Goal: Task Accomplishment & Management: Complete application form

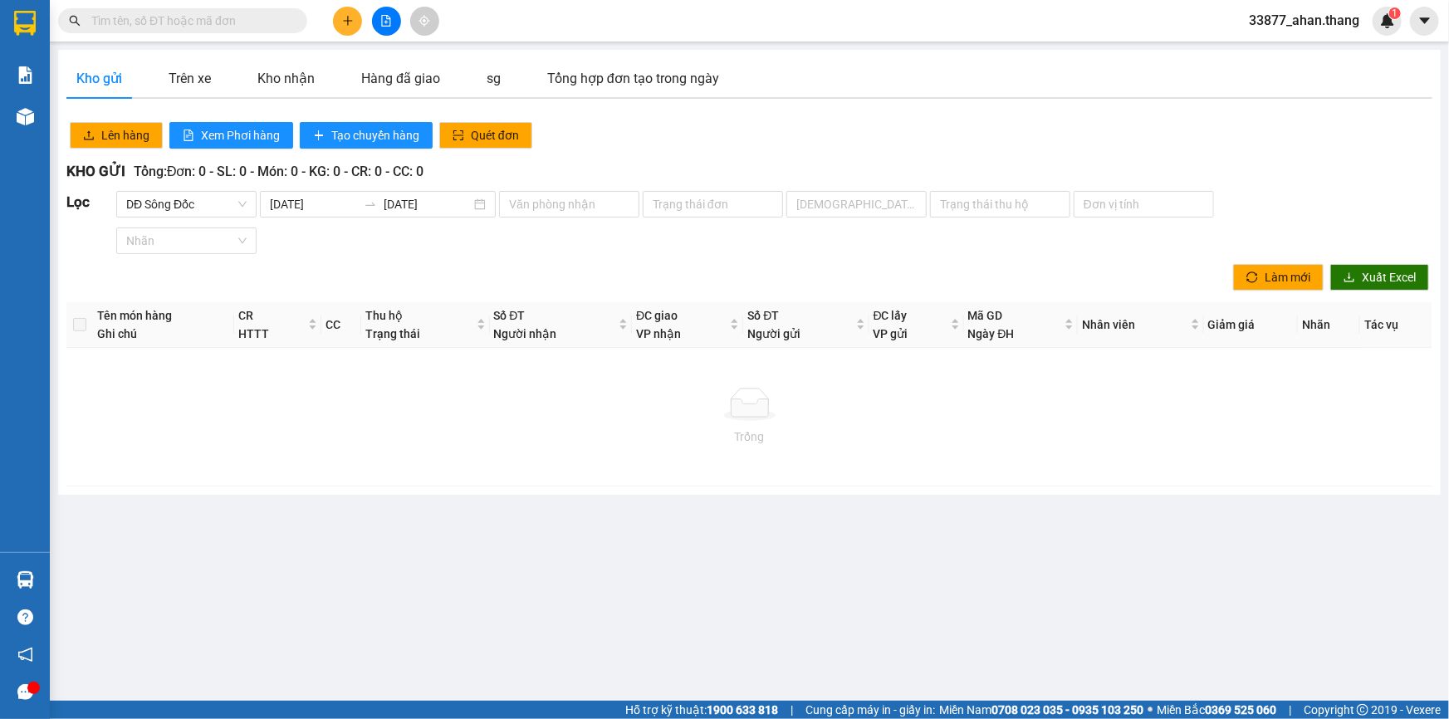
click at [344, 16] on icon "plus" at bounding box center [348, 21] width 12 height 12
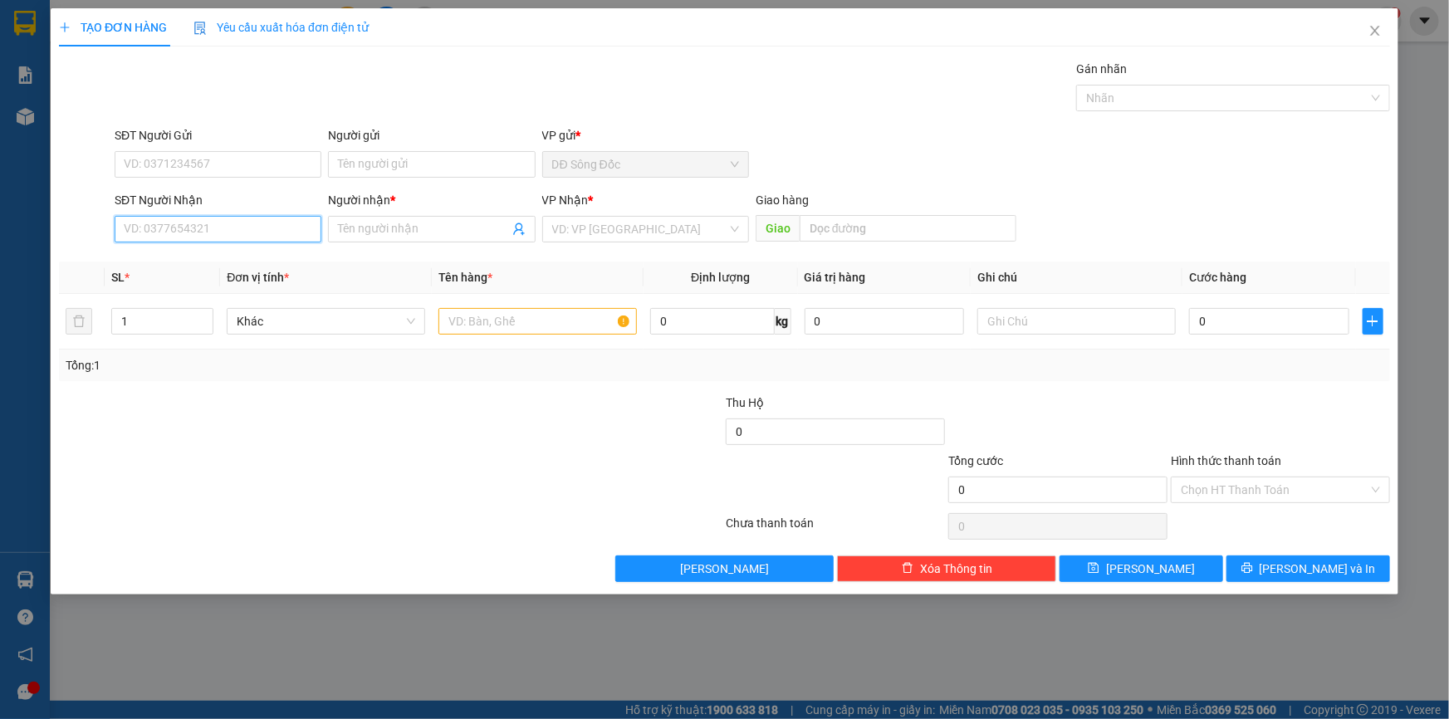
click at [208, 228] on input "SĐT Người Nhận" at bounding box center [218, 229] width 207 height 27
click at [208, 258] on div "0888470141 - DAT" at bounding box center [218, 262] width 187 height 18
type input "0888470141"
type input "DAT"
type input "TAN THOI HIEP"
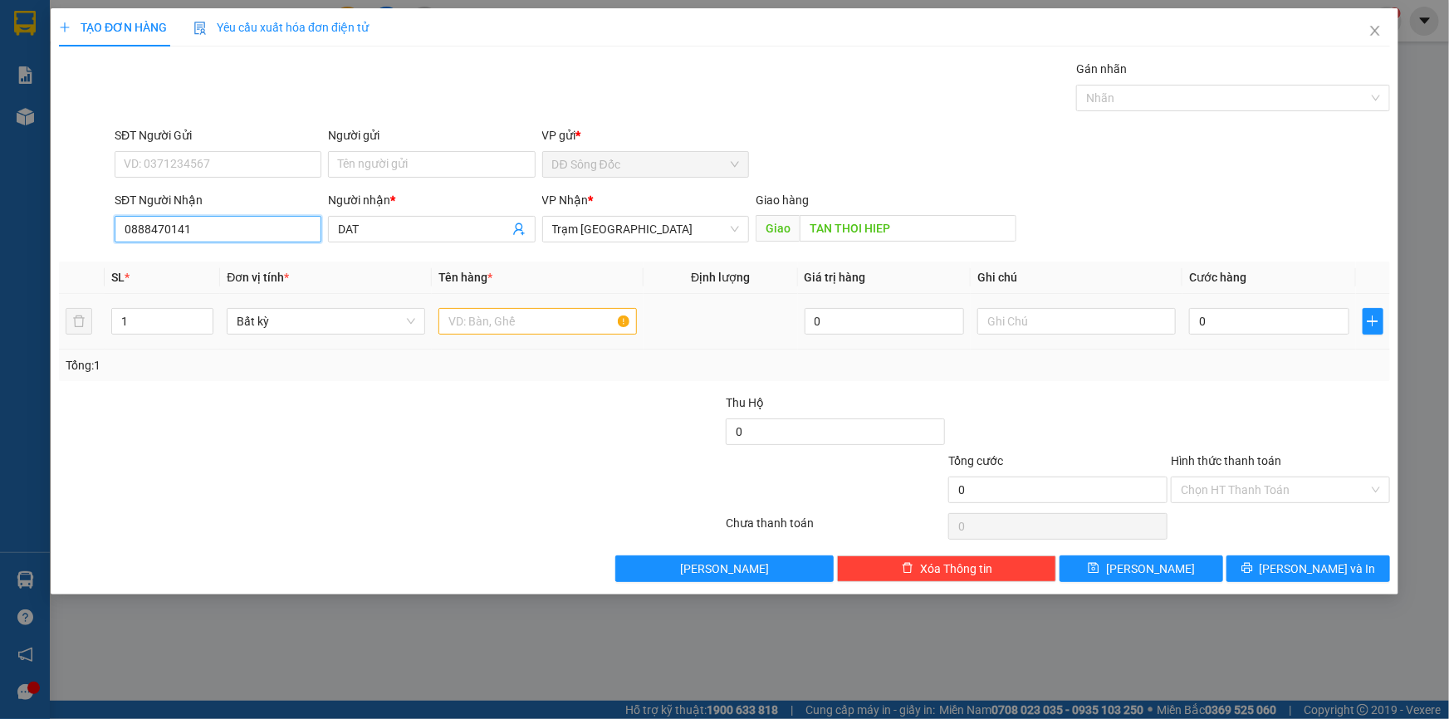
type input "0888470141"
click at [503, 308] on input "text" at bounding box center [537, 321] width 198 height 27
type input "1TH"
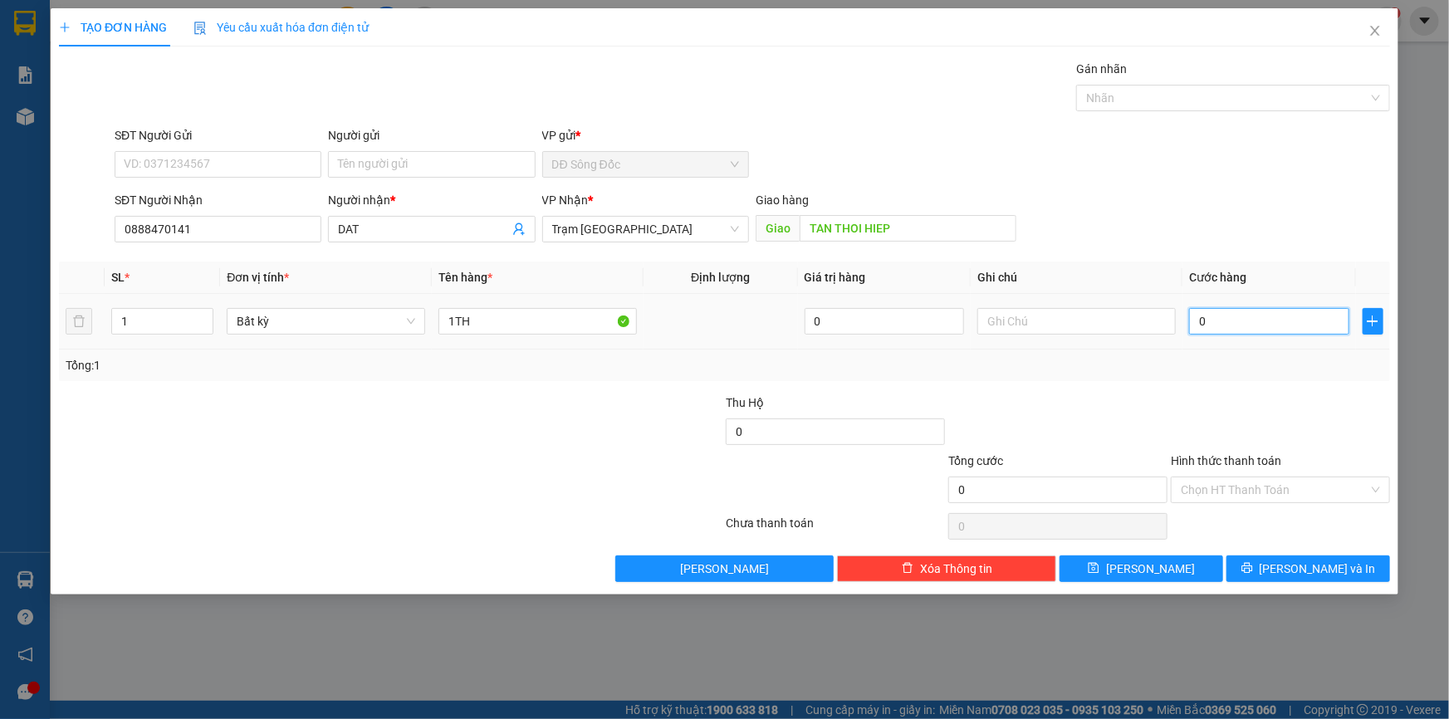
click at [1252, 320] on input "0" at bounding box center [1269, 321] width 160 height 27
type input "5"
type input "50"
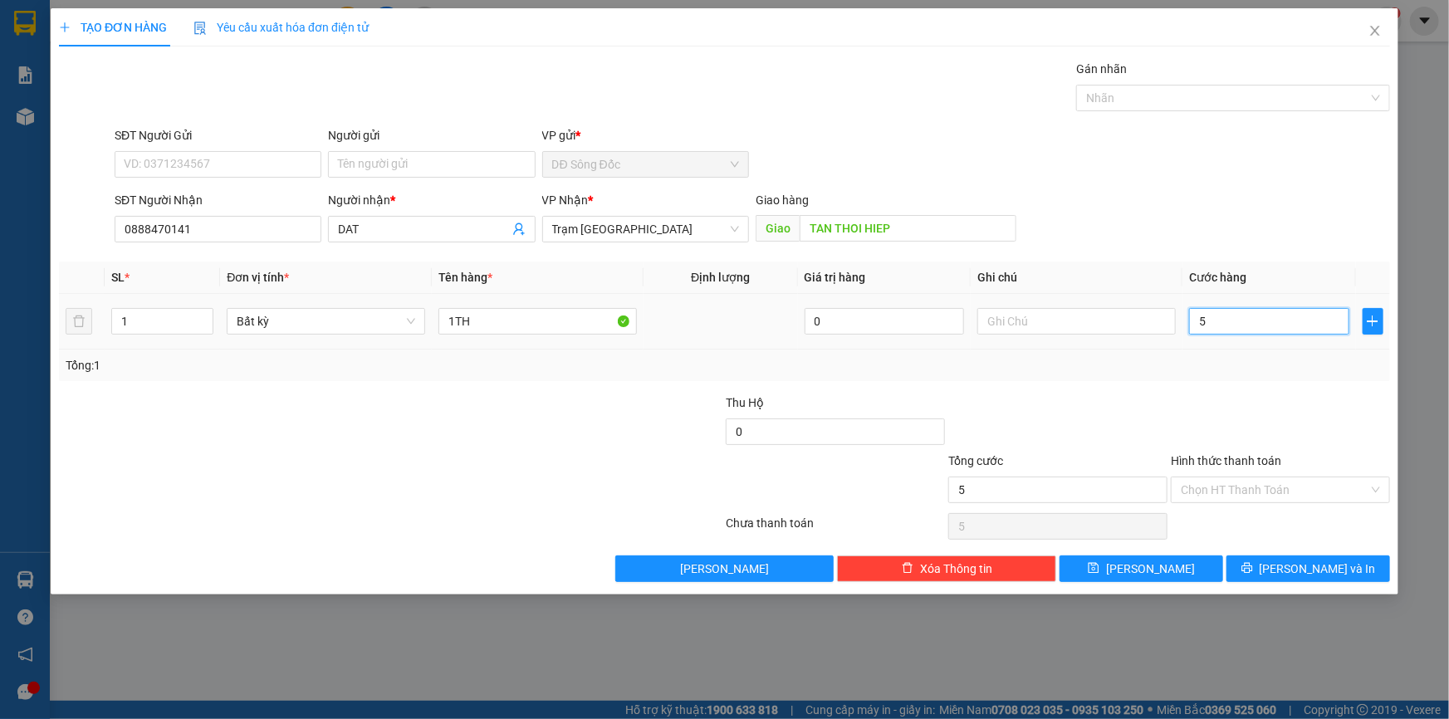
type input "50"
type input "50.000"
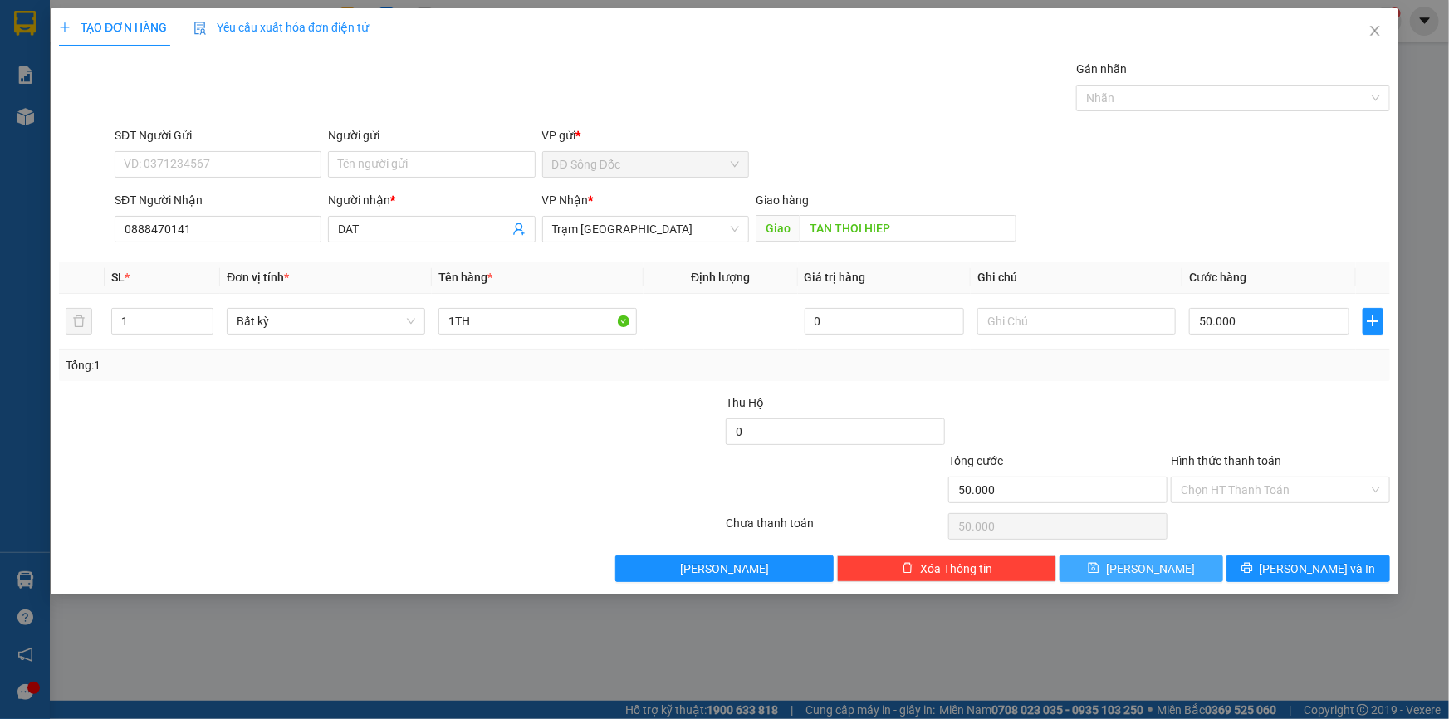
click at [1179, 565] on button "[PERSON_NAME]" at bounding box center [1141, 568] width 164 height 27
type input "0"
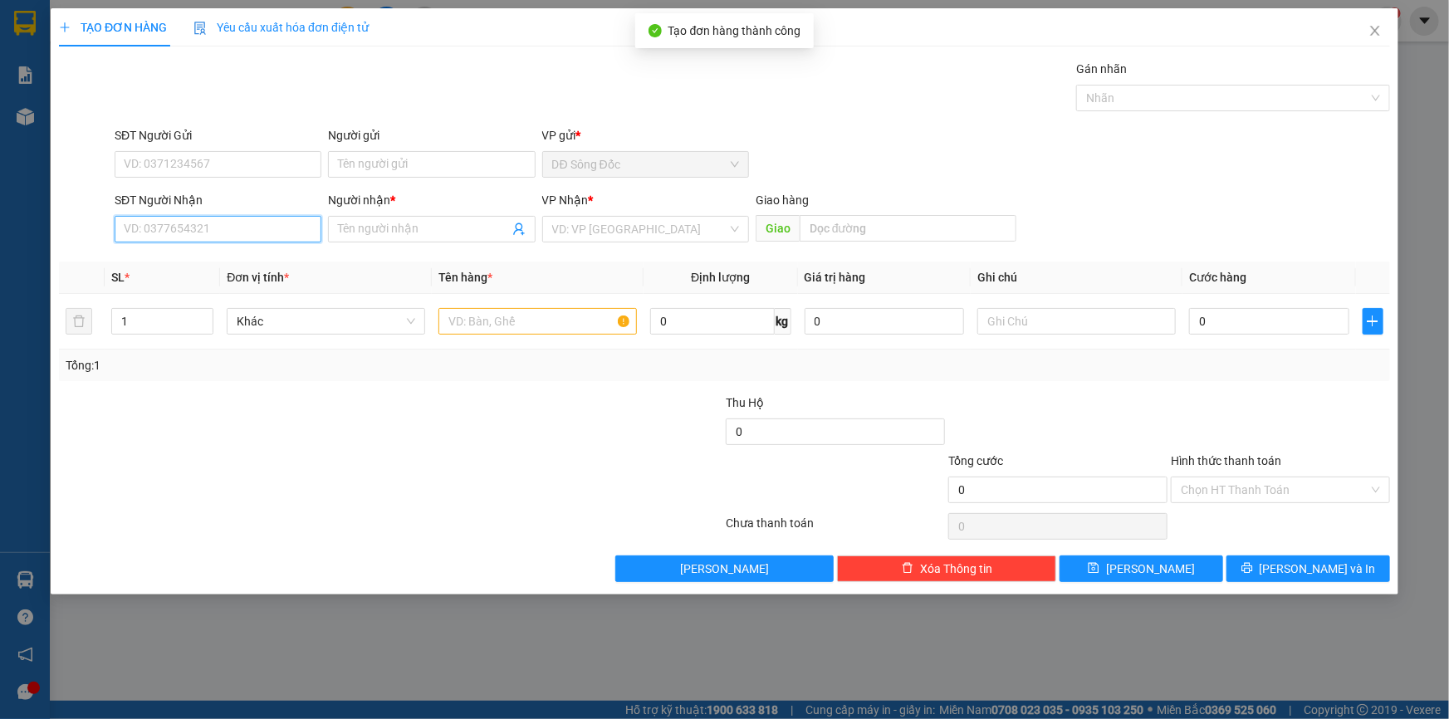
click at [261, 231] on input "SĐT Người Nhận" at bounding box center [218, 229] width 207 height 27
drag, startPoint x: 208, startPoint y: 252, endPoint x: 237, endPoint y: 280, distance: 39.9
click at [209, 257] on div "0949486784 - SANG" at bounding box center [218, 262] width 187 height 18
type input "0949486784"
type input "SANG"
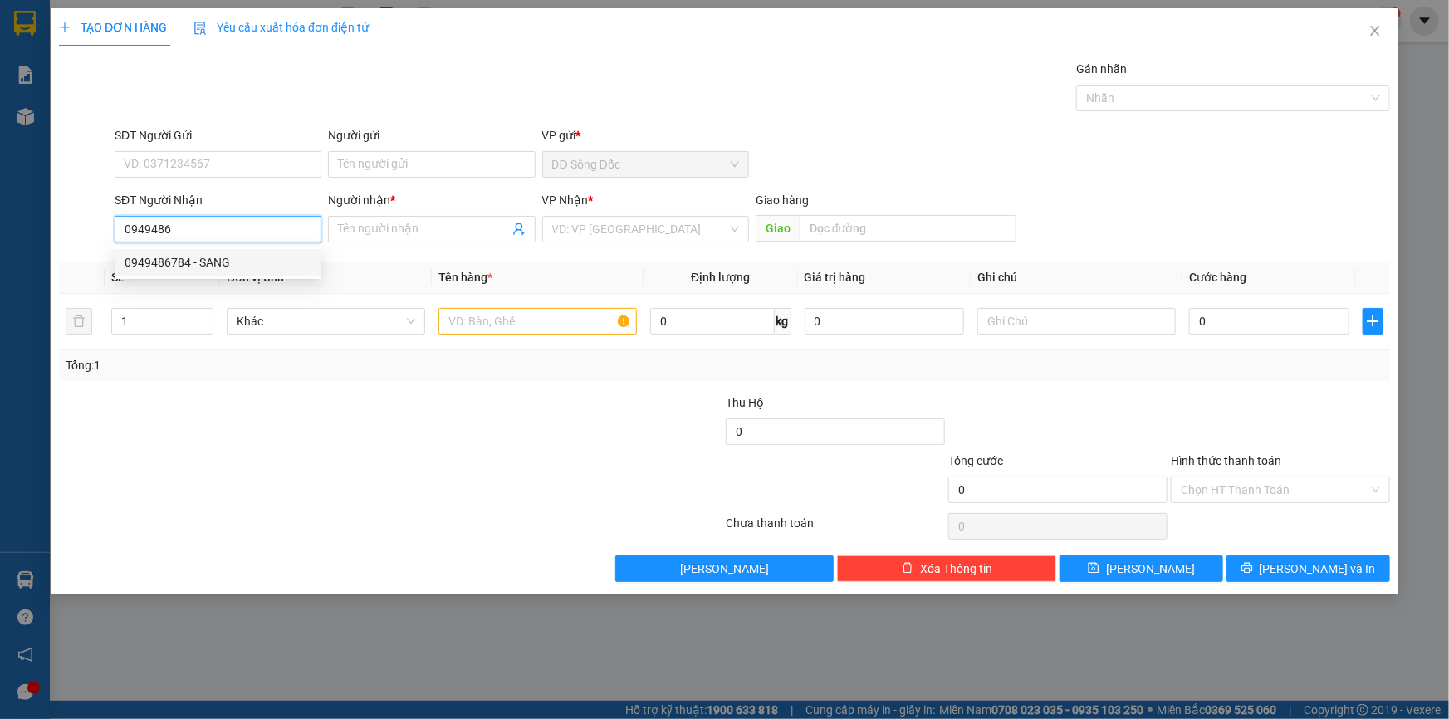
type input "4 GA"
type input "0949486784"
click at [515, 316] on input "text" at bounding box center [537, 321] width 198 height 27
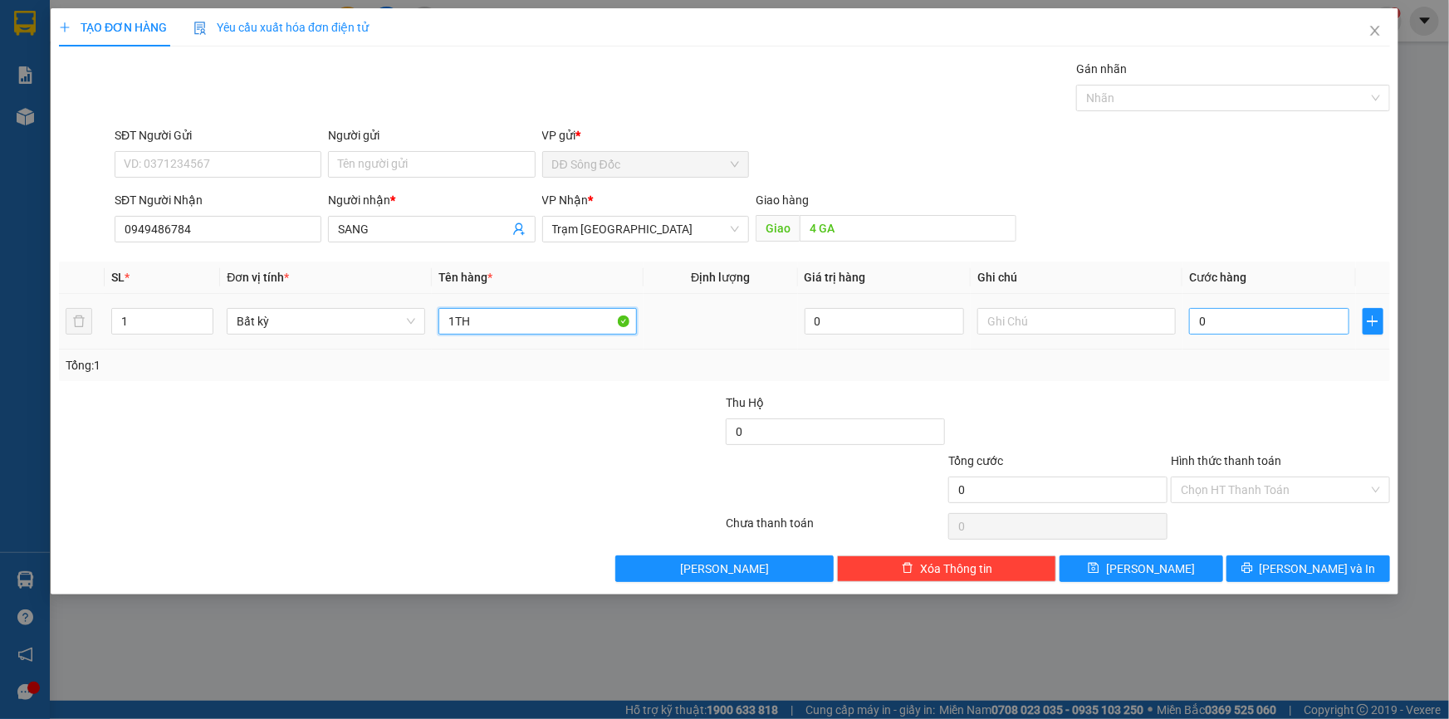
type input "1TH"
click at [1286, 316] on input "0" at bounding box center [1269, 321] width 160 height 27
type input "5"
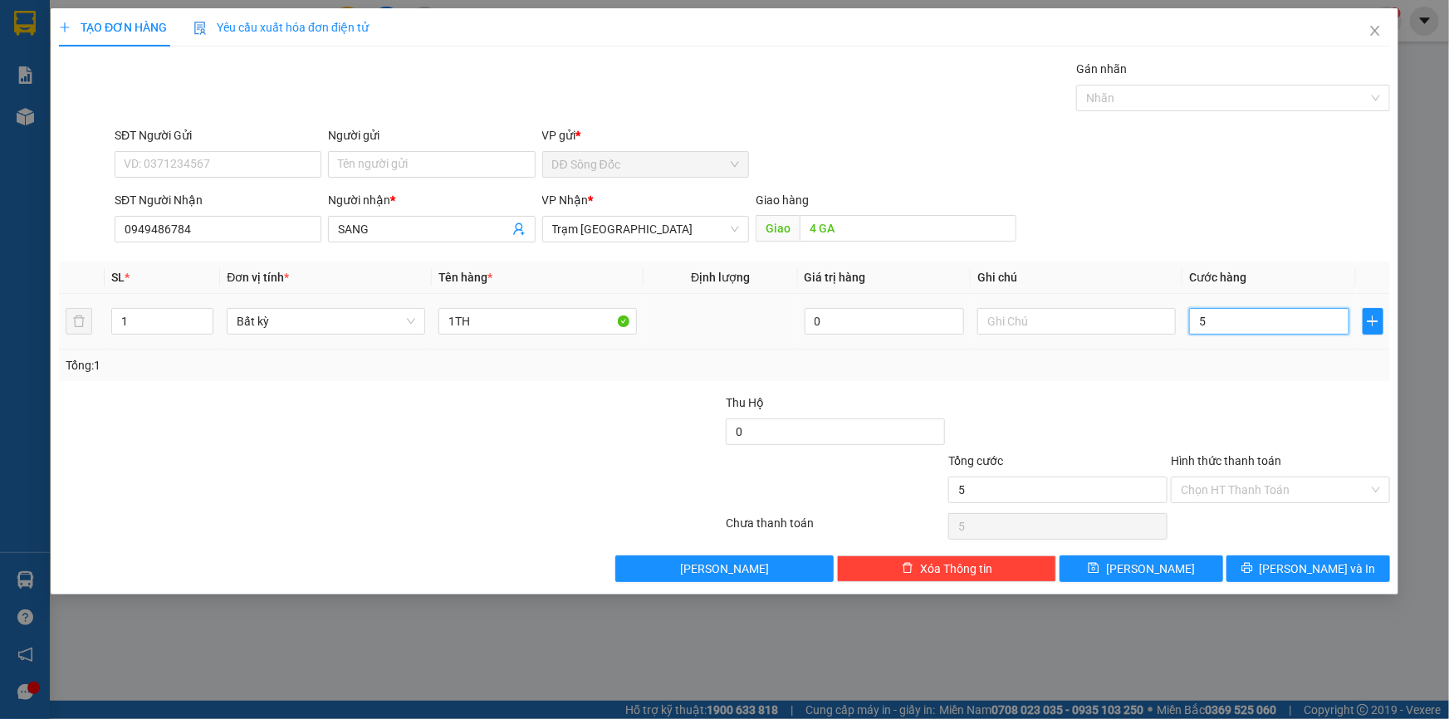
type input "50"
type input "50.000"
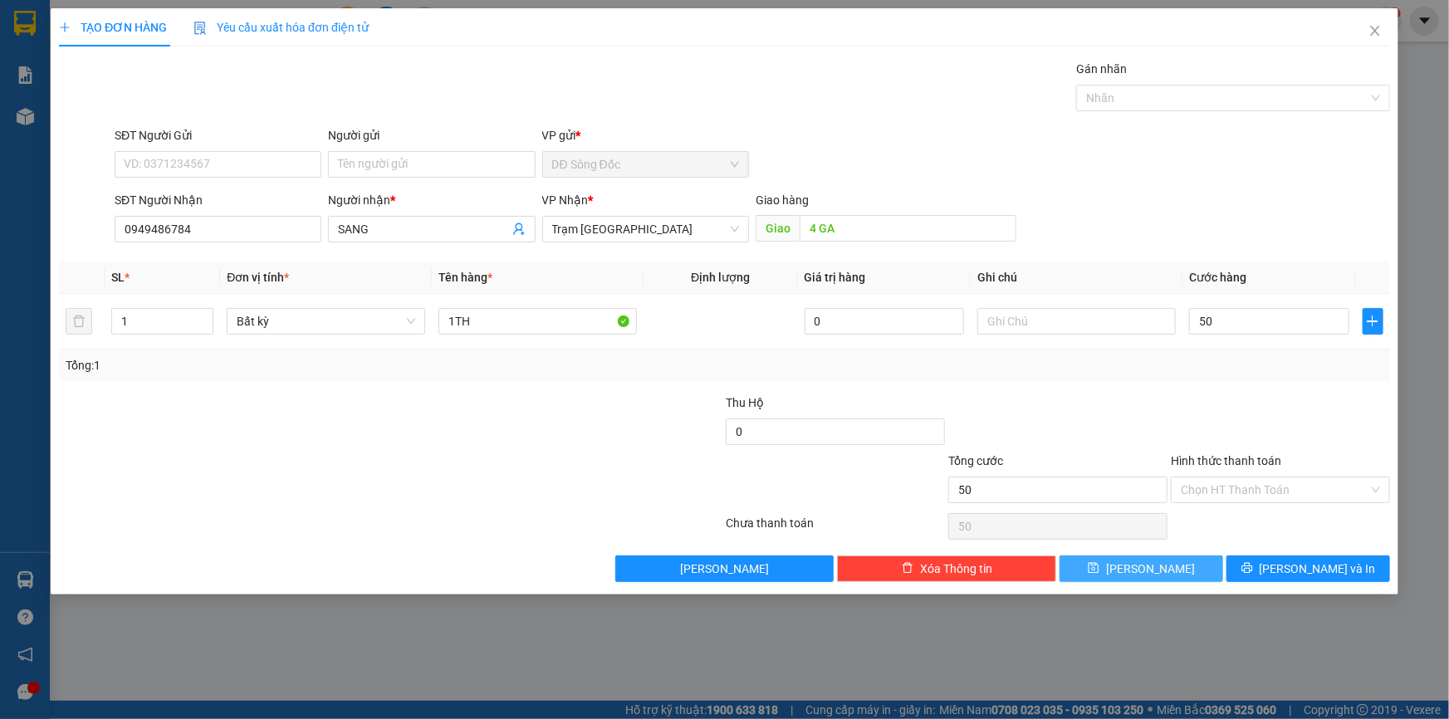
type input "50.000"
click at [1172, 565] on button "[PERSON_NAME]" at bounding box center [1141, 568] width 164 height 27
type input "0"
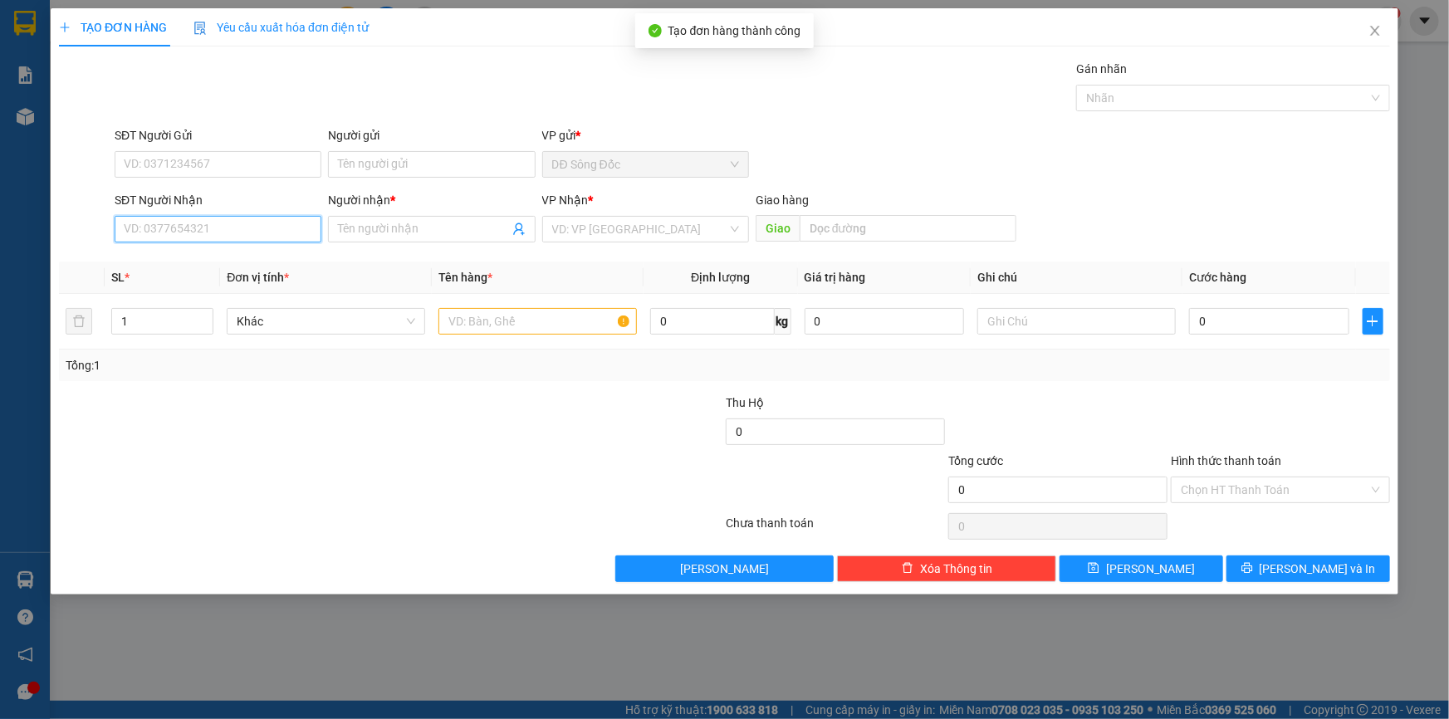
click at [173, 224] on input "SĐT Người Nhận" at bounding box center [218, 229] width 207 height 27
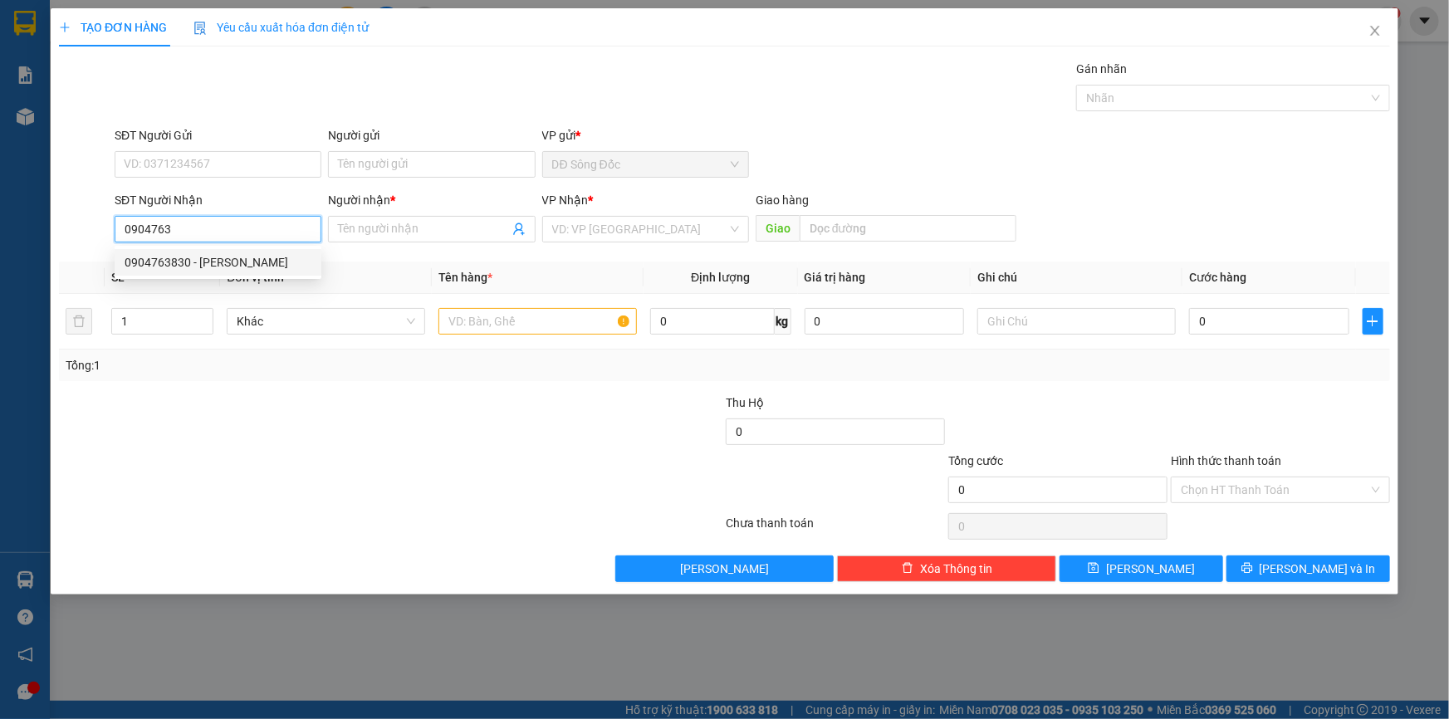
click at [170, 266] on div "0904763830 - [PERSON_NAME]" at bounding box center [218, 262] width 187 height 18
type input "0904763830"
type input "CHI TRANG"
type input "TAN THOI HIEP"
type input "0904763830"
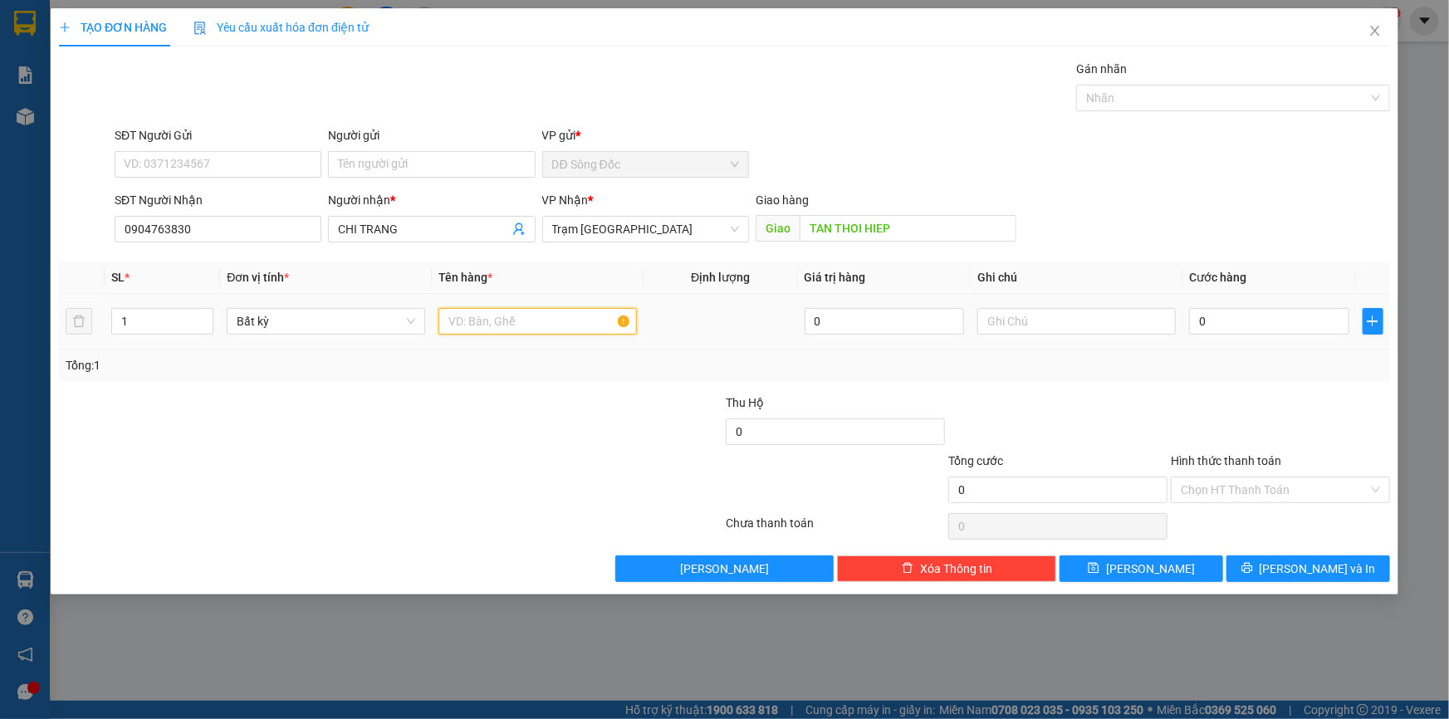
click at [555, 325] on input "text" at bounding box center [537, 321] width 198 height 27
type input "1 BAO"
click at [1269, 324] on input "0" at bounding box center [1269, 321] width 160 height 27
type input "8"
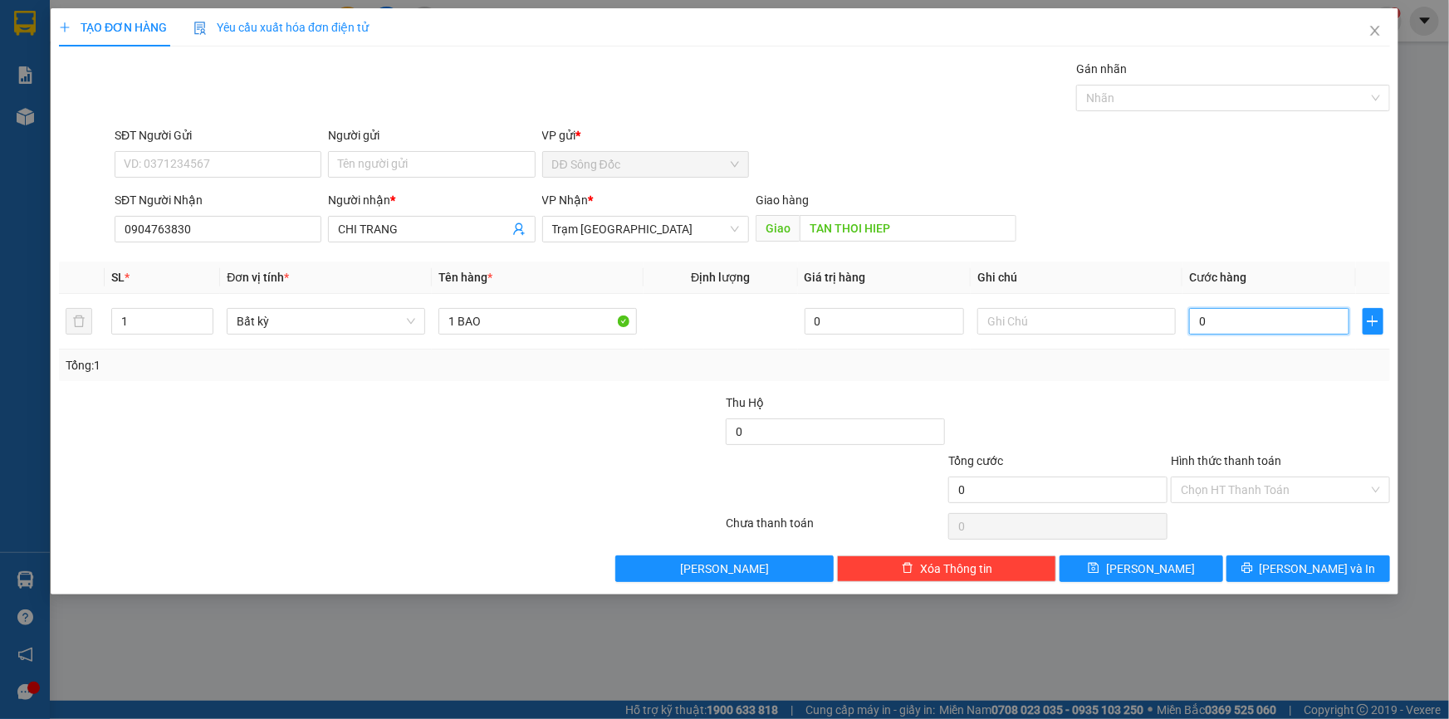
type input "8"
type input "80"
type input "80.000"
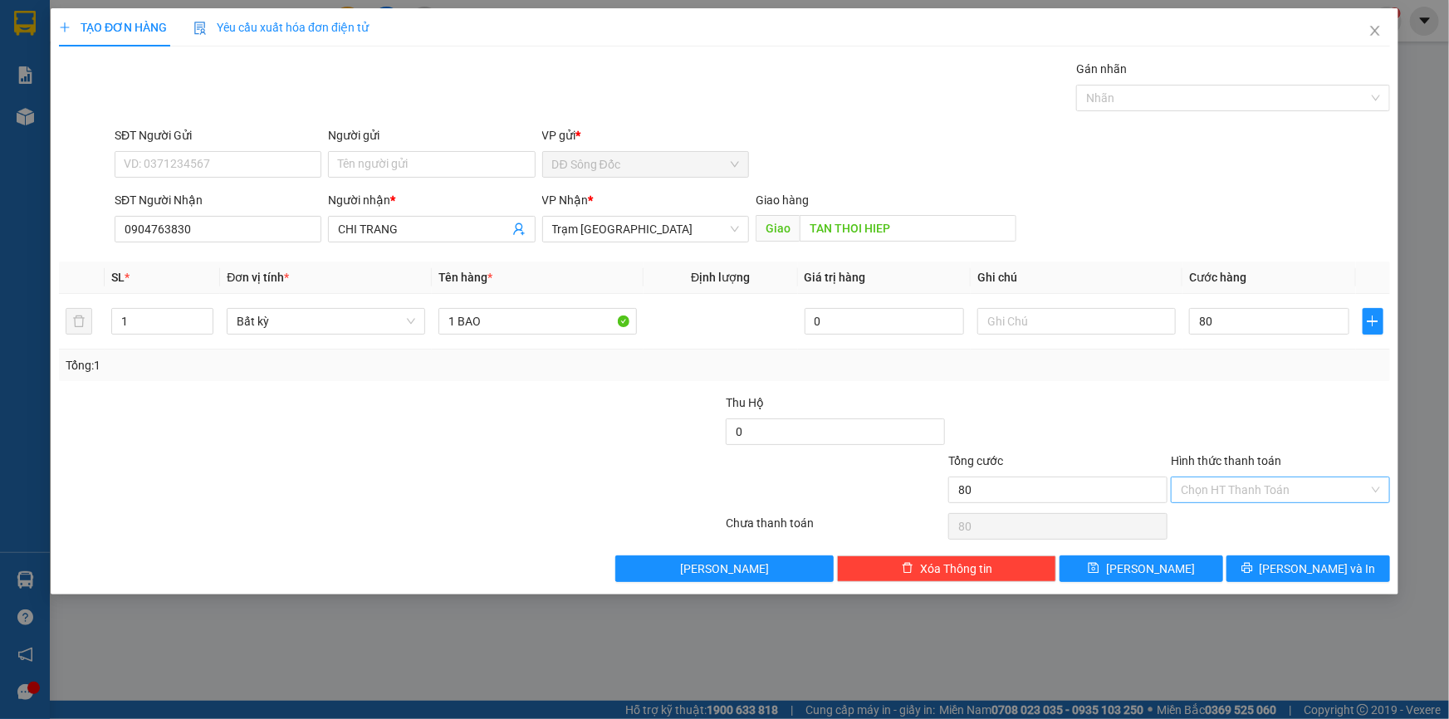
type input "80.000"
click at [1298, 491] on input "Hình thức thanh toán" at bounding box center [1274, 489] width 188 height 25
click at [1278, 522] on div "Tại văn phòng" at bounding box center [1279, 522] width 199 height 18
type input "0"
click at [1169, 567] on button "[PERSON_NAME]" at bounding box center [1141, 568] width 164 height 27
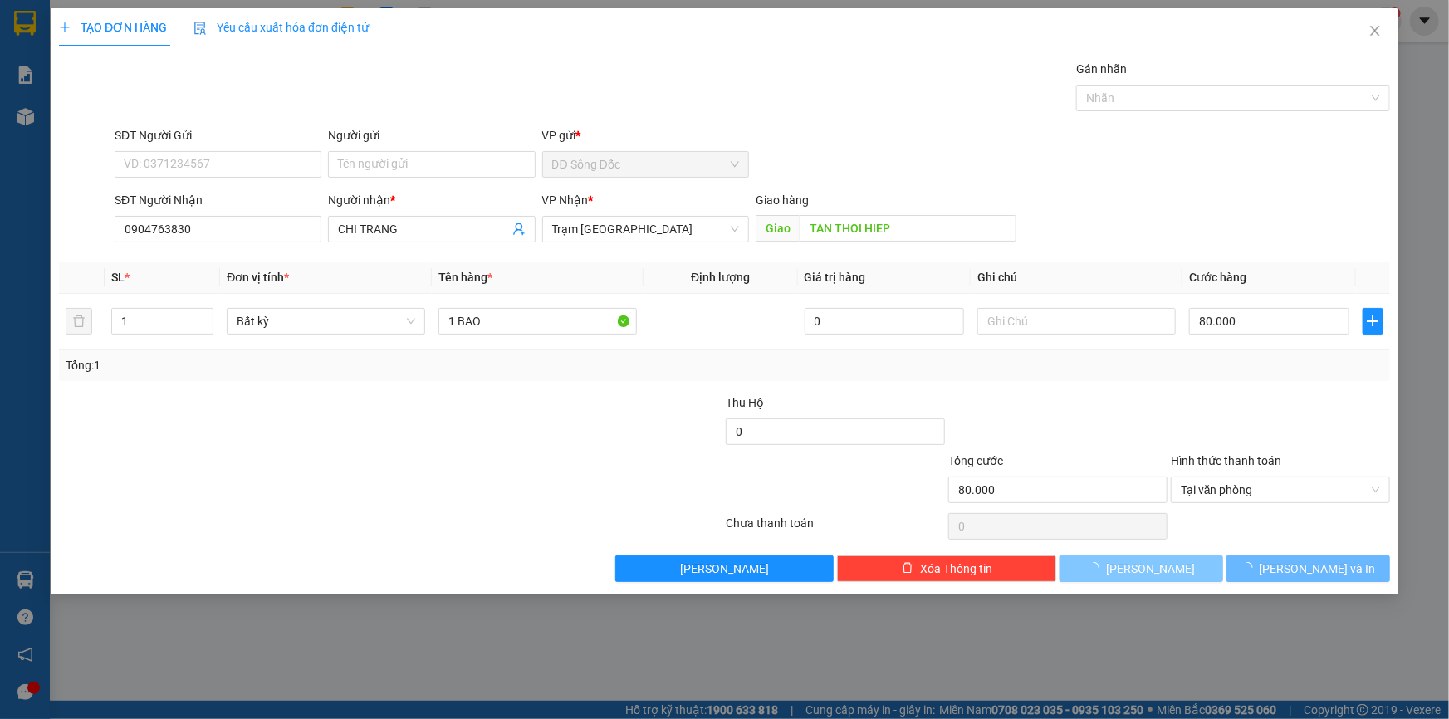
type input "0"
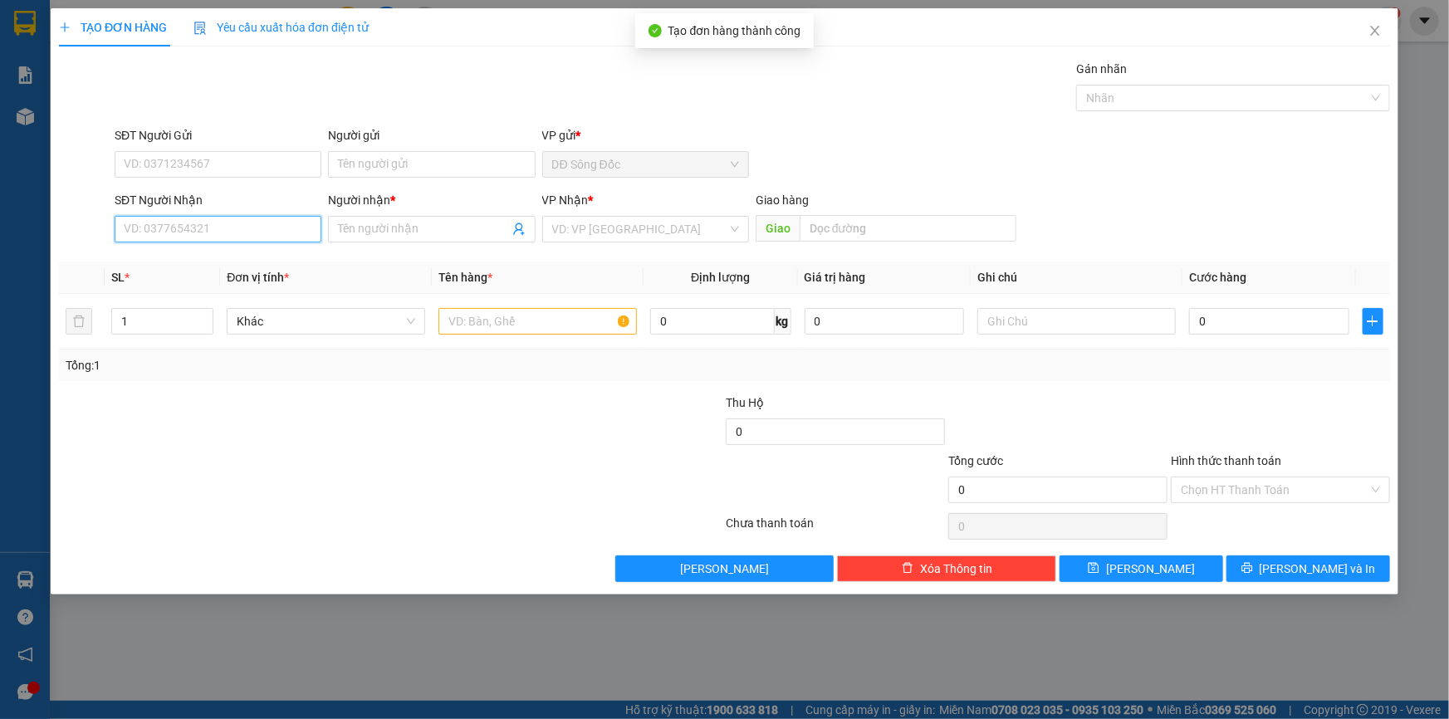
click at [240, 224] on input "SĐT Người Nhận" at bounding box center [218, 229] width 207 height 27
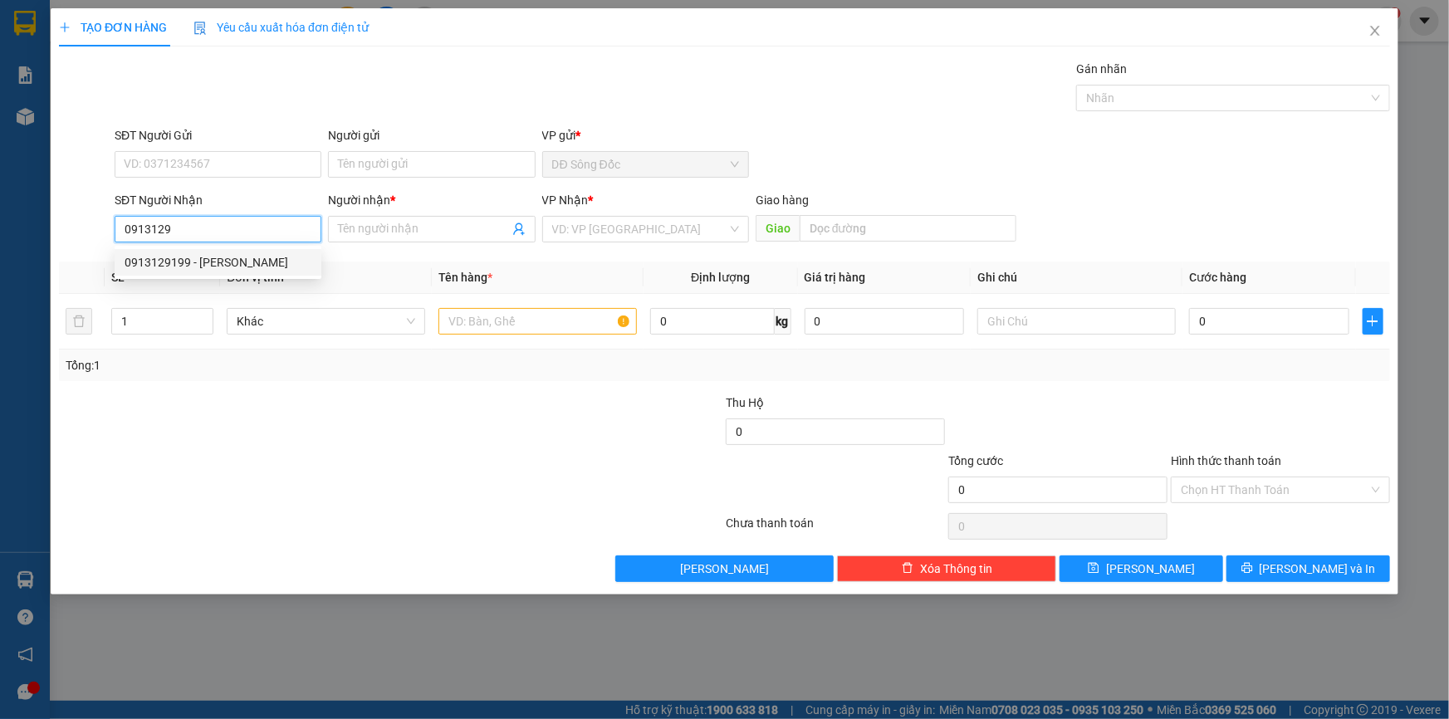
click at [235, 255] on div "0913129199 - [PERSON_NAME]" at bounding box center [218, 262] width 187 height 18
type input "0913129199"
type input "LAB [PERSON_NAME]"
type input "0913129199"
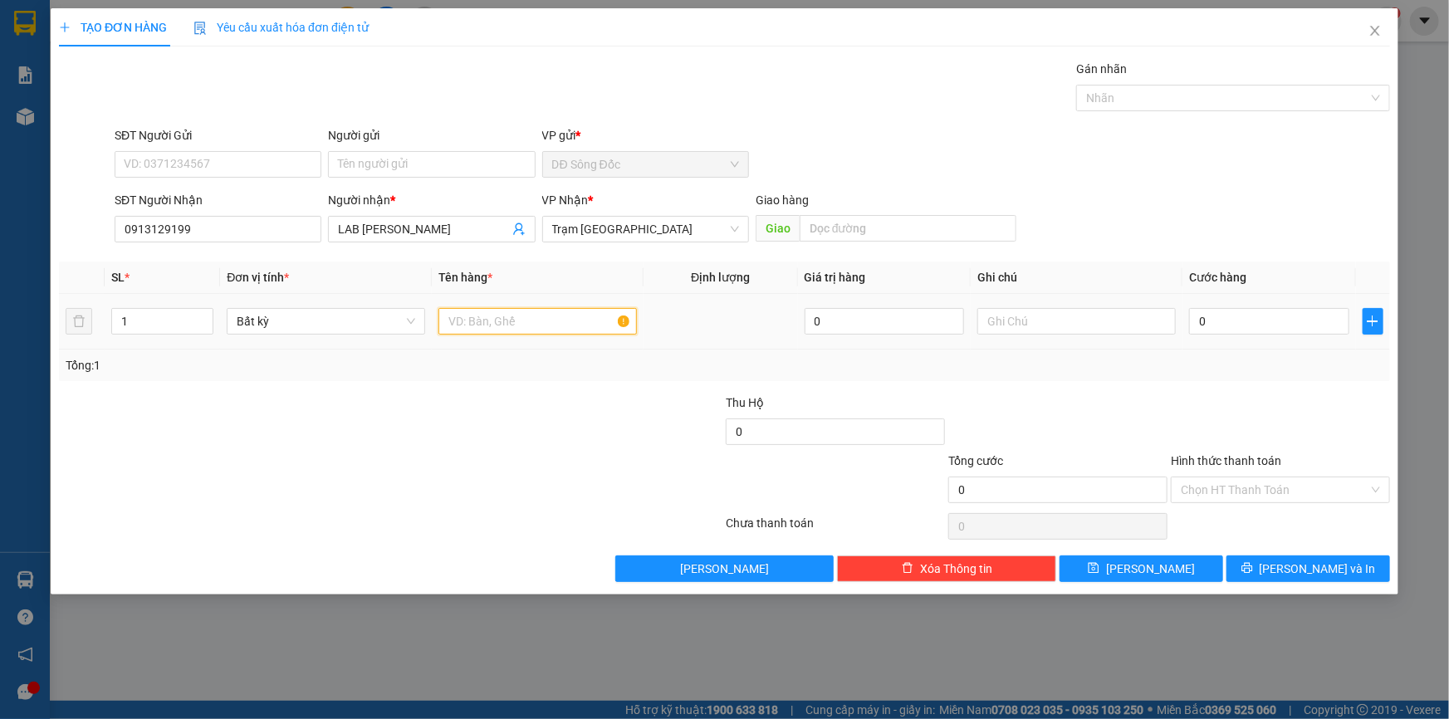
click at [574, 315] on input "text" at bounding box center [537, 321] width 198 height 27
type input "1 HOP"
click at [1214, 325] on input "0" at bounding box center [1269, 321] width 160 height 27
type input "3"
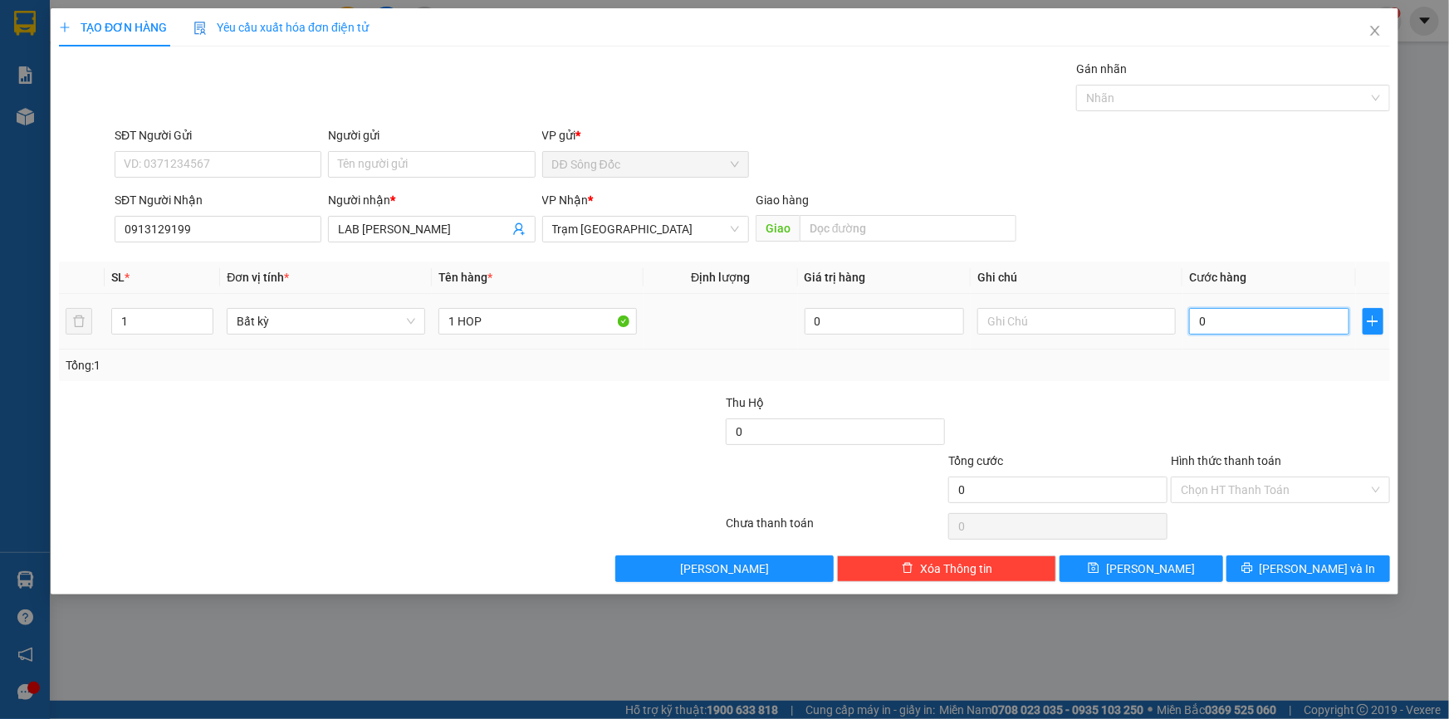
type input "3"
type input "30"
type input "30.000"
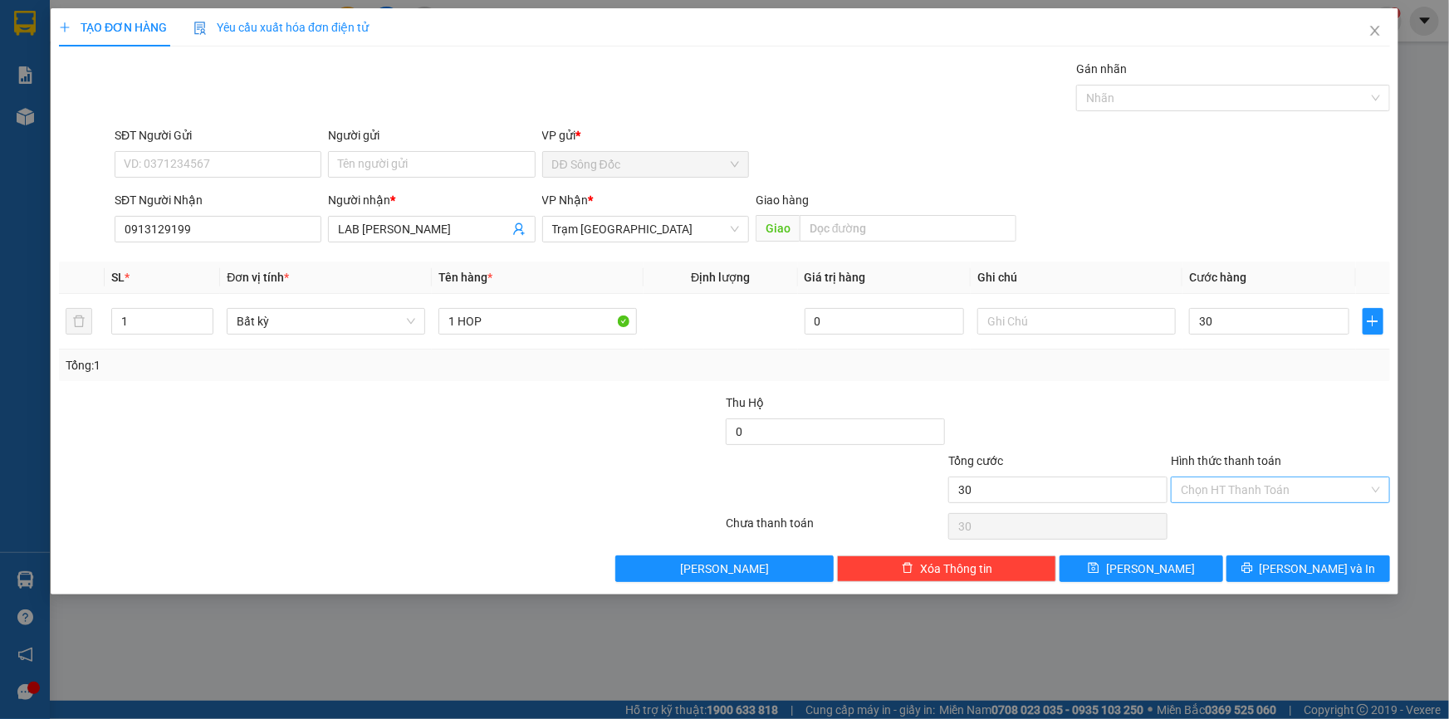
type input "30.000"
click at [1251, 488] on input "Hình thức thanh toán" at bounding box center [1274, 489] width 188 height 25
click at [1245, 516] on div "Tại văn phòng" at bounding box center [1279, 522] width 199 height 18
type input "0"
click at [1180, 566] on button "[PERSON_NAME]" at bounding box center [1141, 568] width 164 height 27
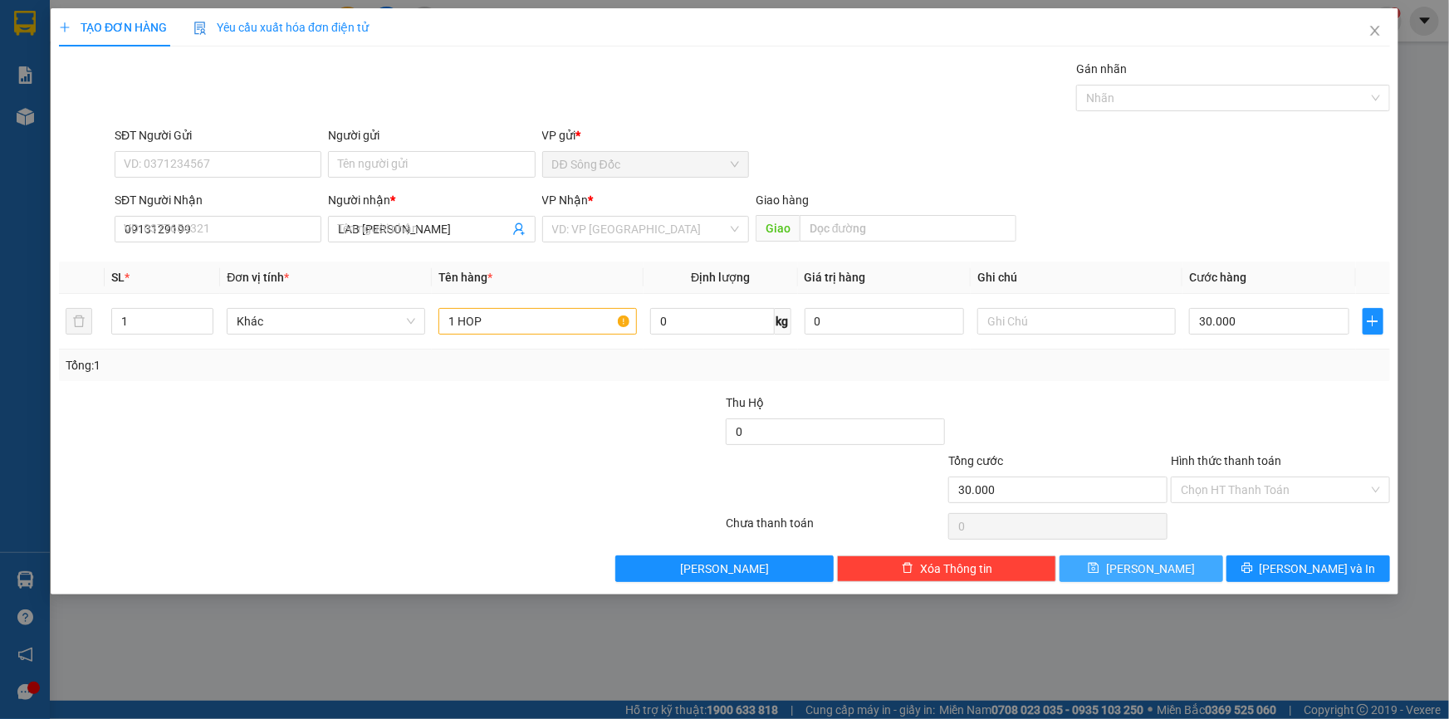
type input "0"
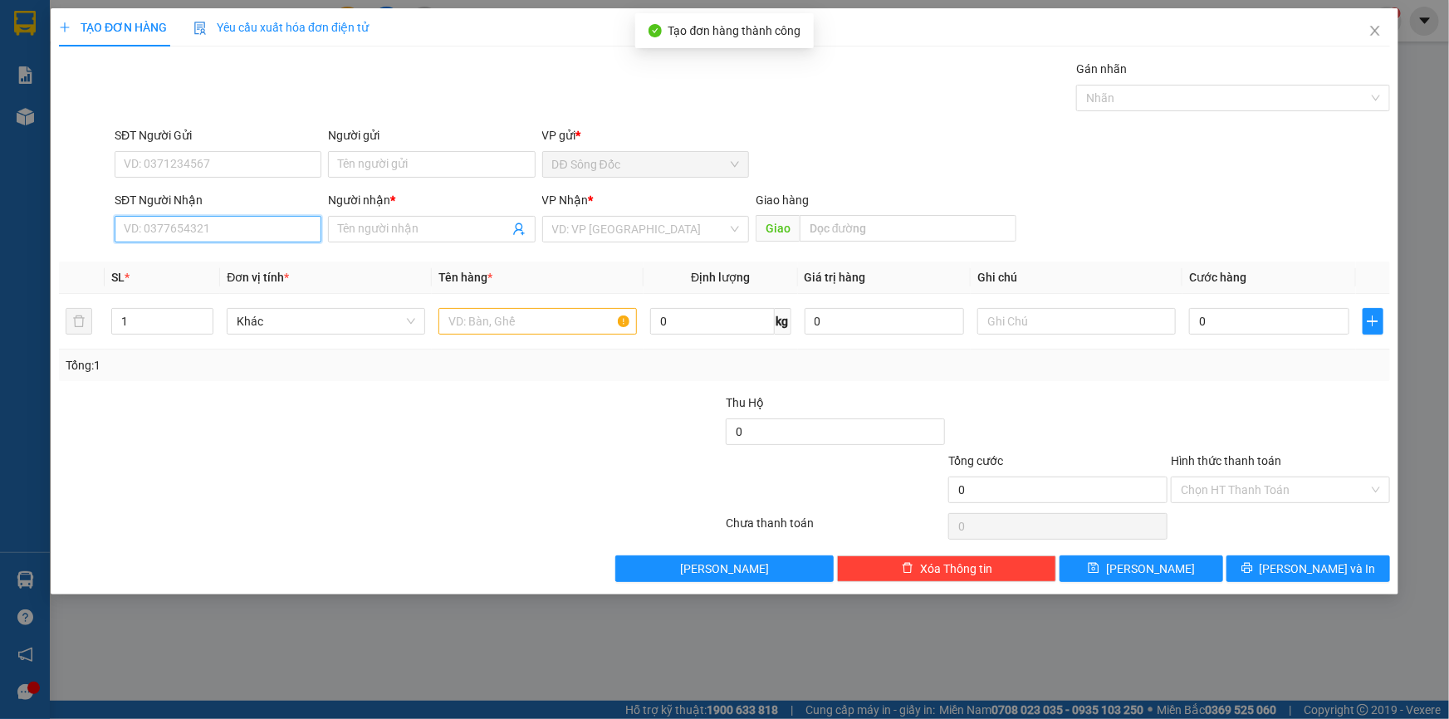
click at [243, 230] on input "SĐT Người Nhận" at bounding box center [218, 229] width 207 height 27
click at [258, 266] on div "0939628924 - A MINH" at bounding box center [218, 262] width 187 height 18
type input "0939628924"
type input "A MINH"
type input "0939628924"
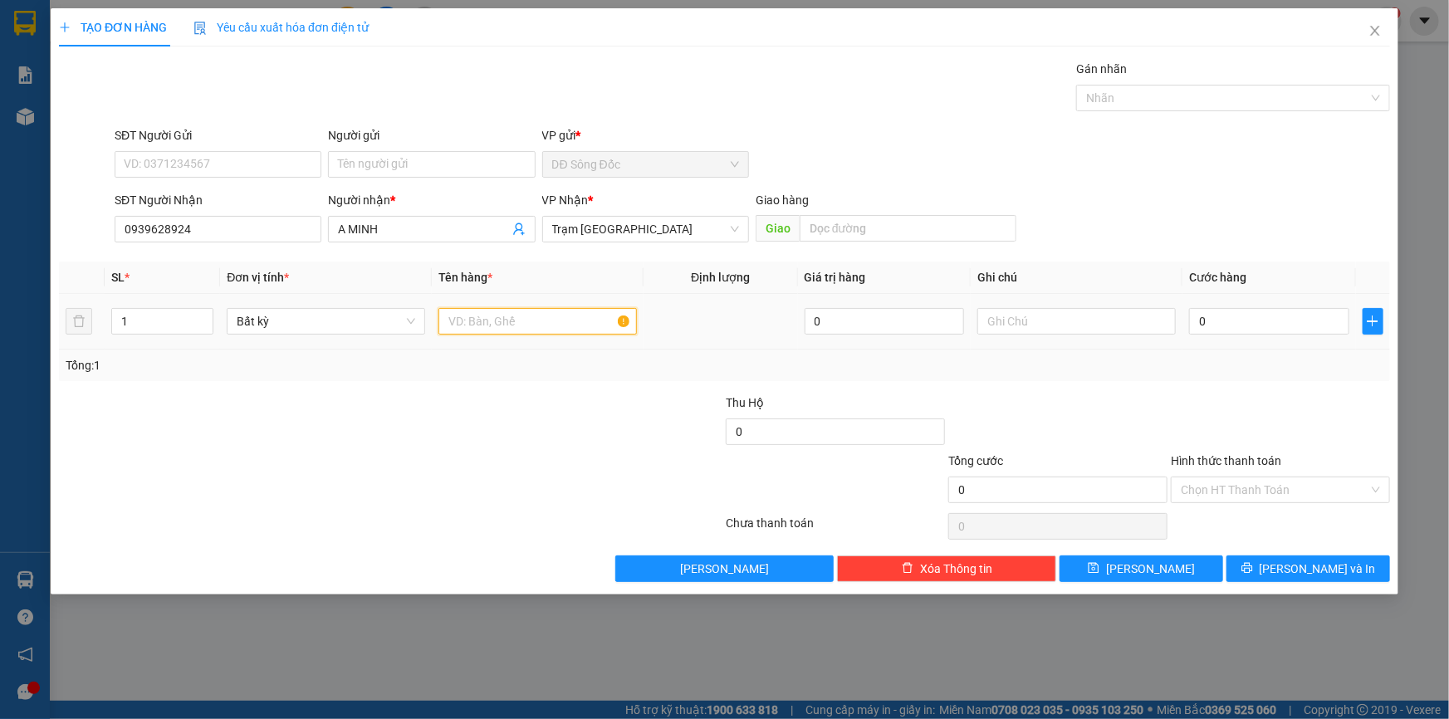
click at [499, 318] on input "text" at bounding box center [537, 321] width 198 height 27
type input "1TH"
click at [1245, 325] on input "0" at bounding box center [1269, 321] width 160 height 27
type input "5"
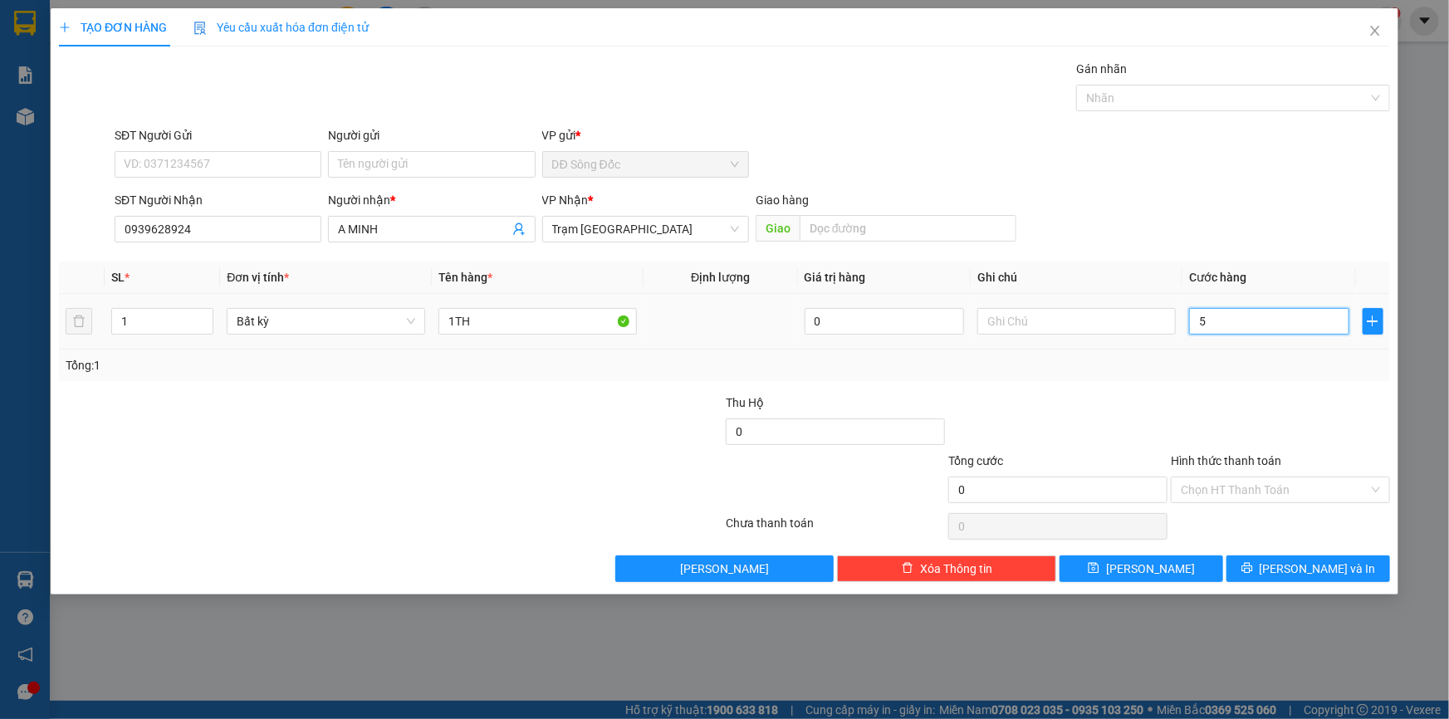
type input "5"
type input "50"
type input "50.000"
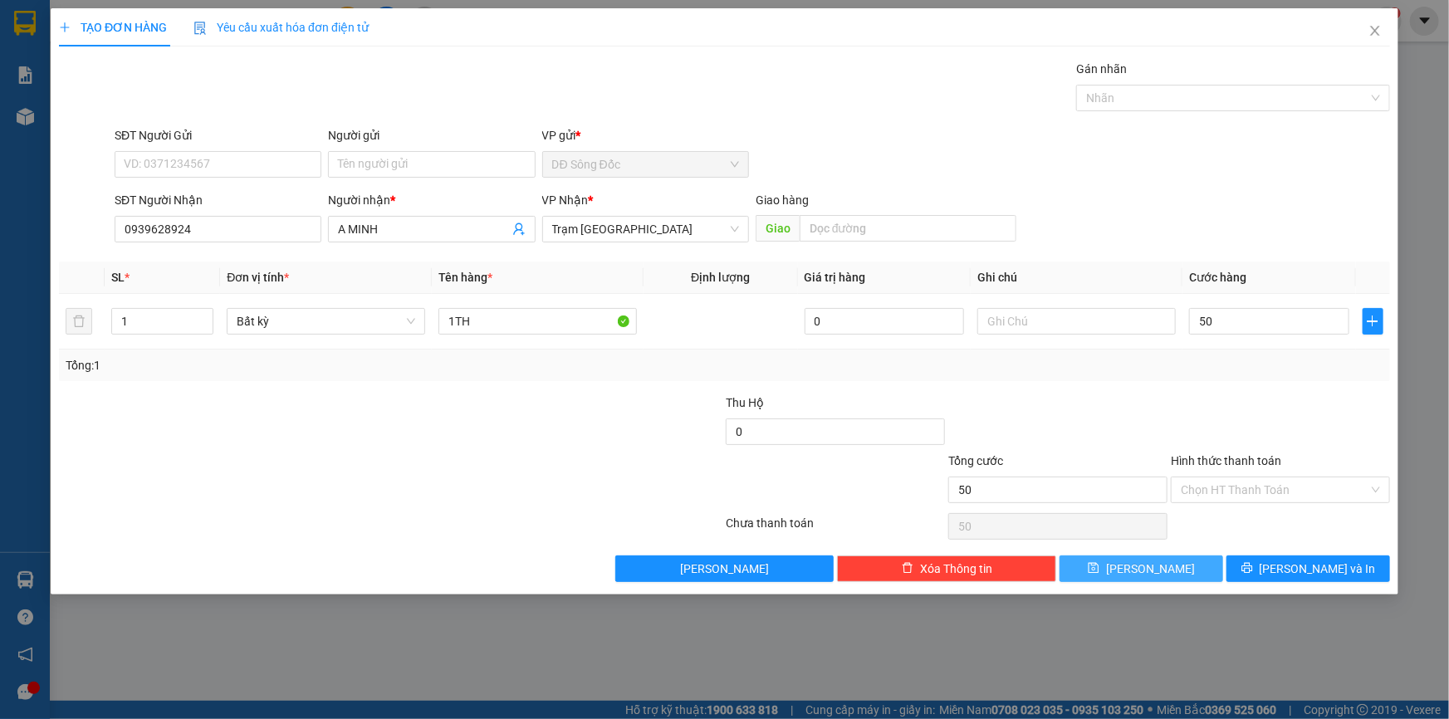
type input "50.000"
click at [1137, 566] on button "[PERSON_NAME]" at bounding box center [1141, 568] width 164 height 27
type input "0"
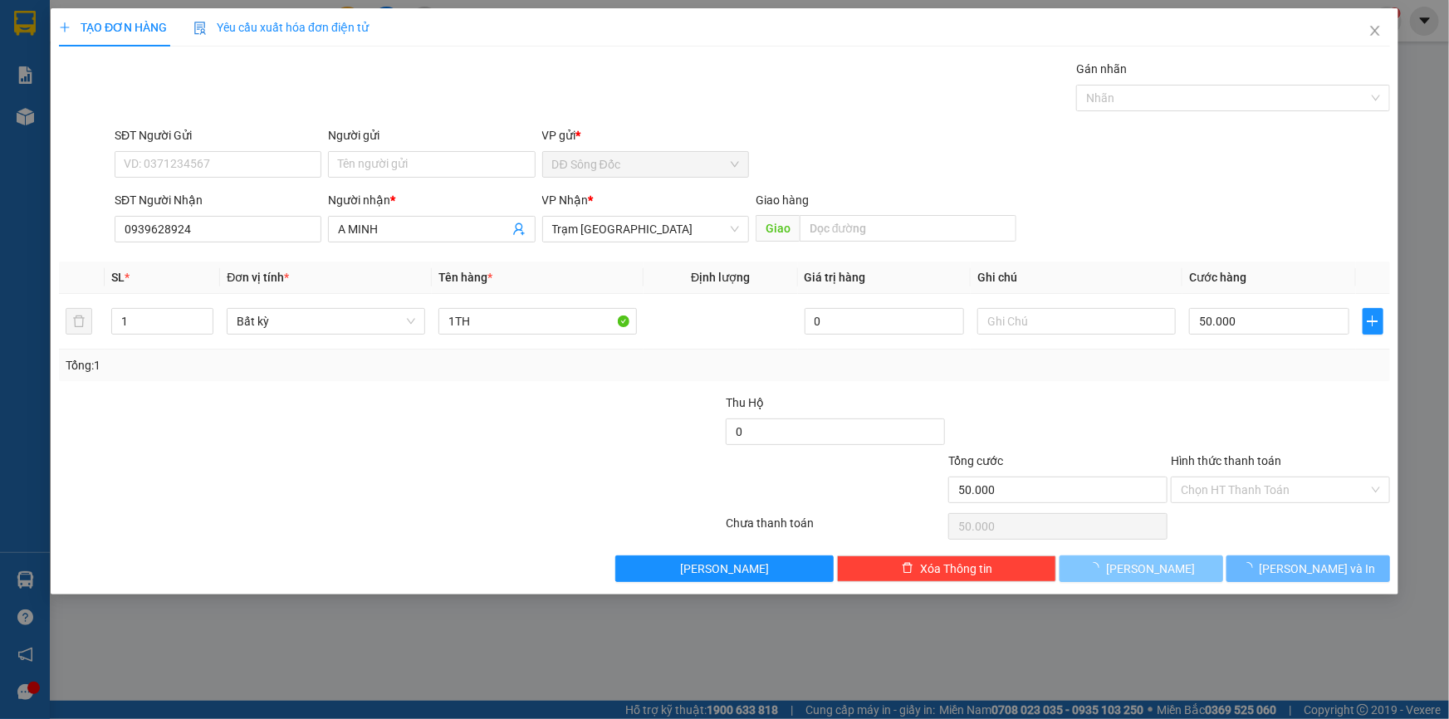
type input "0"
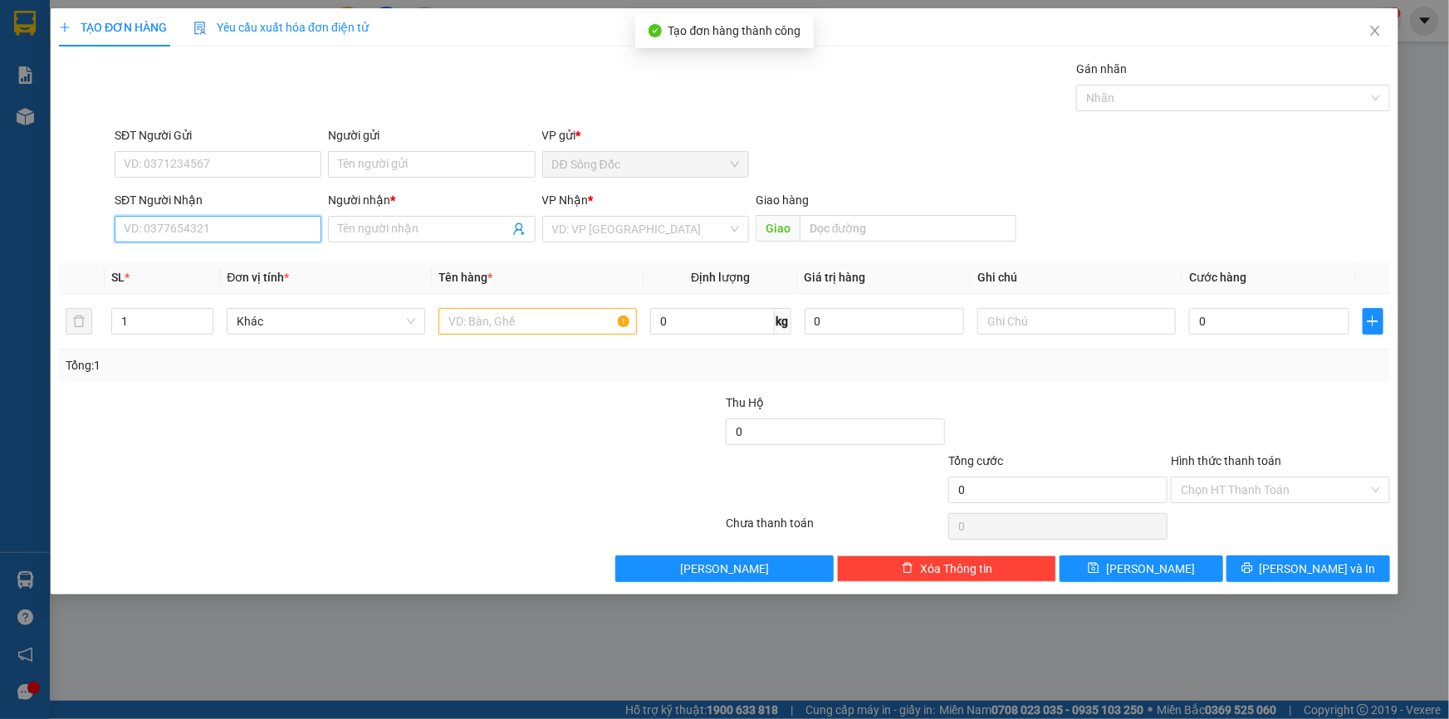
click at [241, 224] on input "SĐT Người Nhận" at bounding box center [218, 229] width 207 height 27
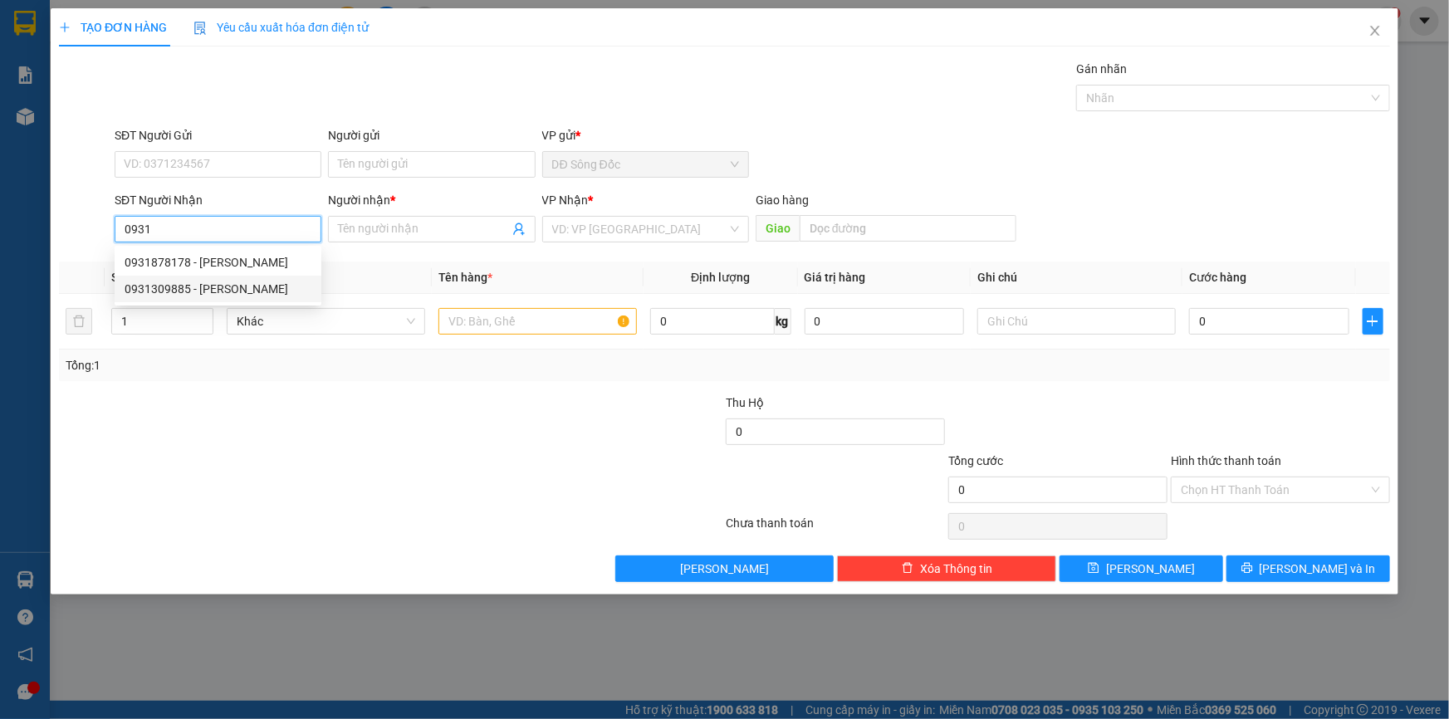
click at [203, 286] on div "0931309885 - [PERSON_NAME]" at bounding box center [218, 289] width 187 height 18
type input "0931309885"
type input "TRIET"
type input "0931309885"
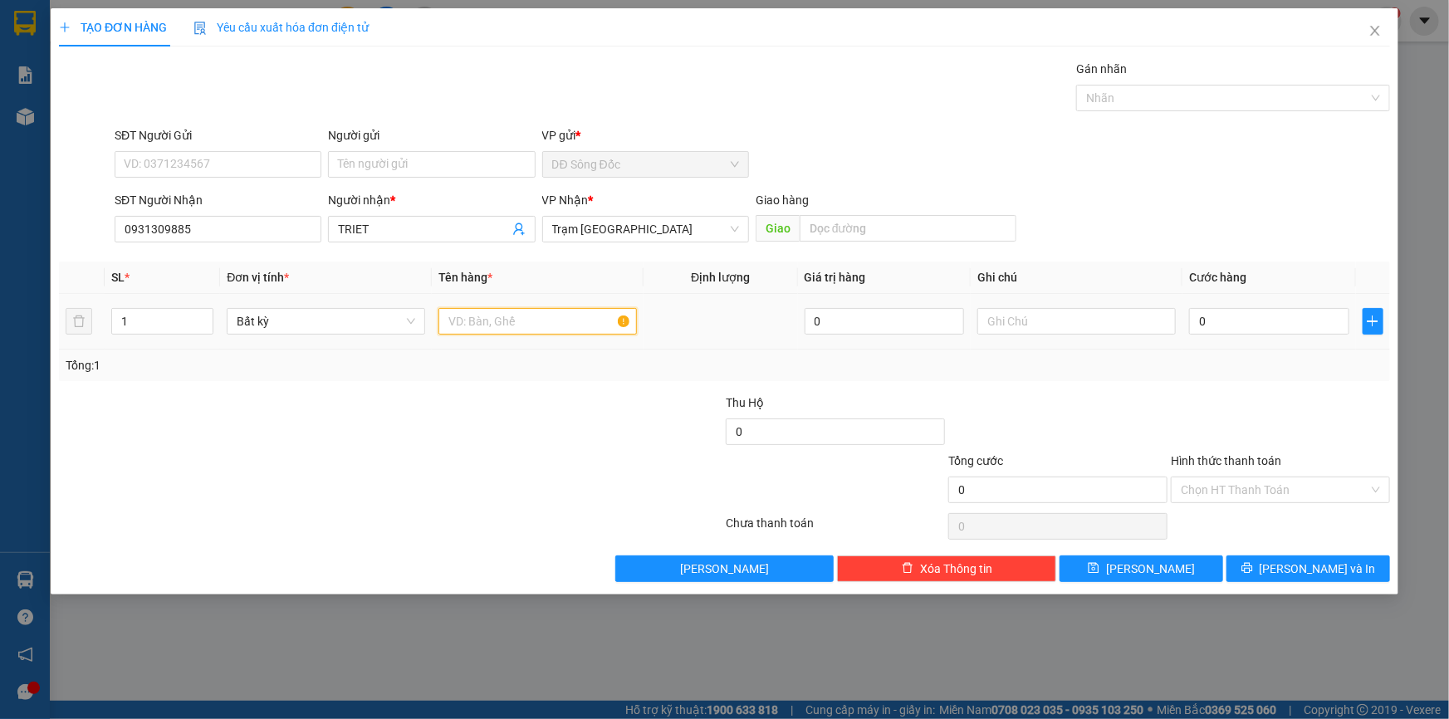
click at [544, 318] on input "text" at bounding box center [537, 321] width 198 height 27
type input "2TH+2 [PERSON_NAME]"
click at [1234, 324] on input "0" at bounding box center [1269, 321] width 160 height 27
type input "1"
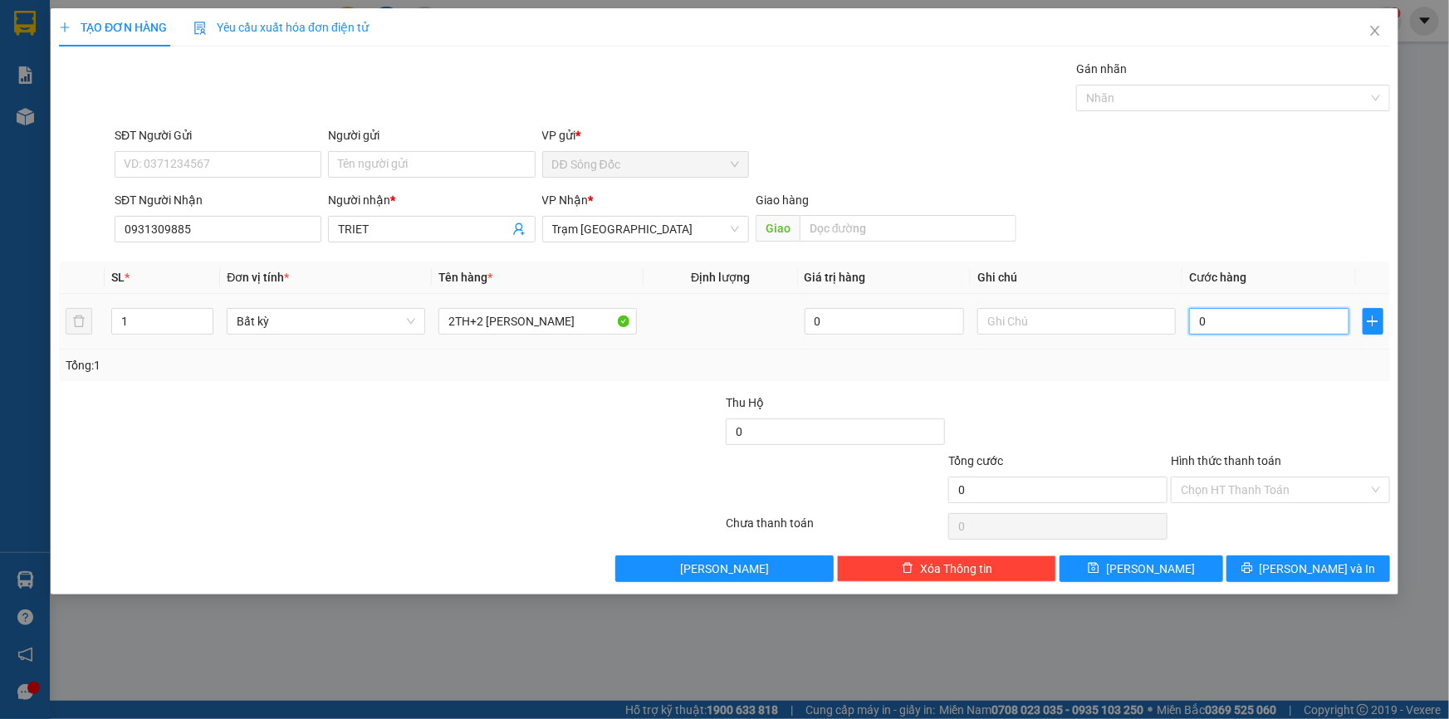
type input "1"
type input "16"
type input "160"
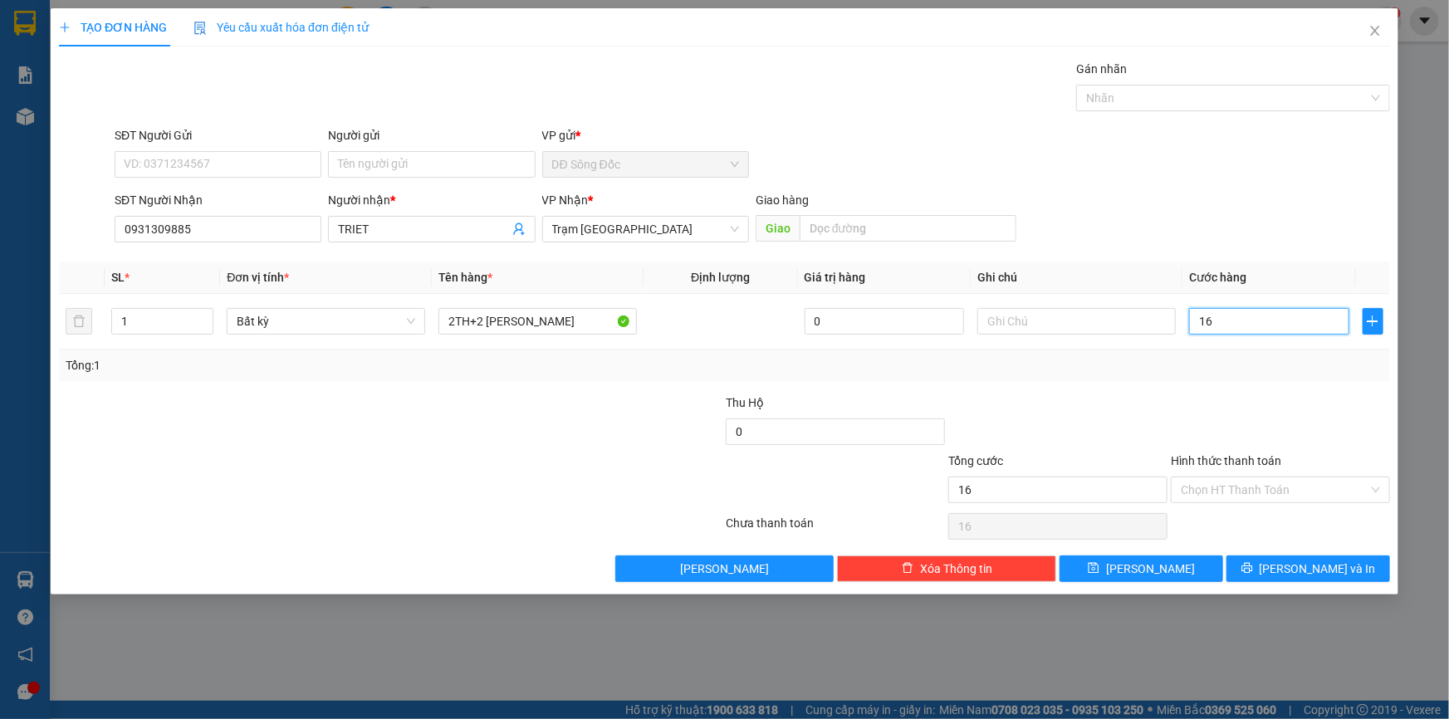
type input "160"
type input "160.000"
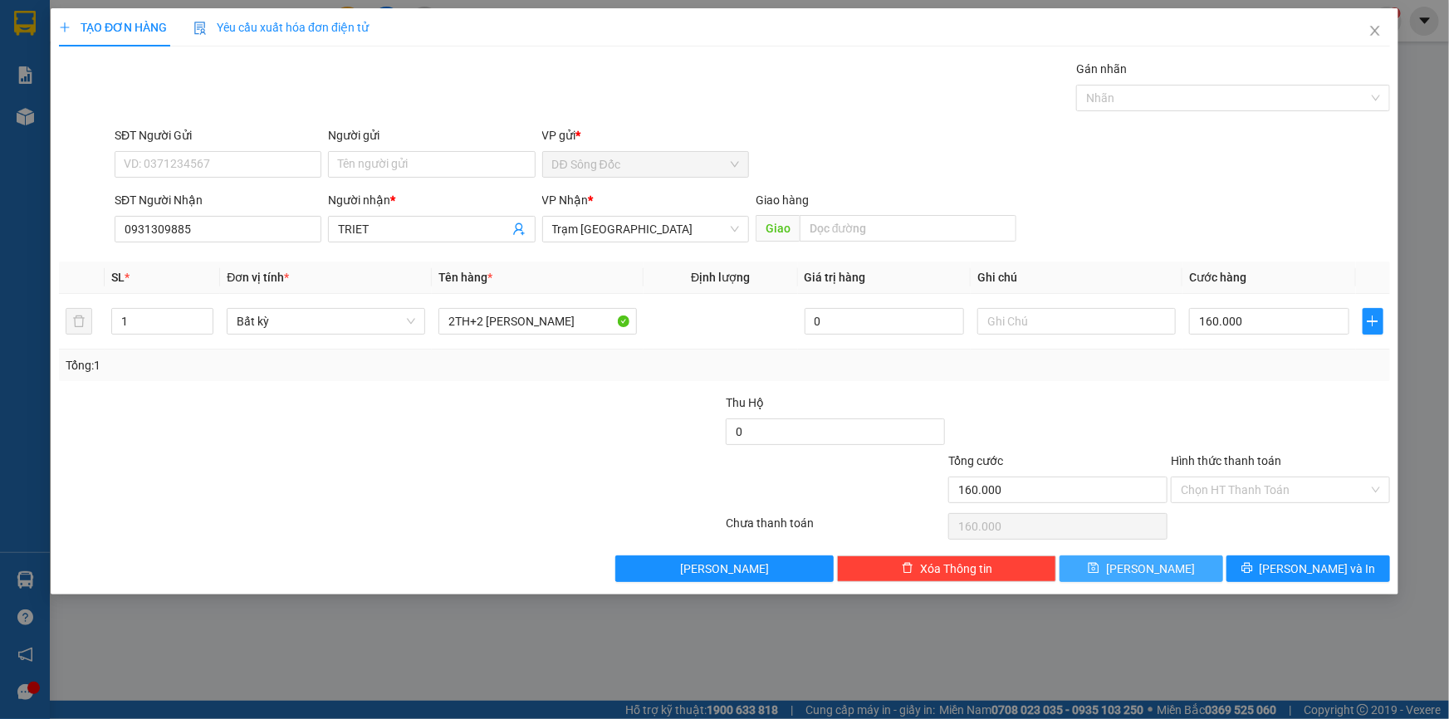
click at [1154, 567] on span "[PERSON_NAME]" at bounding box center [1150, 569] width 89 height 18
type input "0"
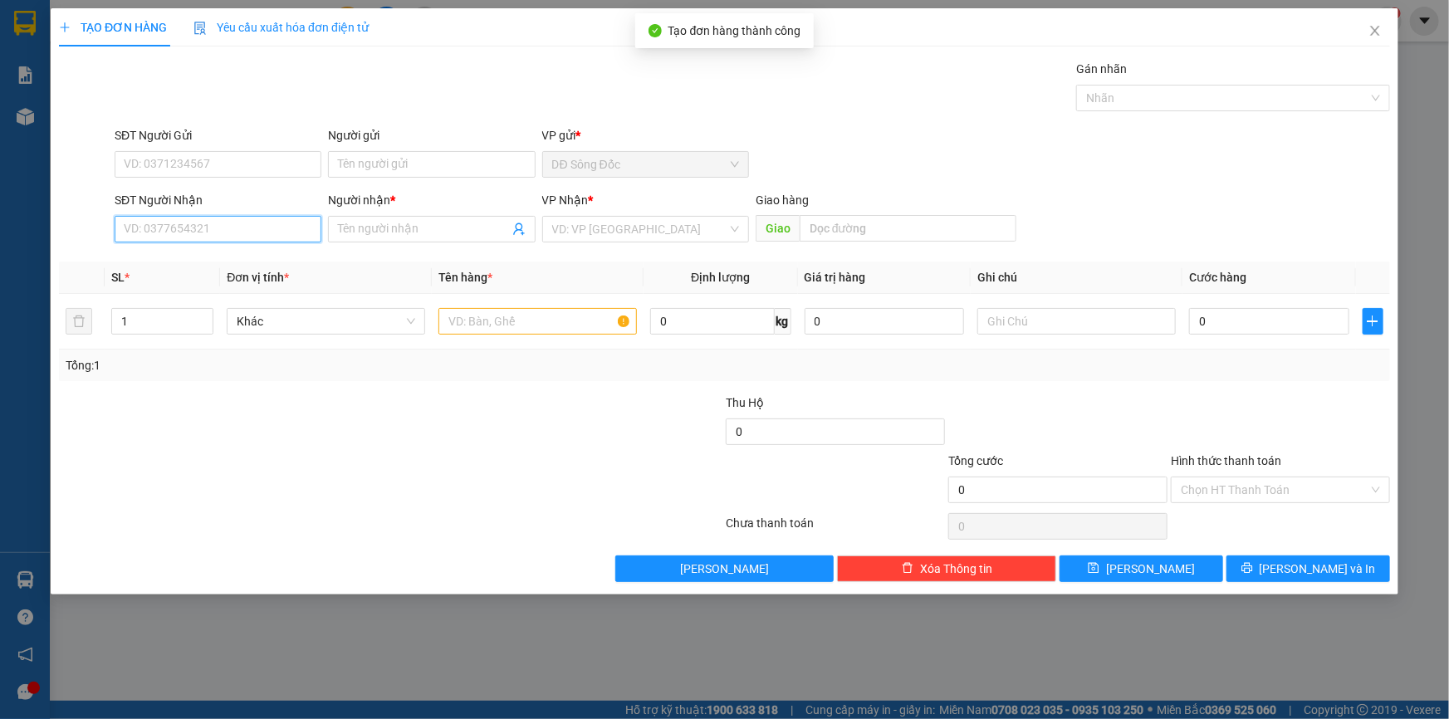
click at [272, 220] on input "SĐT Người Nhận" at bounding box center [218, 229] width 207 height 27
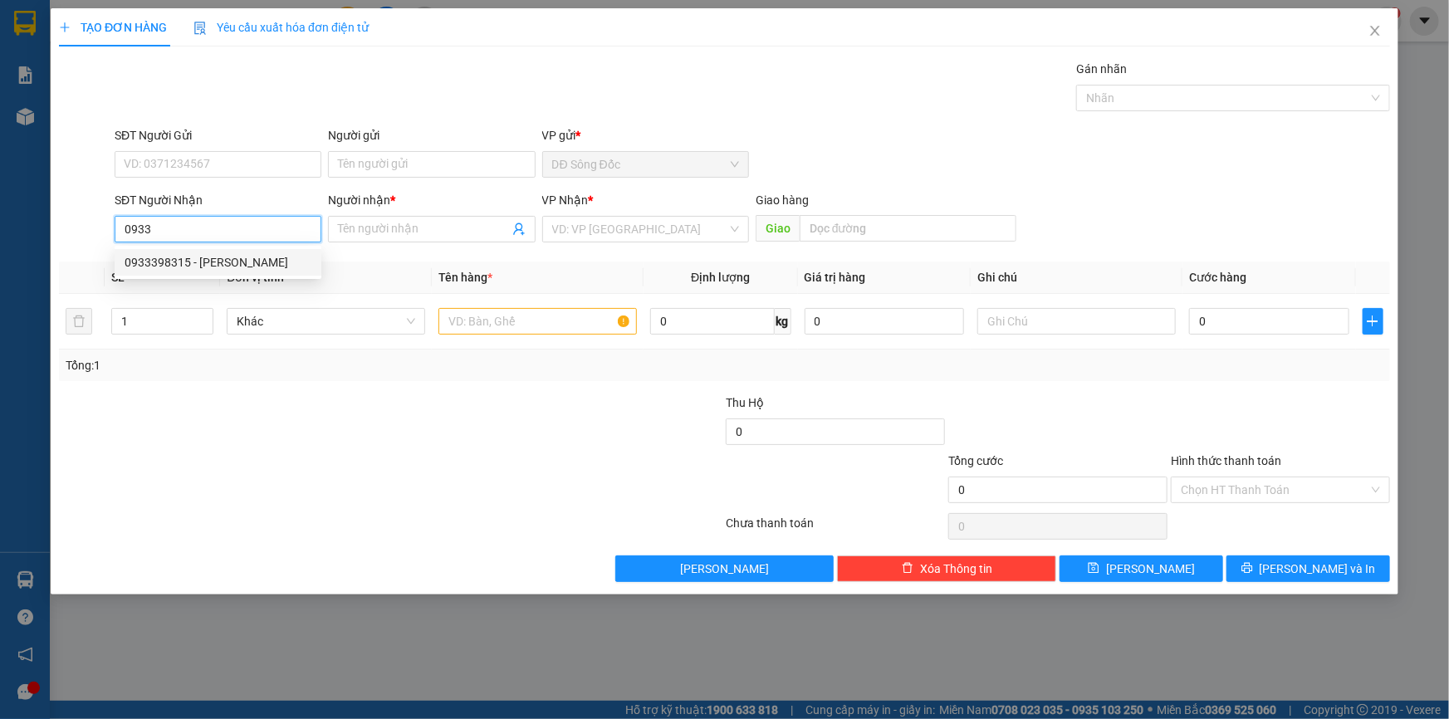
click at [259, 257] on div "0933398315 - [PERSON_NAME]" at bounding box center [218, 262] width 187 height 18
type input "0933398315"
type input "[PERSON_NAME]"
type input "0933398315"
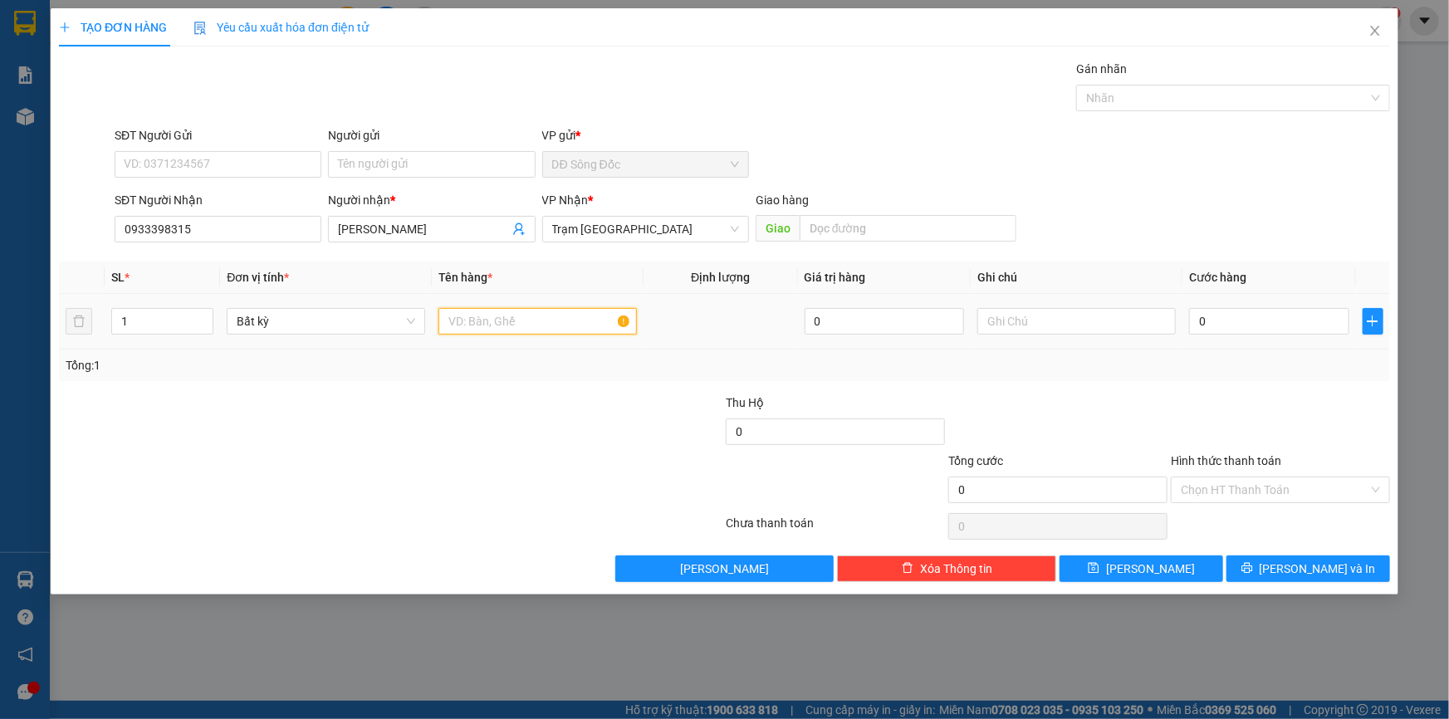
click at [506, 315] on input "text" at bounding box center [537, 321] width 198 height 27
type input "1 CUC DEN"
click at [1268, 317] on input "0" at bounding box center [1269, 321] width 160 height 27
type input "4"
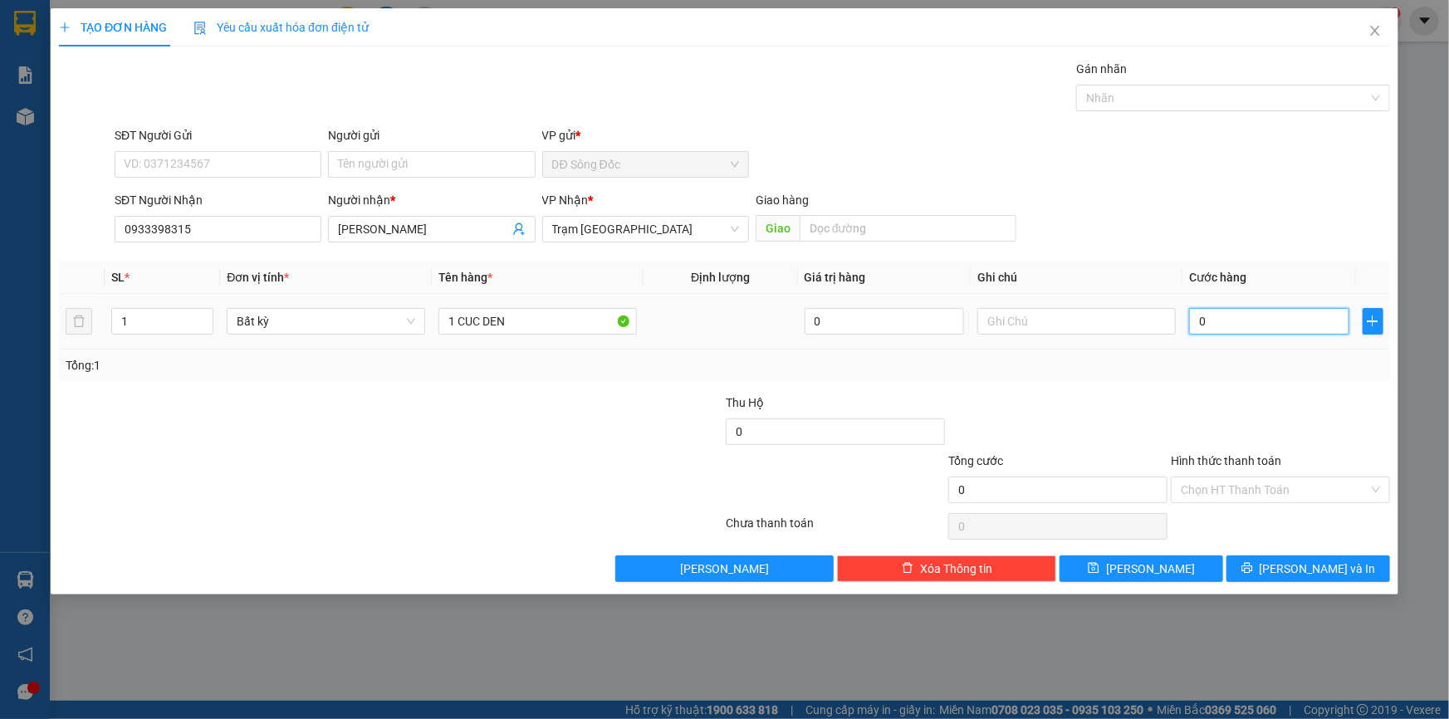
type input "4"
type input "40"
type input "40.000"
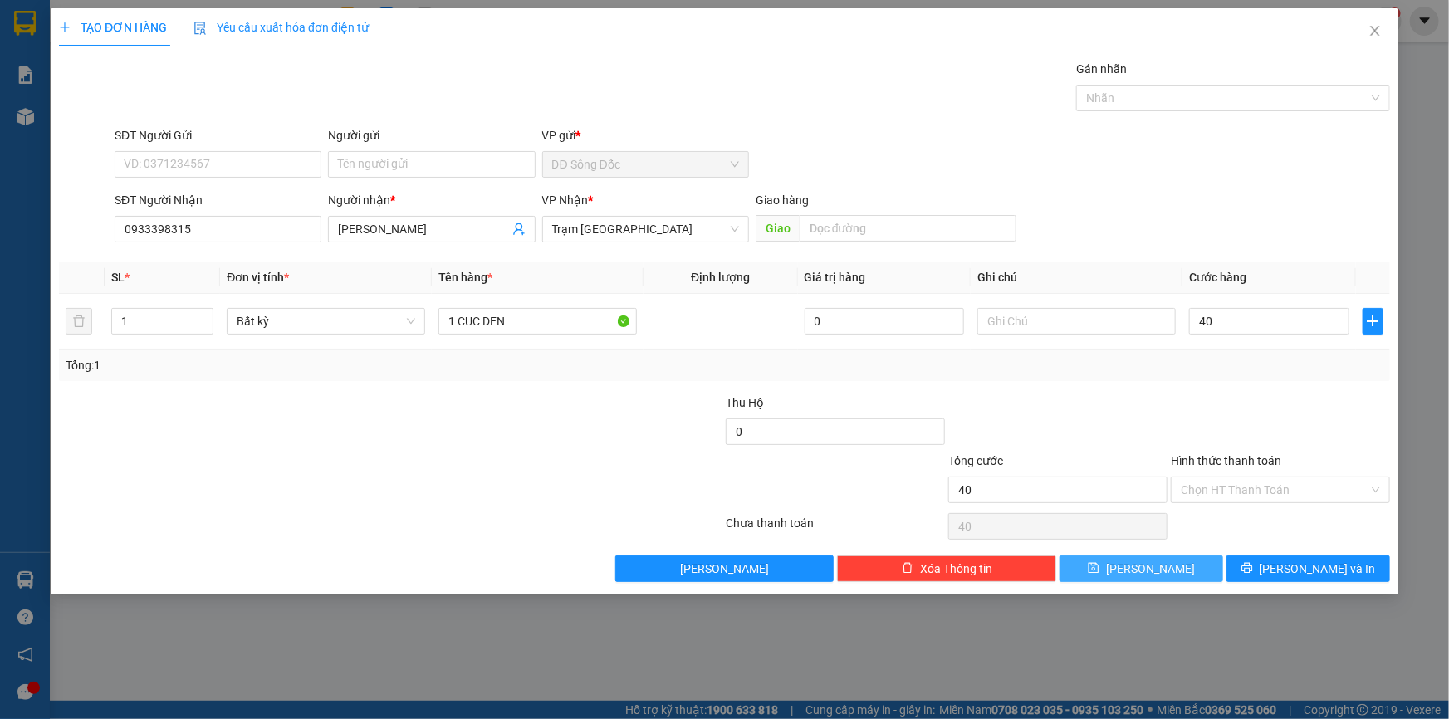
type input "40.000"
click at [1174, 570] on button "[PERSON_NAME]" at bounding box center [1141, 568] width 164 height 27
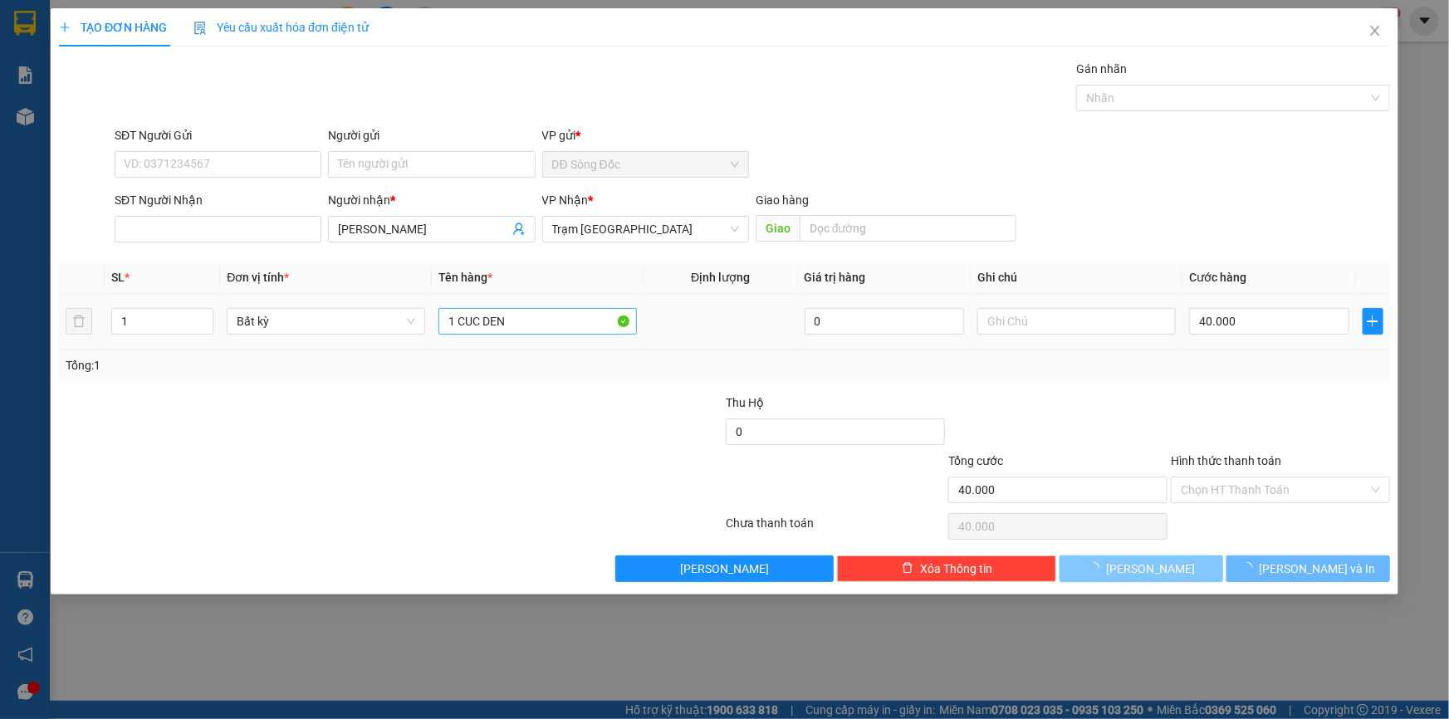
type input "0"
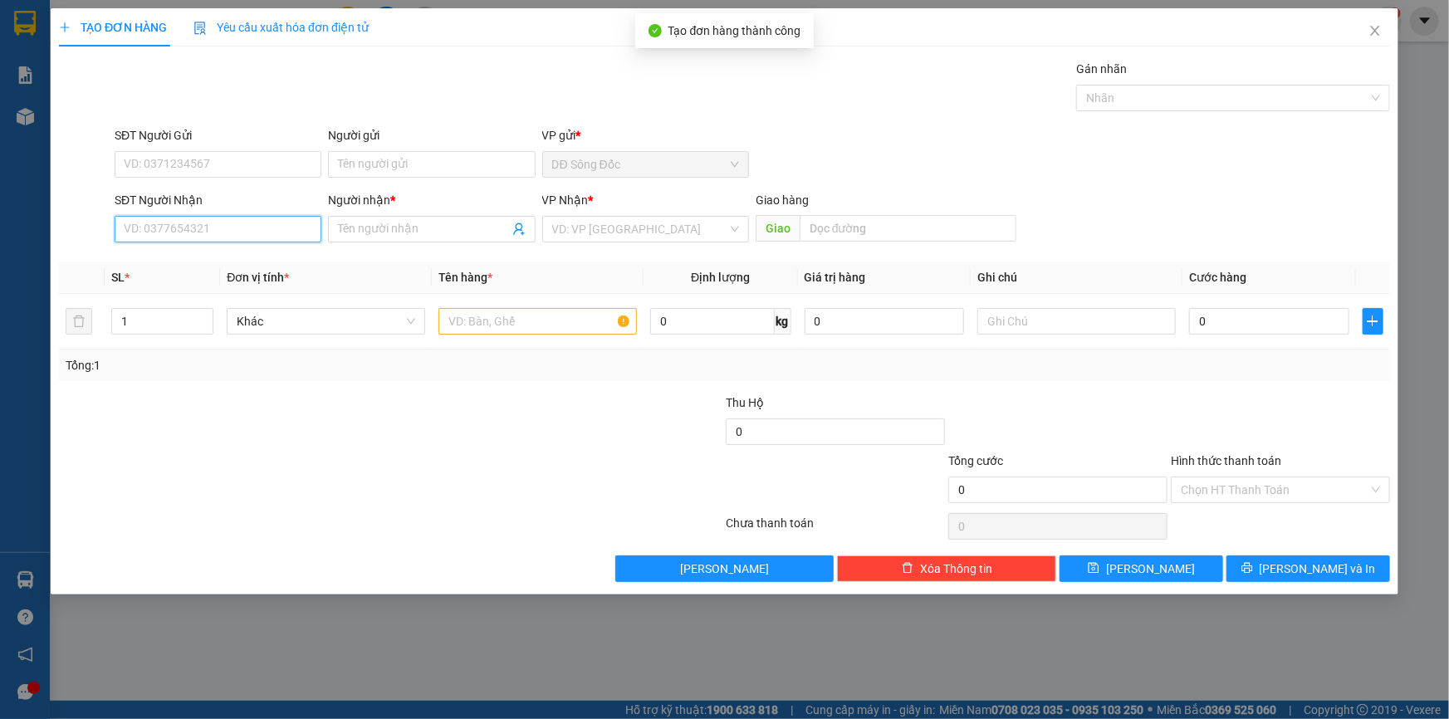
click at [281, 232] on input "SĐT Người Nhận" at bounding box center [218, 229] width 207 height 27
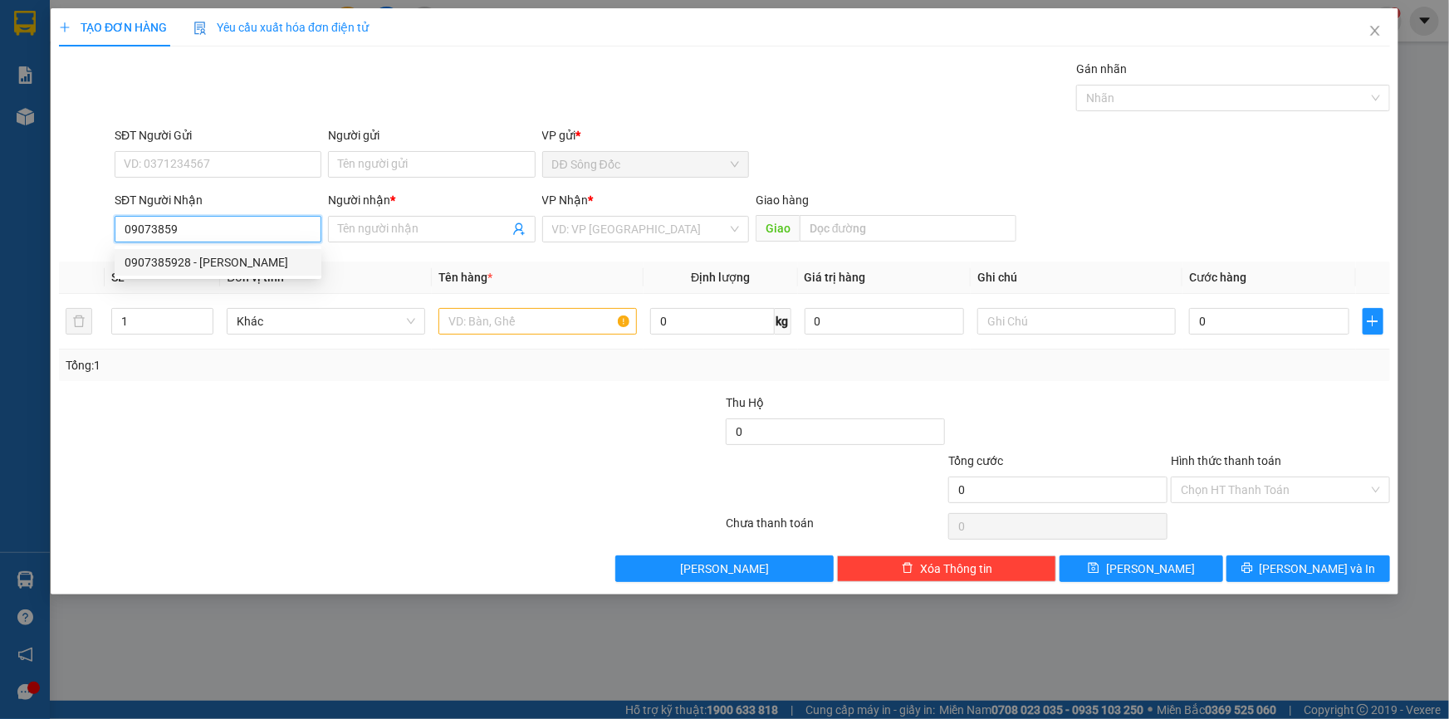
click at [264, 261] on div "0907385928 - [PERSON_NAME]" at bounding box center [218, 262] width 187 height 18
type input "0907385928"
type input "[PERSON_NAME]"
type input "0907385928"
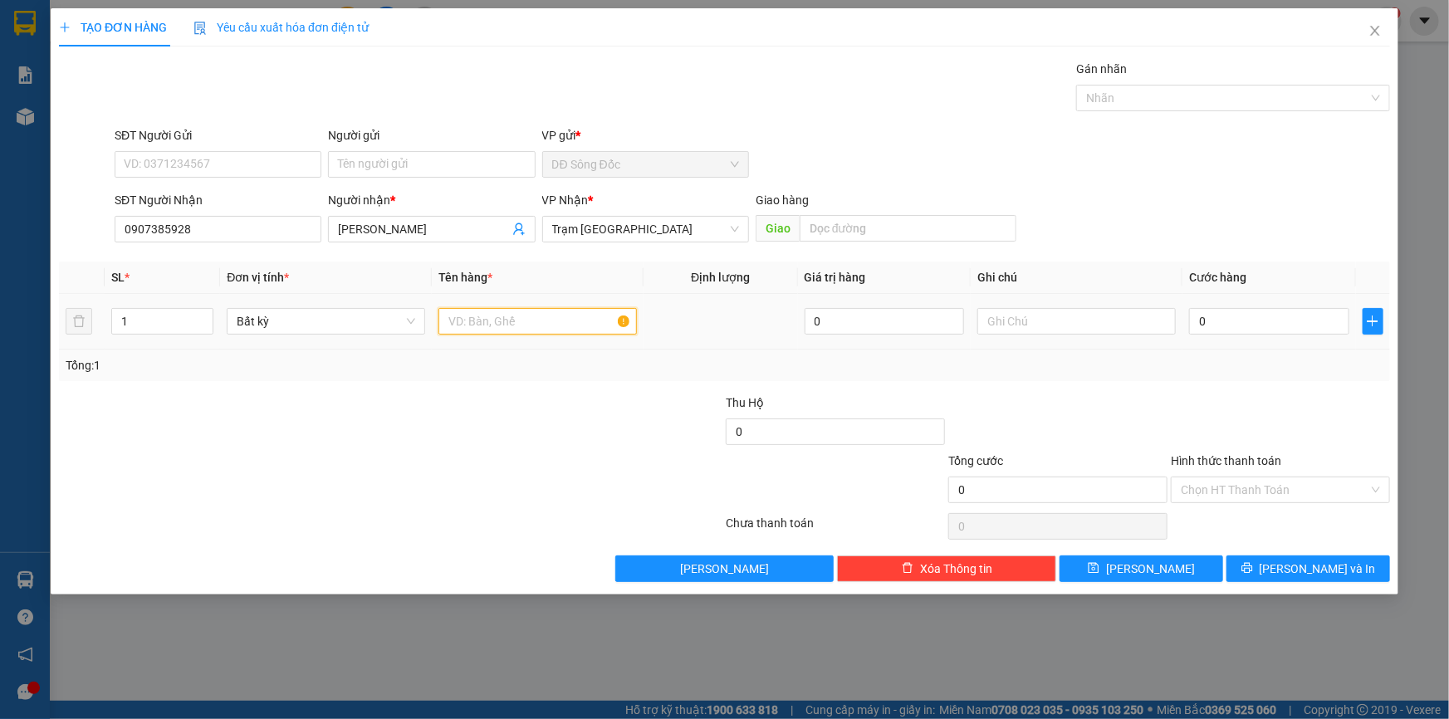
click at [574, 318] on input "text" at bounding box center [537, 321] width 198 height 27
type input "1 GIO"
click at [1258, 318] on input "0" at bounding box center [1269, 321] width 160 height 27
type input "3"
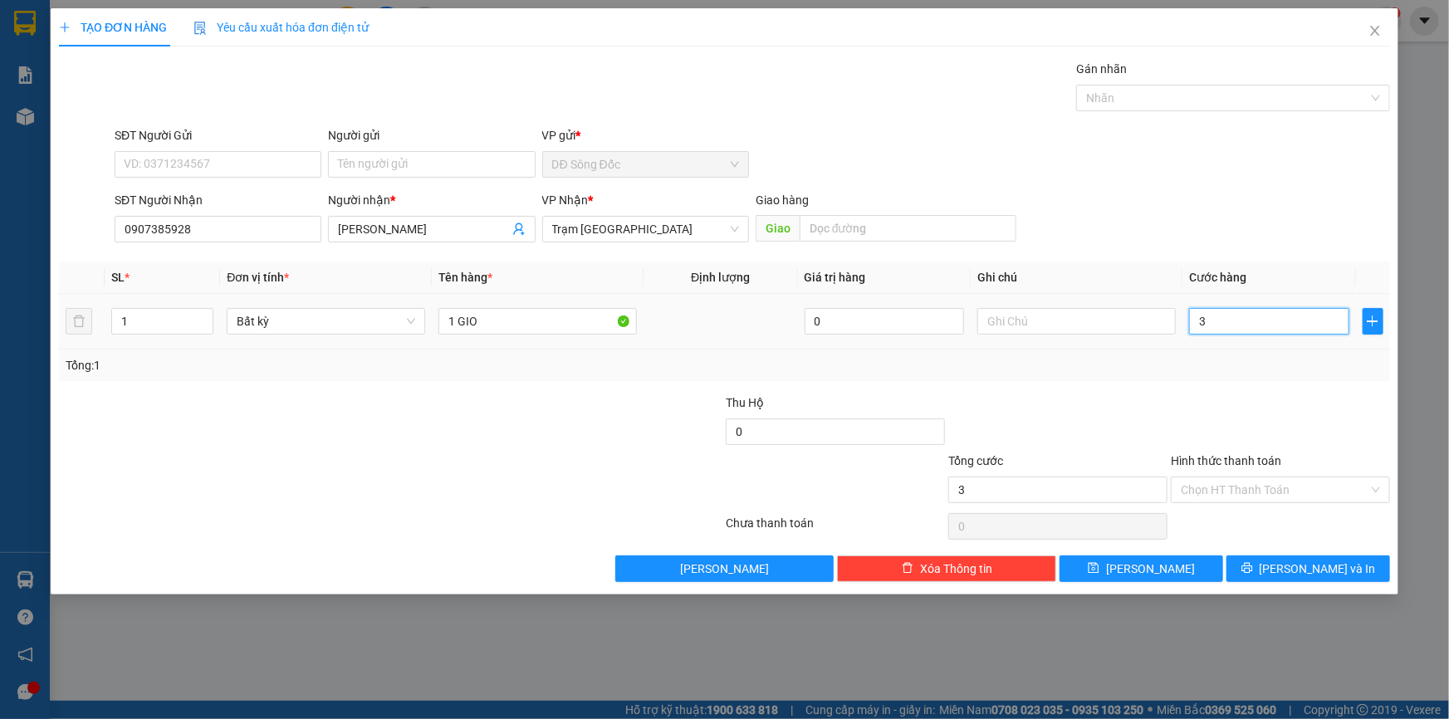
type input "3"
type input "0"
type input "04"
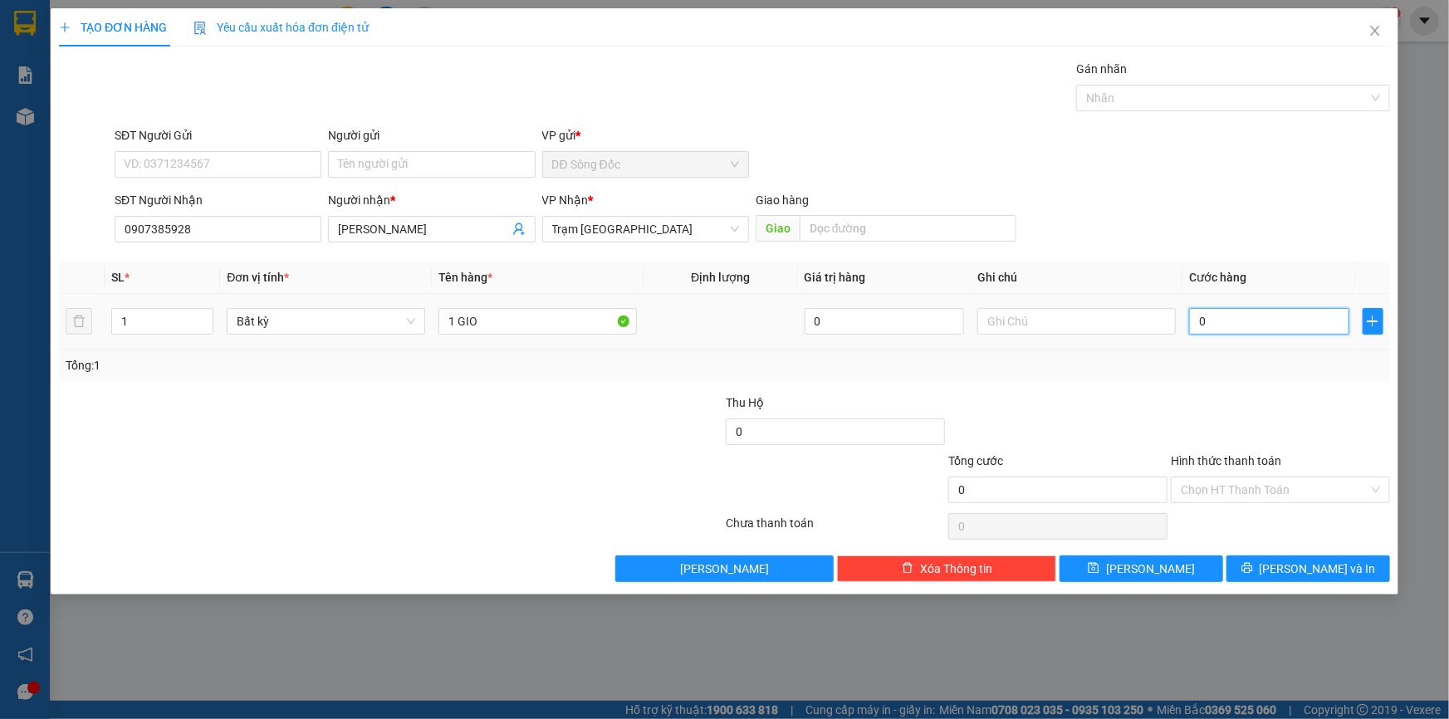
type input "4"
type input "040"
type input "40"
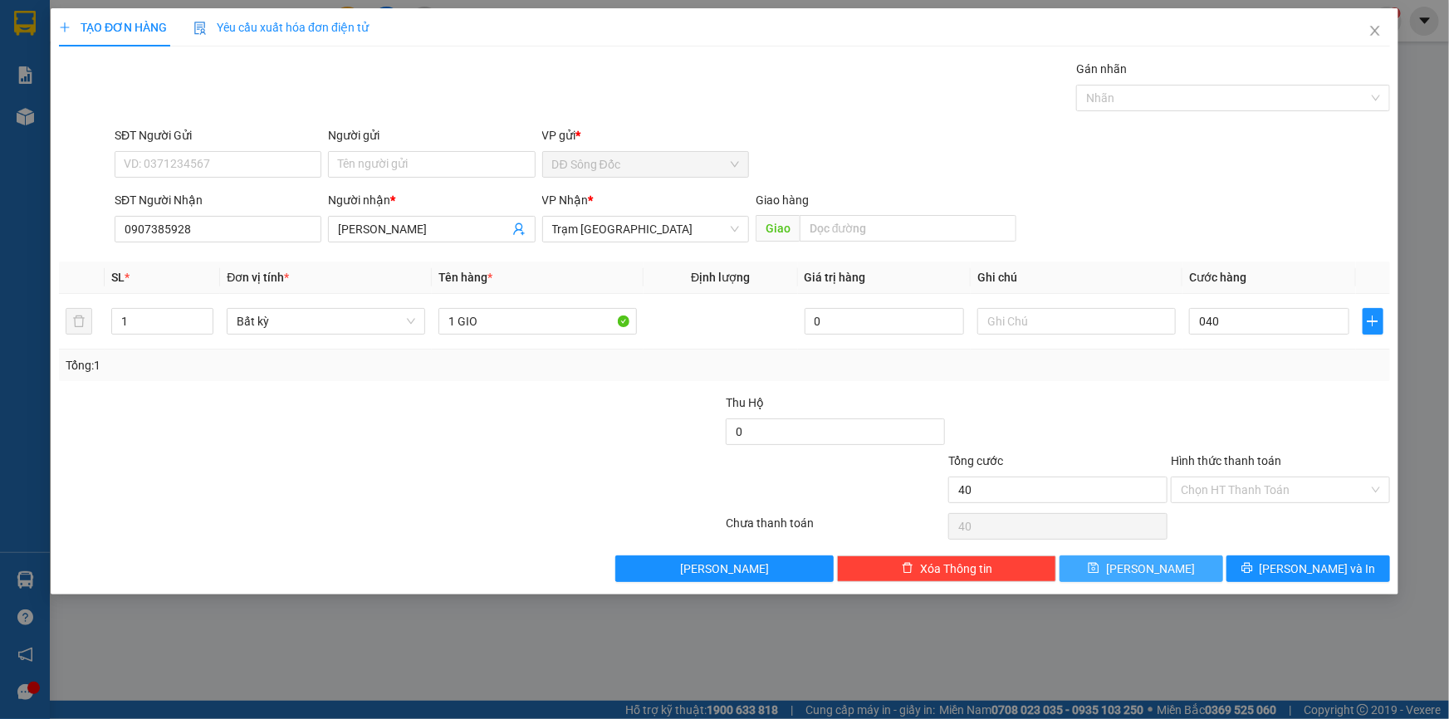
type input "40.000"
click at [1146, 571] on span "[PERSON_NAME]" at bounding box center [1150, 569] width 89 height 18
type input "0"
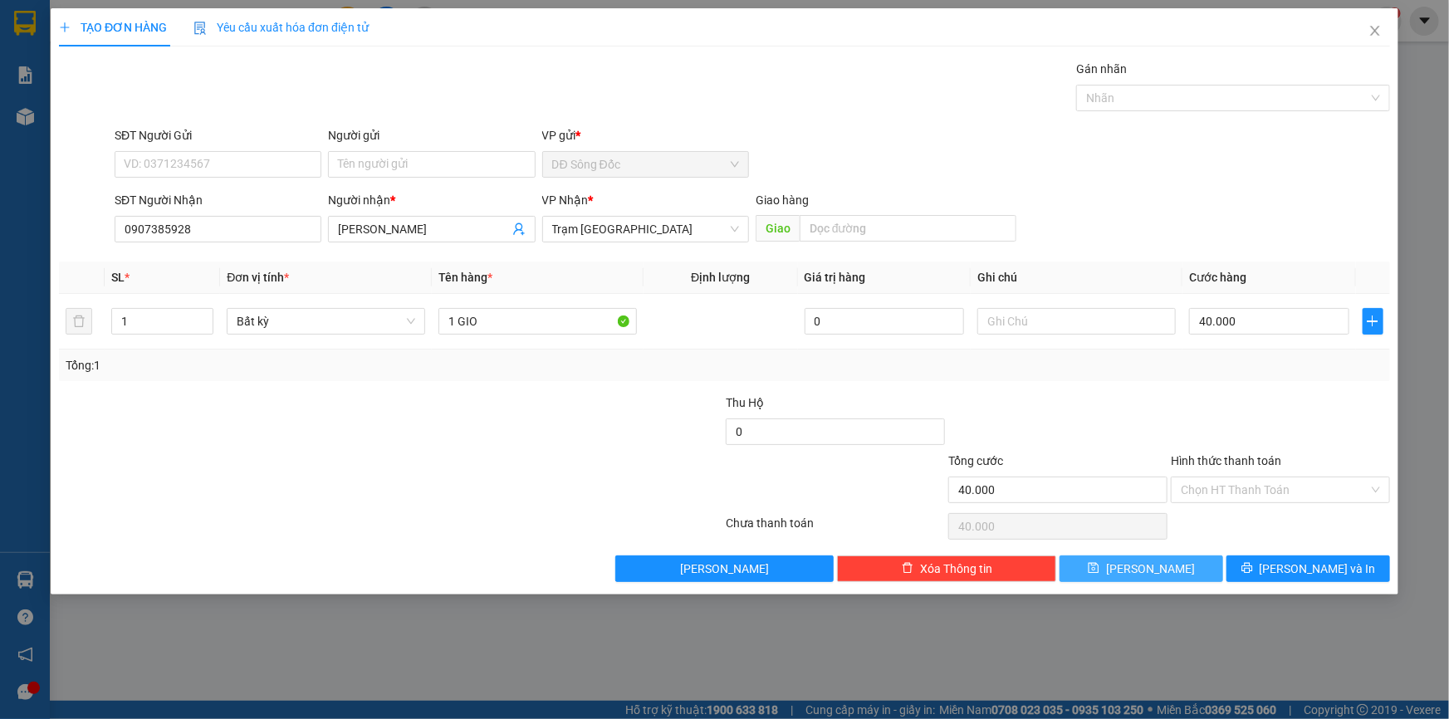
type input "0"
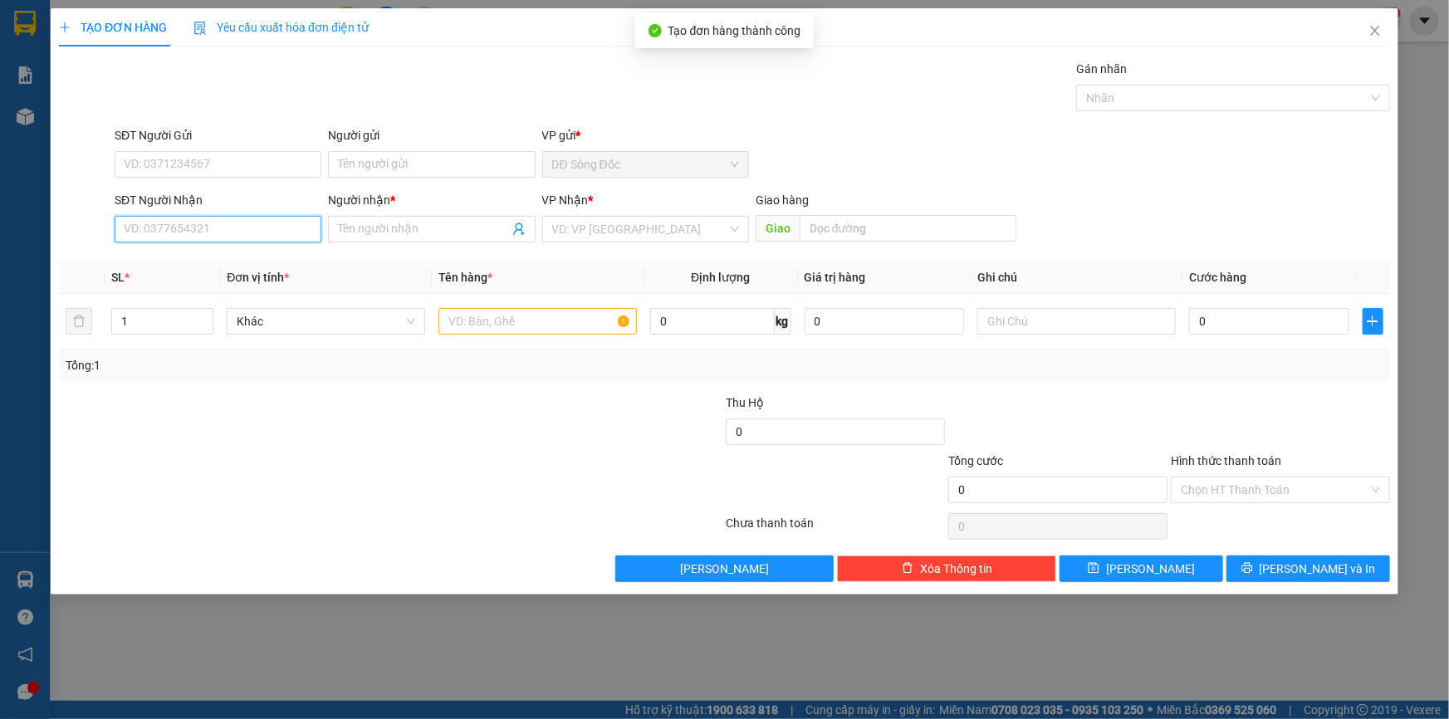
click at [257, 226] on input "SĐT Người Nhận" at bounding box center [218, 229] width 207 height 27
type input "0938998649"
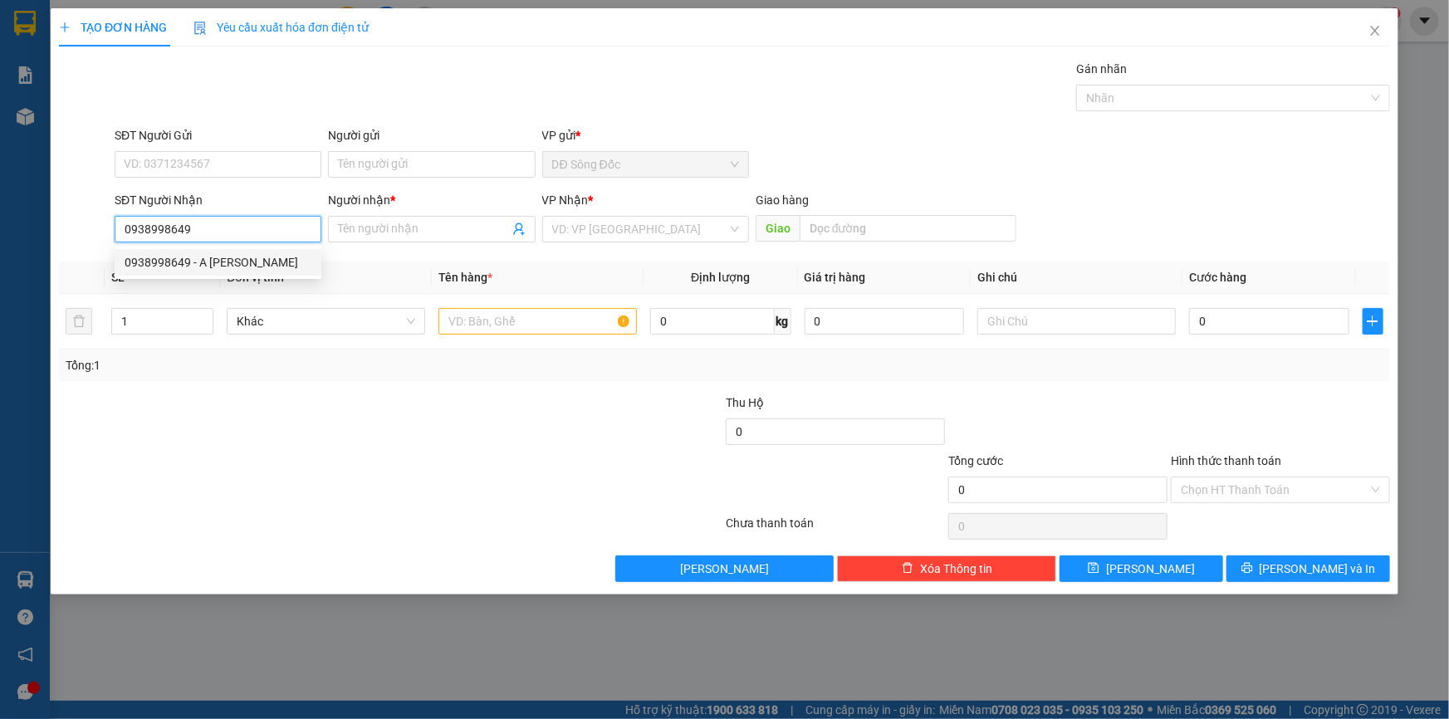
click at [253, 256] on div "0938998649 - A [PERSON_NAME]" at bounding box center [218, 262] width 187 height 18
type input "A [PERSON_NAME]"
type input "0938998649"
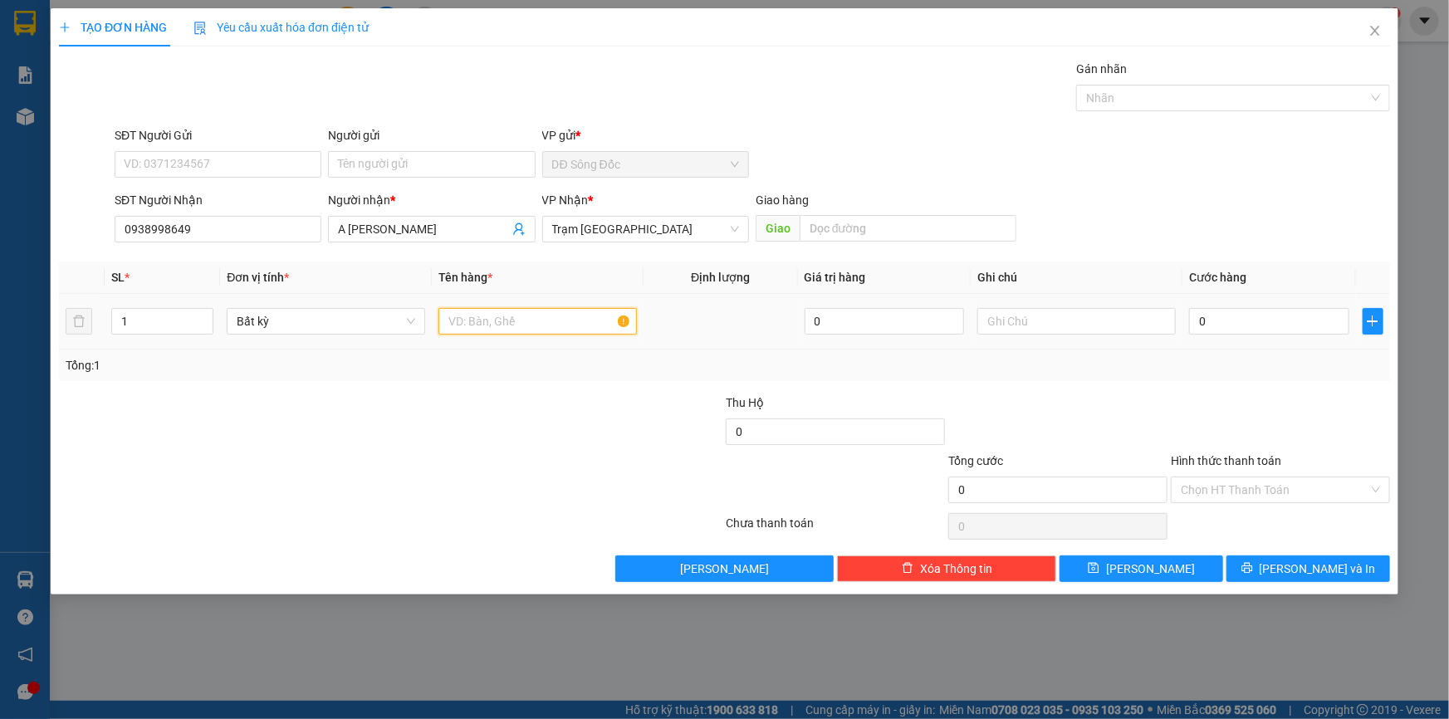
click at [535, 324] on input "text" at bounding box center [537, 321] width 198 height 27
type input "1TH"
click at [1237, 324] on input "0" at bounding box center [1269, 321] width 160 height 27
type input "1"
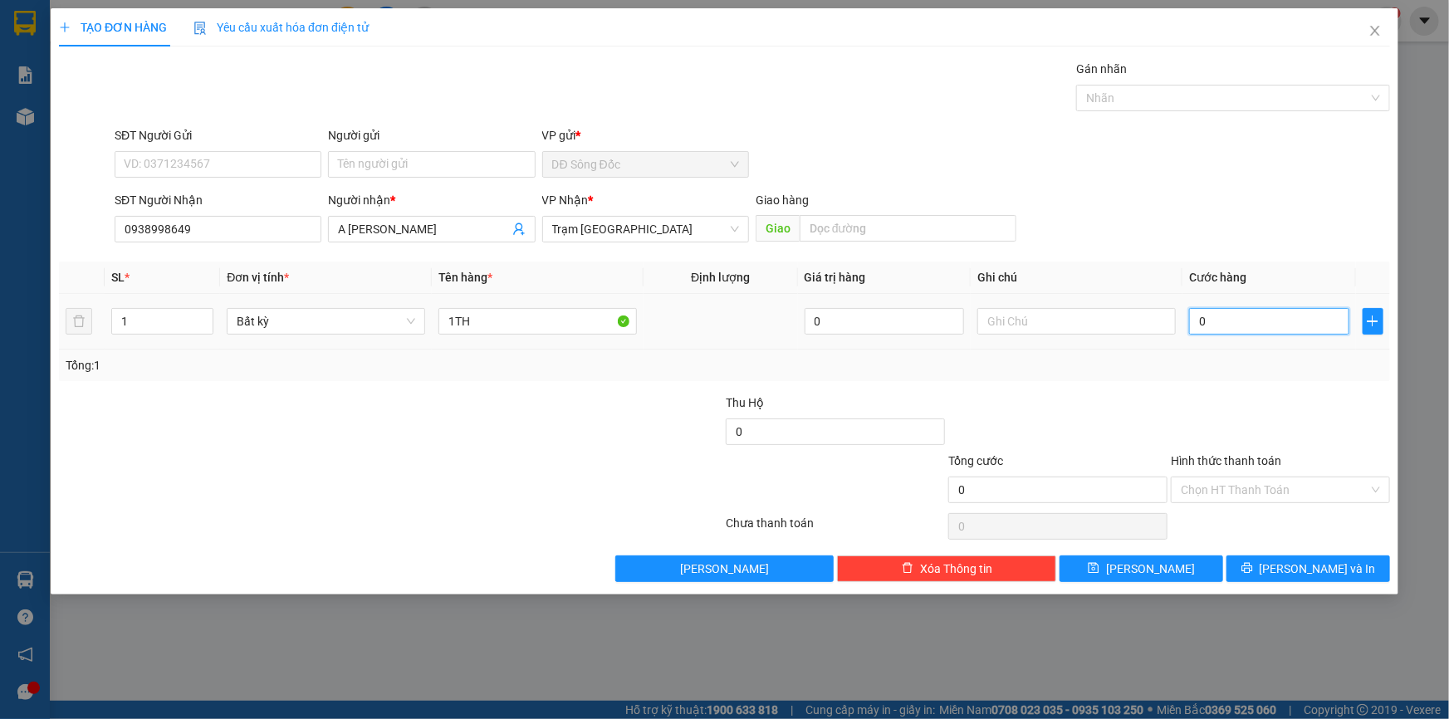
type input "1"
type input "15"
type input "150"
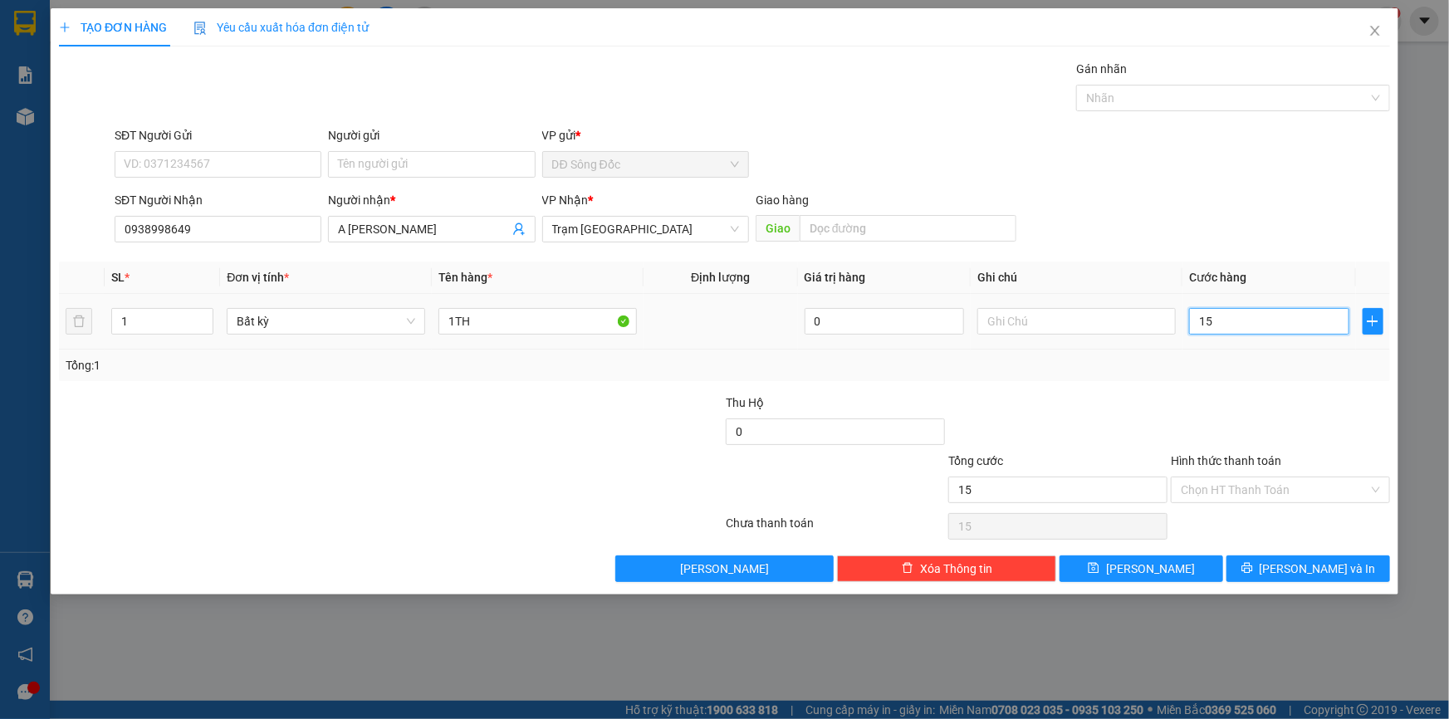
type input "150"
type input "150.000"
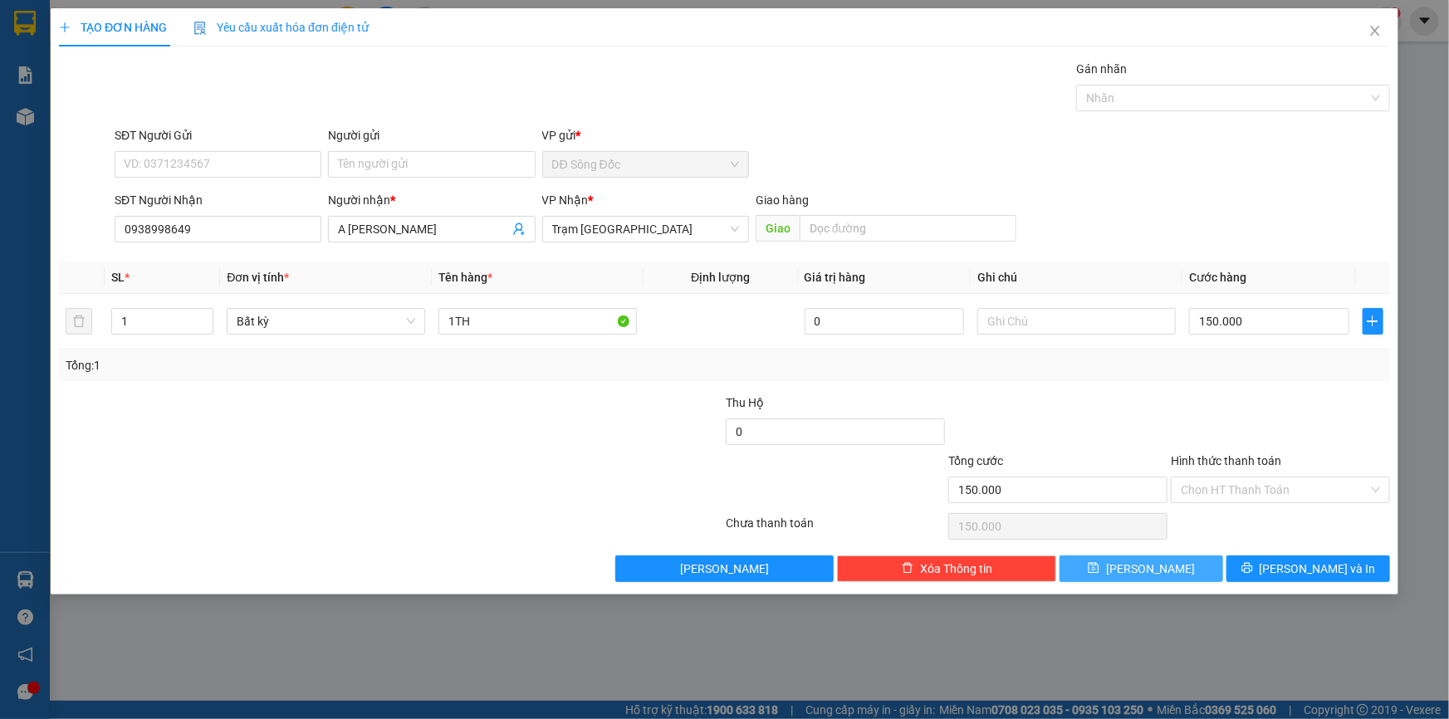
click at [1146, 567] on span "[PERSON_NAME]" at bounding box center [1150, 569] width 89 height 18
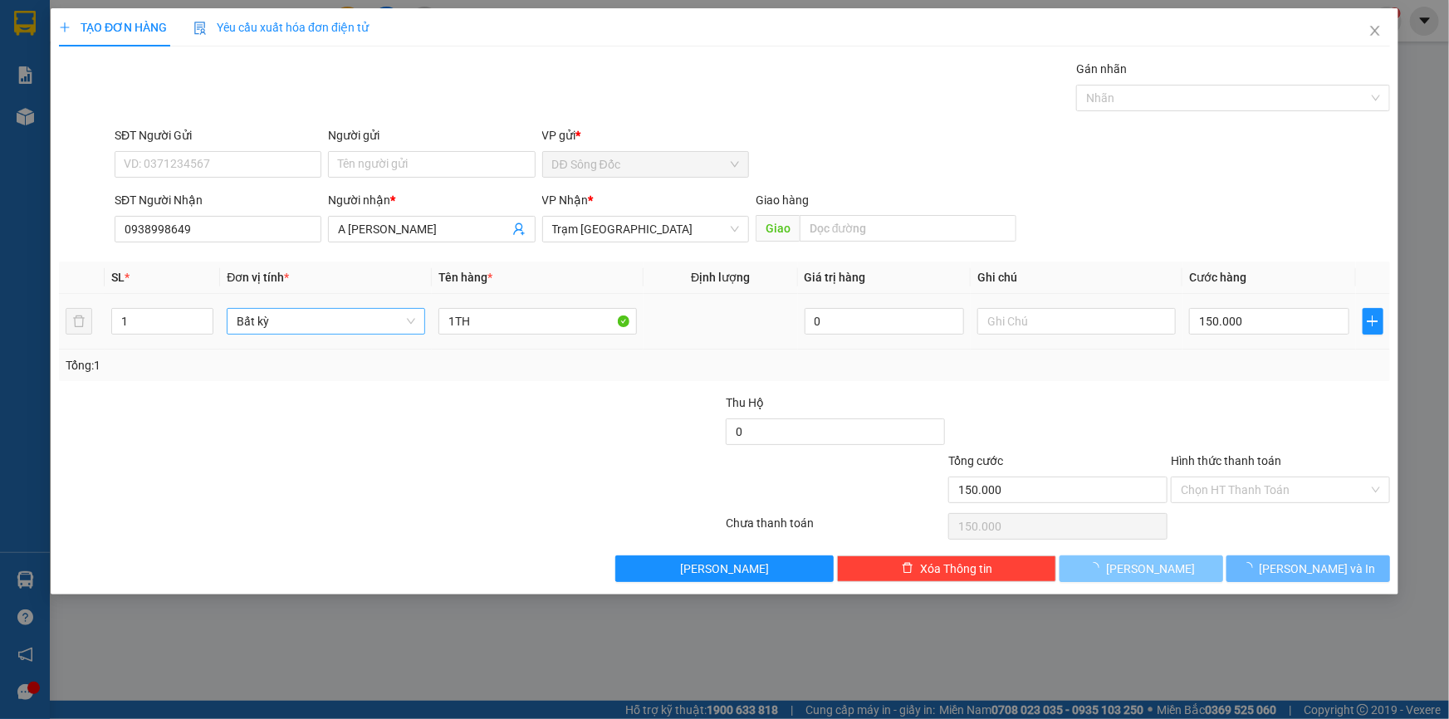
type input "0"
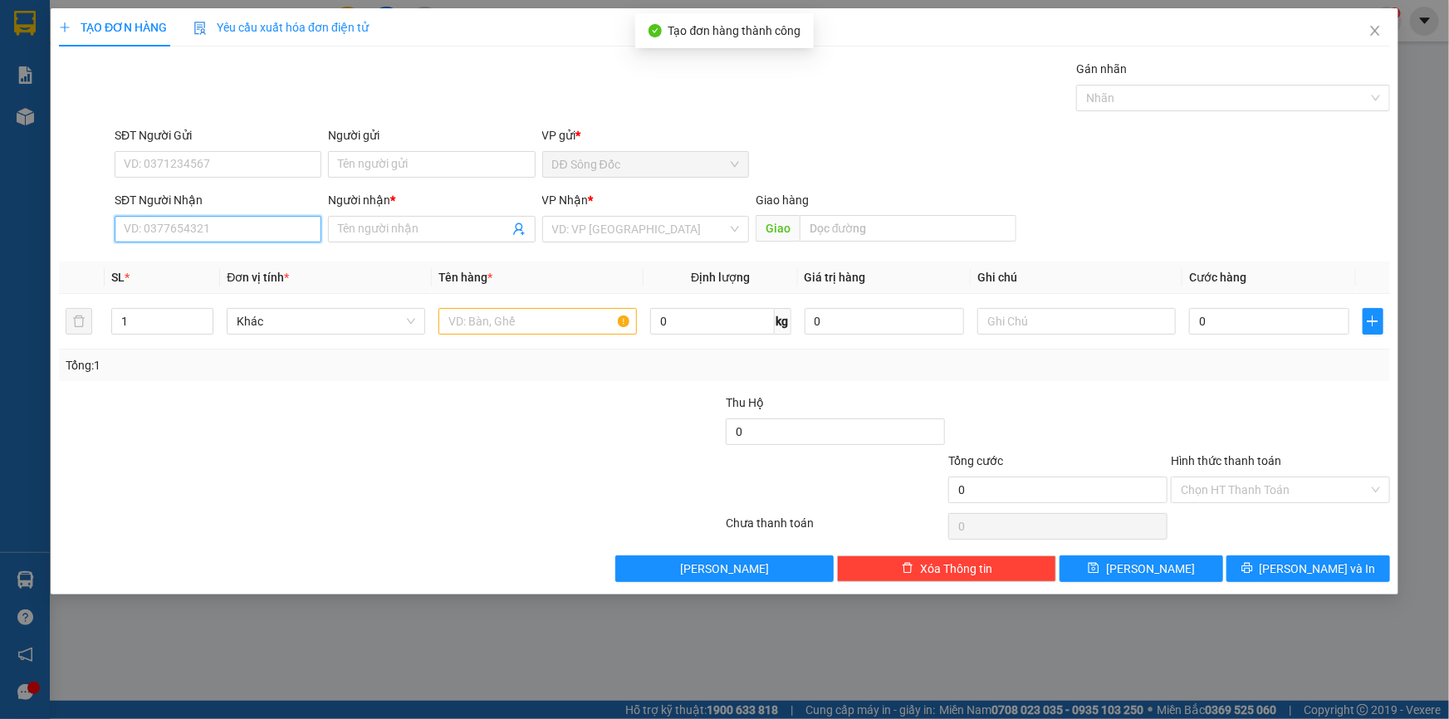
click at [227, 230] on input "SĐT Người Nhận" at bounding box center [218, 229] width 207 height 27
type input "0878797023"
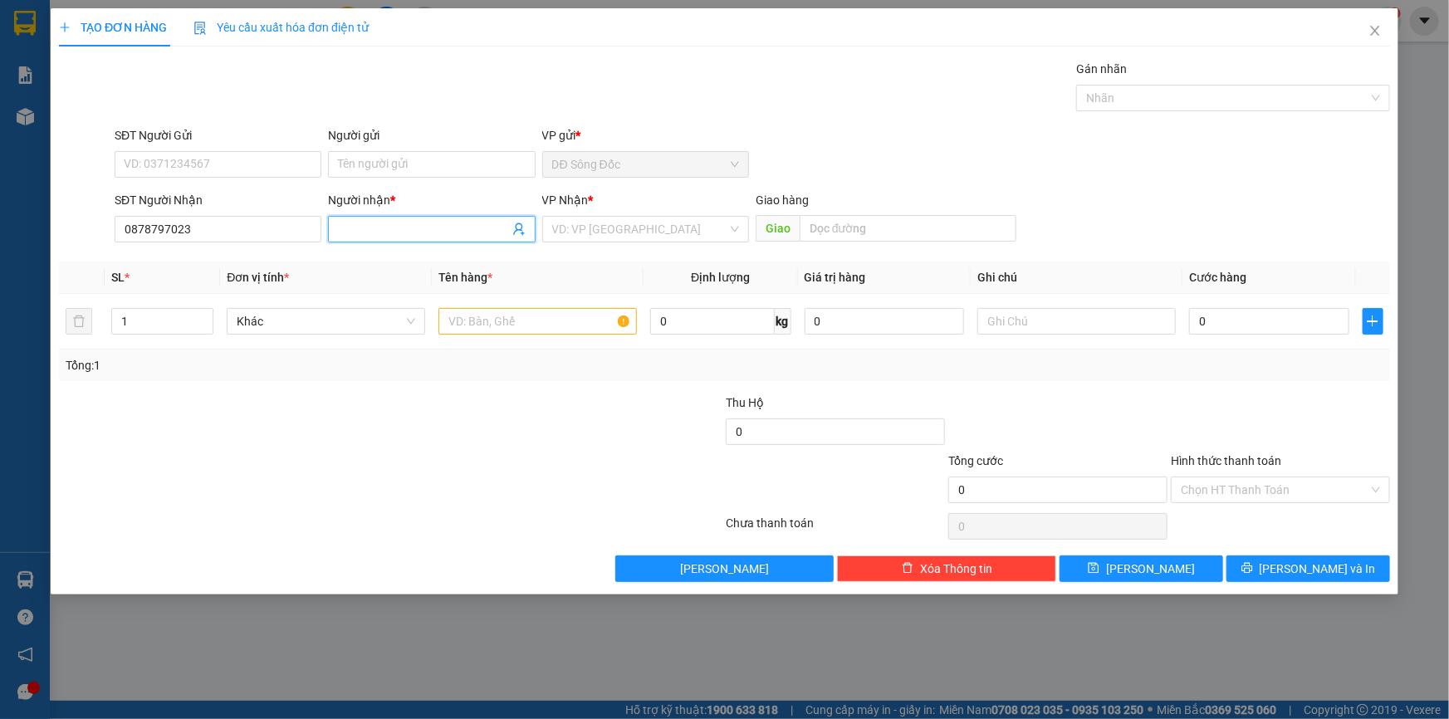
click at [402, 230] on input "Người nhận *" at bounding box center [423, 229] width 170 height 18
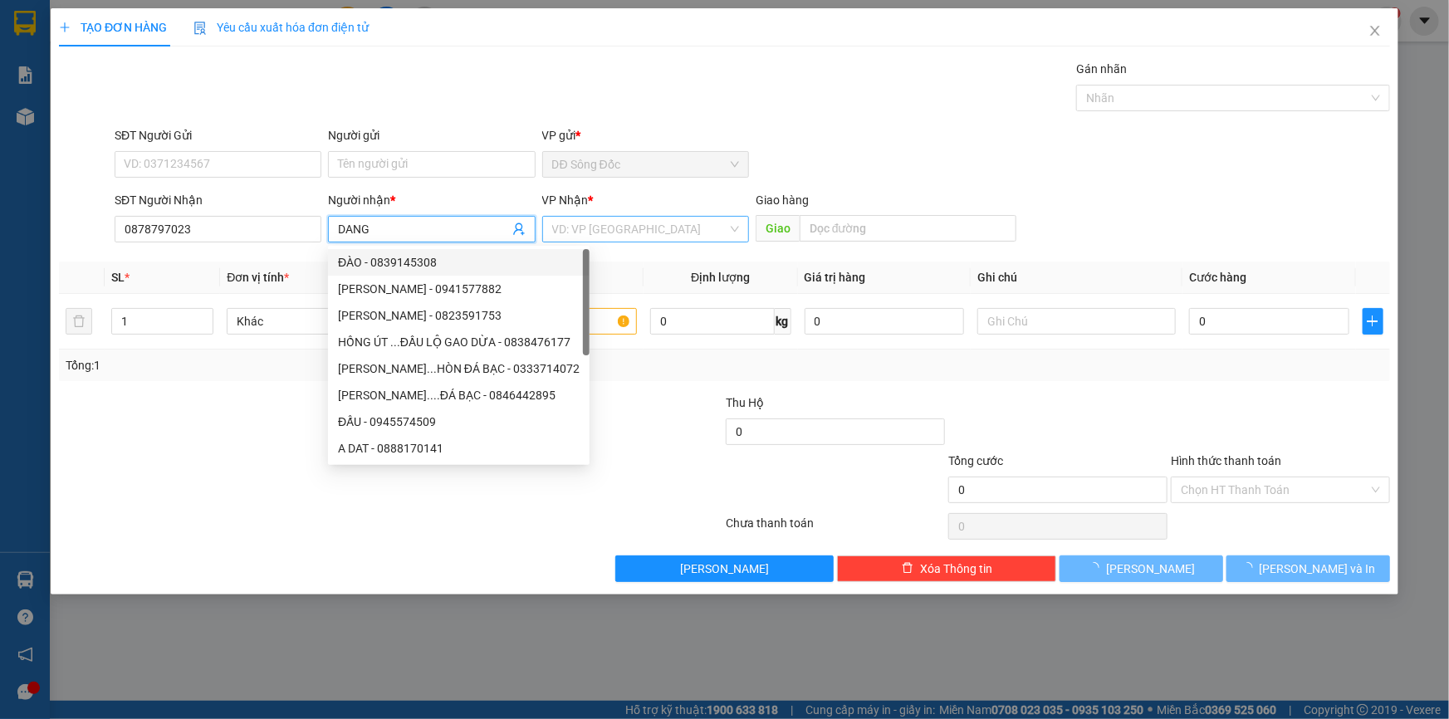
type input "DANG"
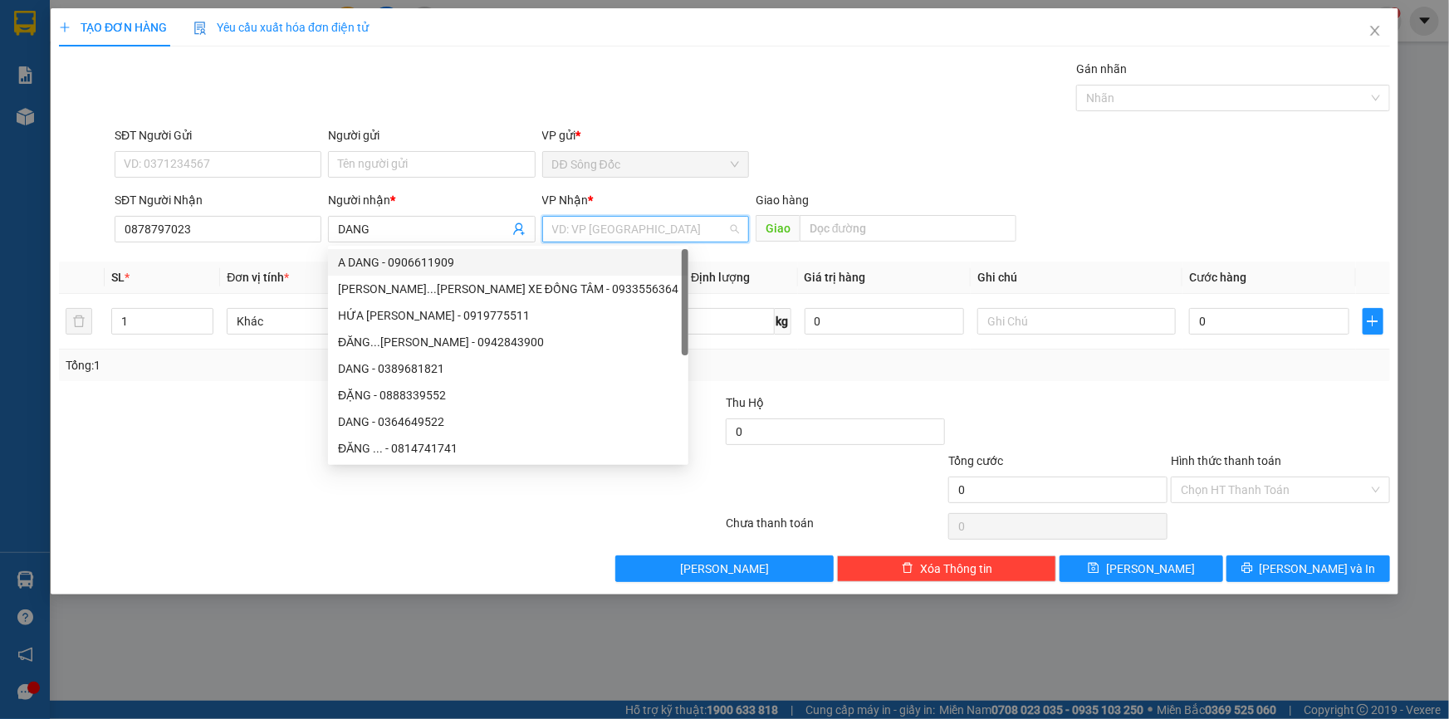
click at [677, 232] on input "search" at bounding box center [639, 229] width 175 height 25
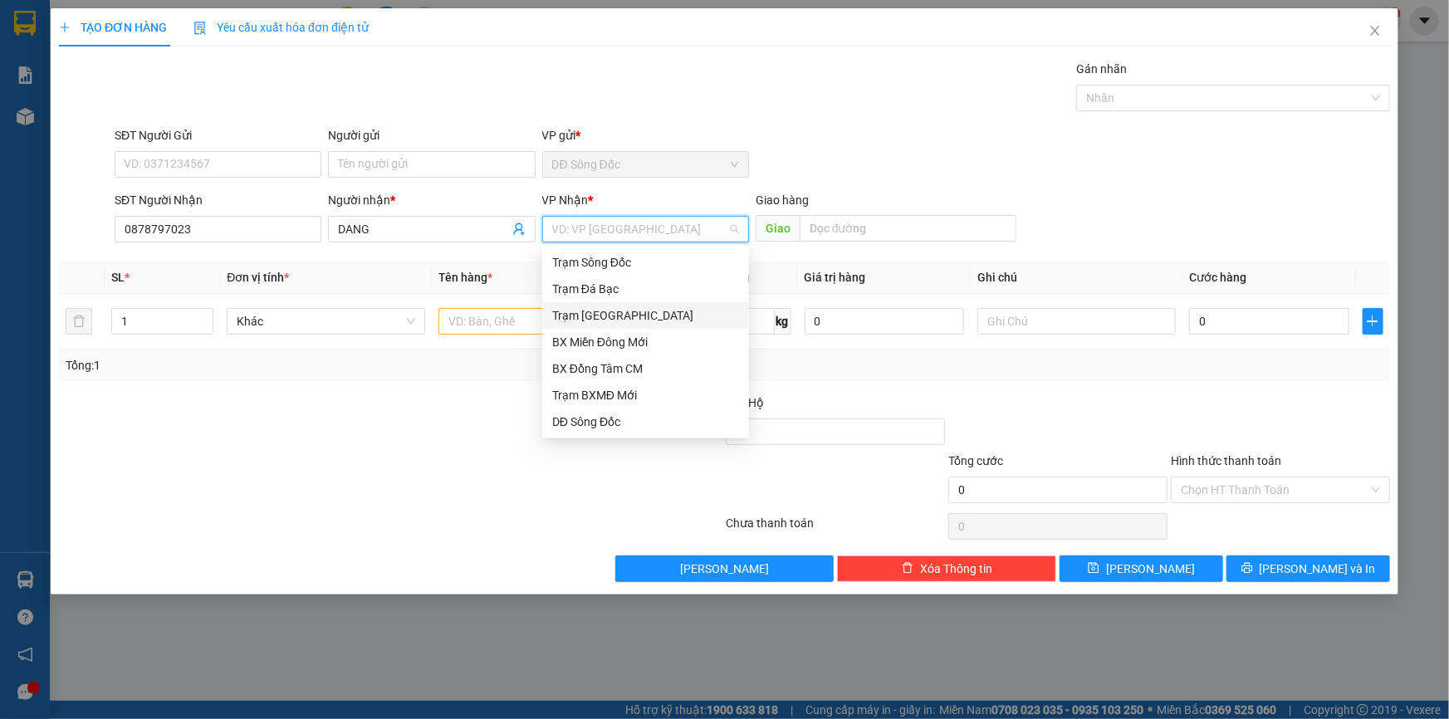
click at [639, 311] on div "Trạm [GEOGRAPHIC_DATA]" at bounding box center [645, 315] width 187 height 18
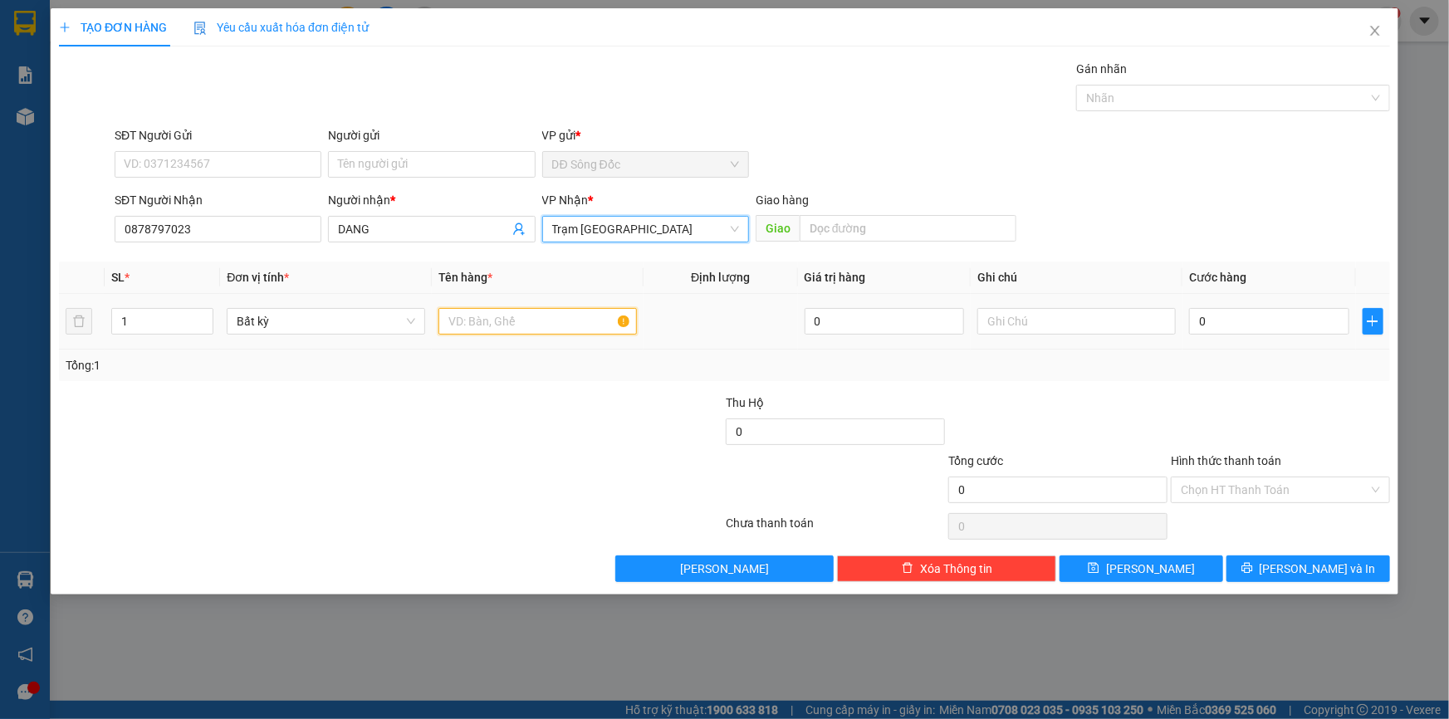
click at [541, 320] on input "text" at bounding box center [537, 321] width 198 height 27
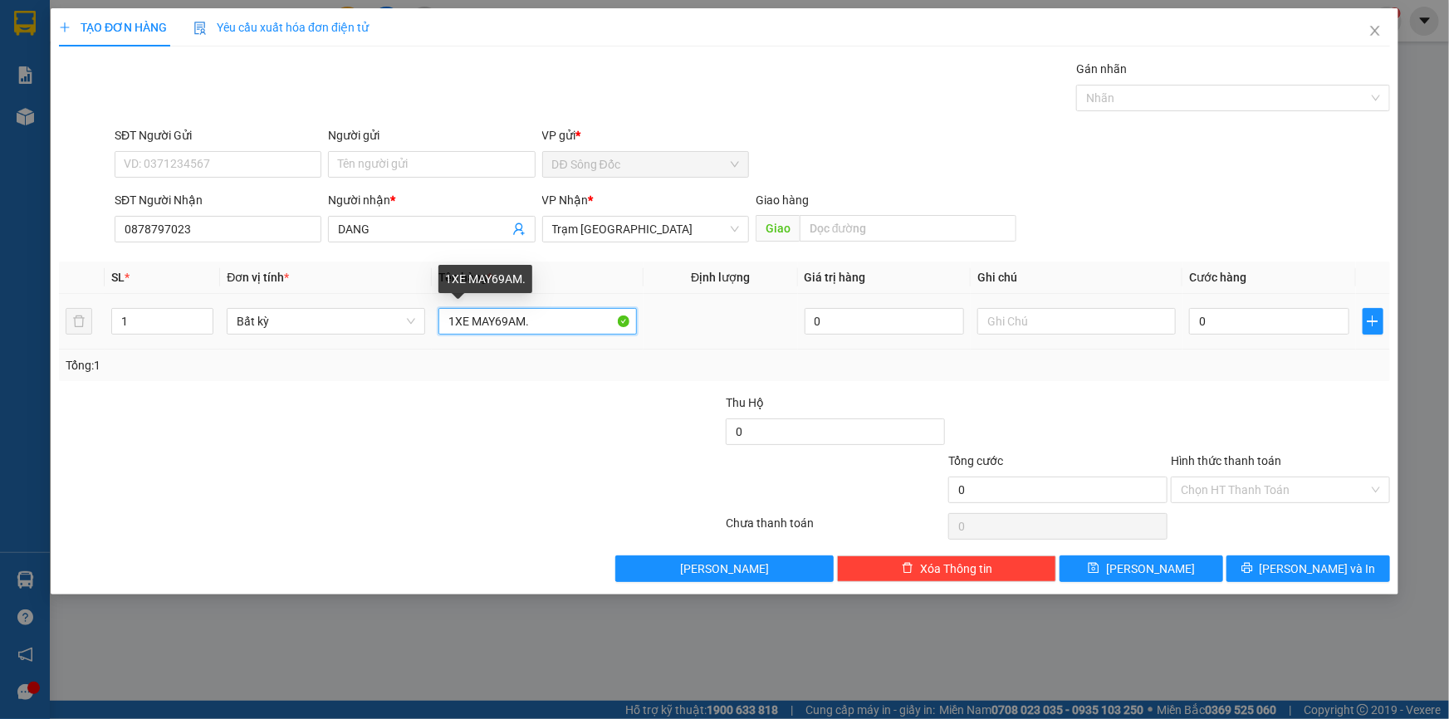
click at [491, 321] on input "1XE MAY69AM." at bounding box center [537, 321] width 198 height 27
click at [565, 323] on input "1XE MAY 69AM." at bounding box center [537, 321] width 198 height 27
type input "1XE MAY 69AM.07996.GIAY TO TRONG COP"
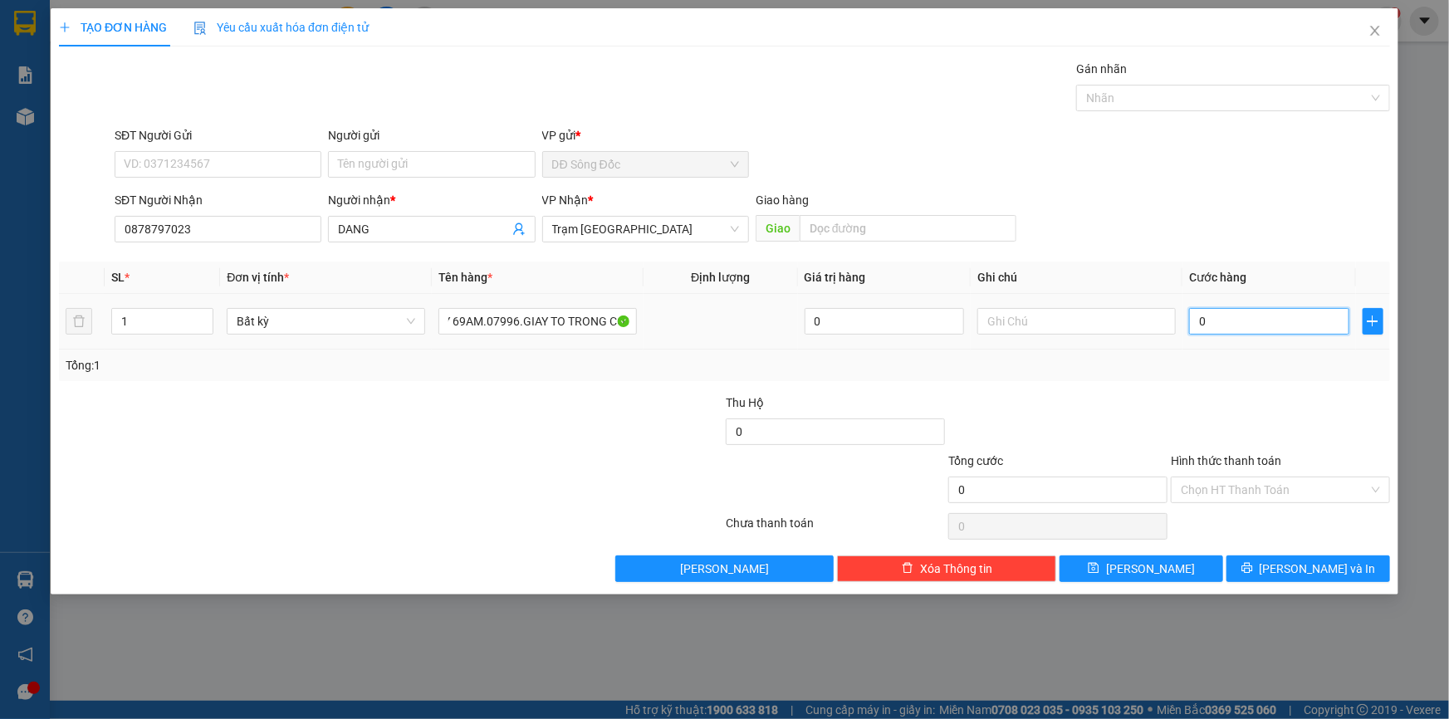
scroll to position [0, 0]
click at [1244, 321] on input "0" at bounding box center [1269, 321] width 160 height 27
type input "5"
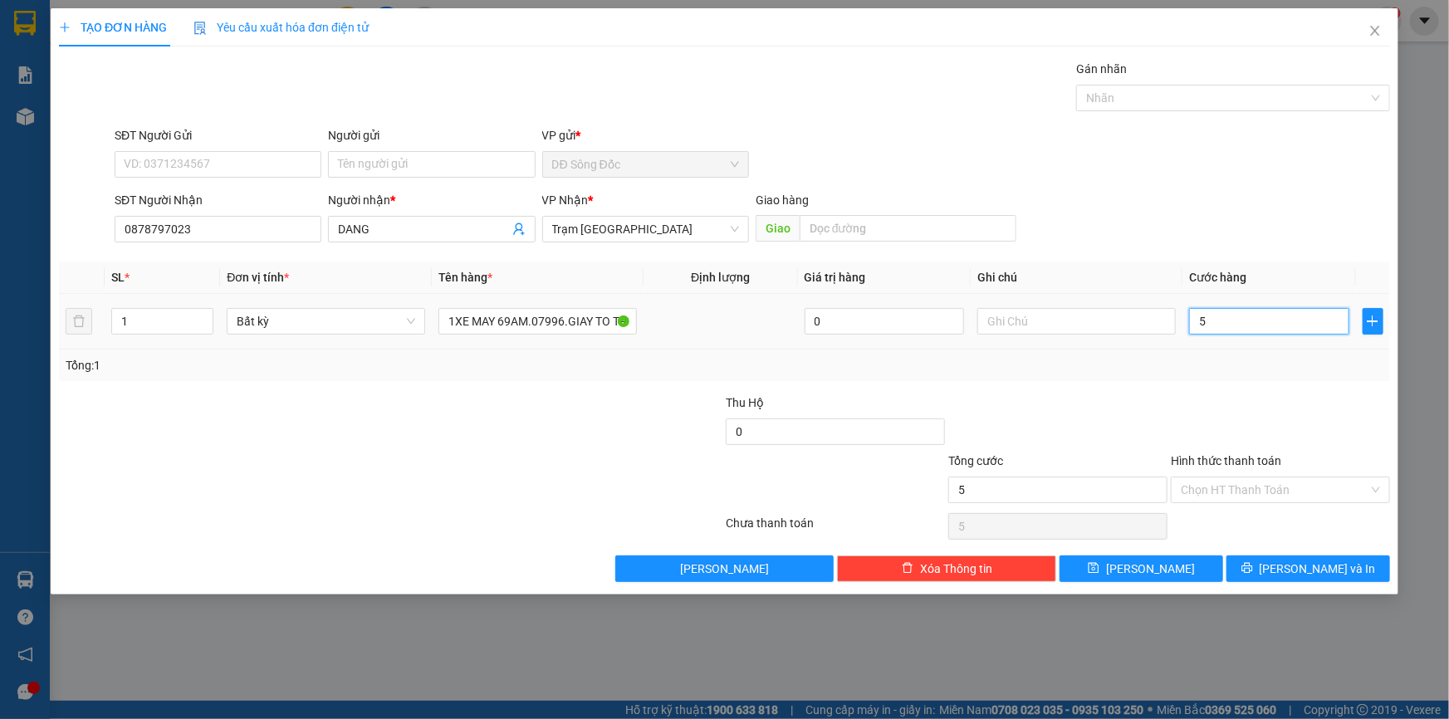
type input "50"
type input "500"
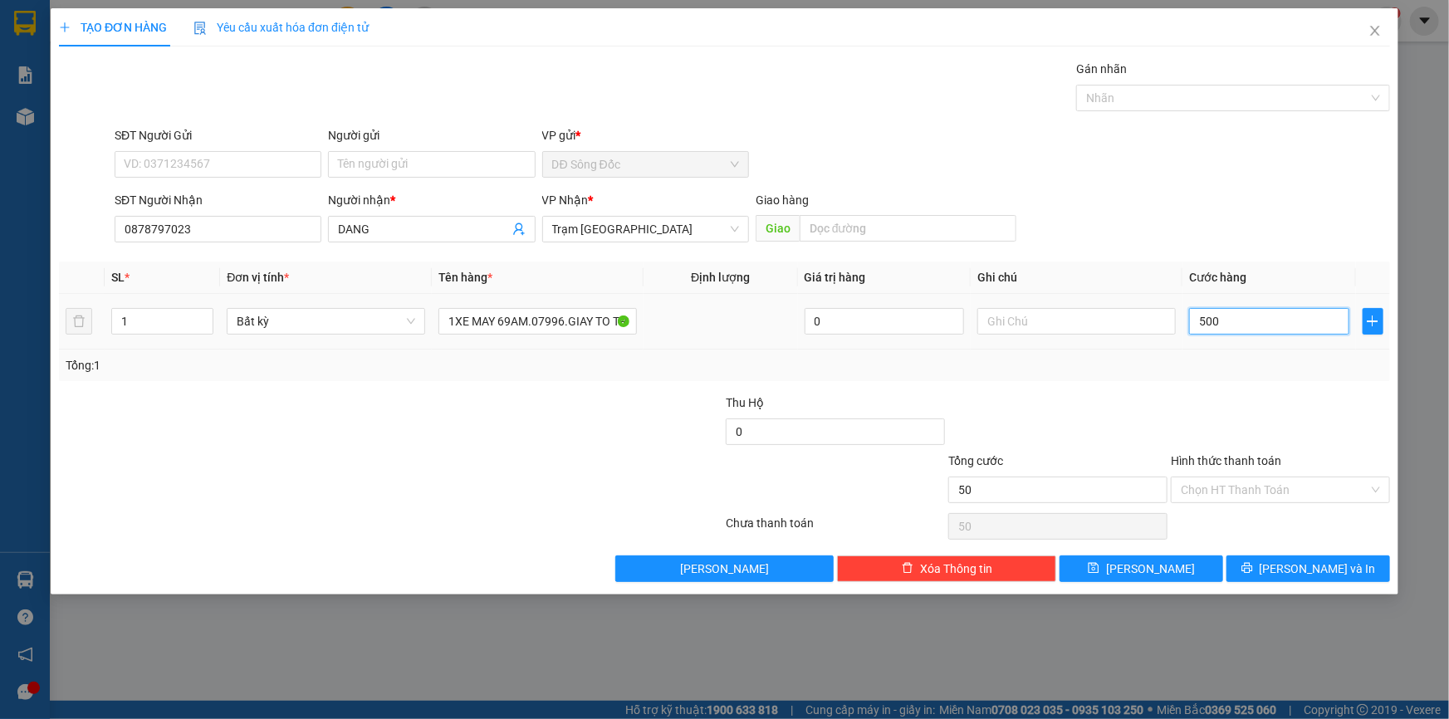
type input "500"
type input "500.000"
click at [1238, 491] on input "Hình thức thanh toán" at bounding box center [1274, 489] width 188 height 25
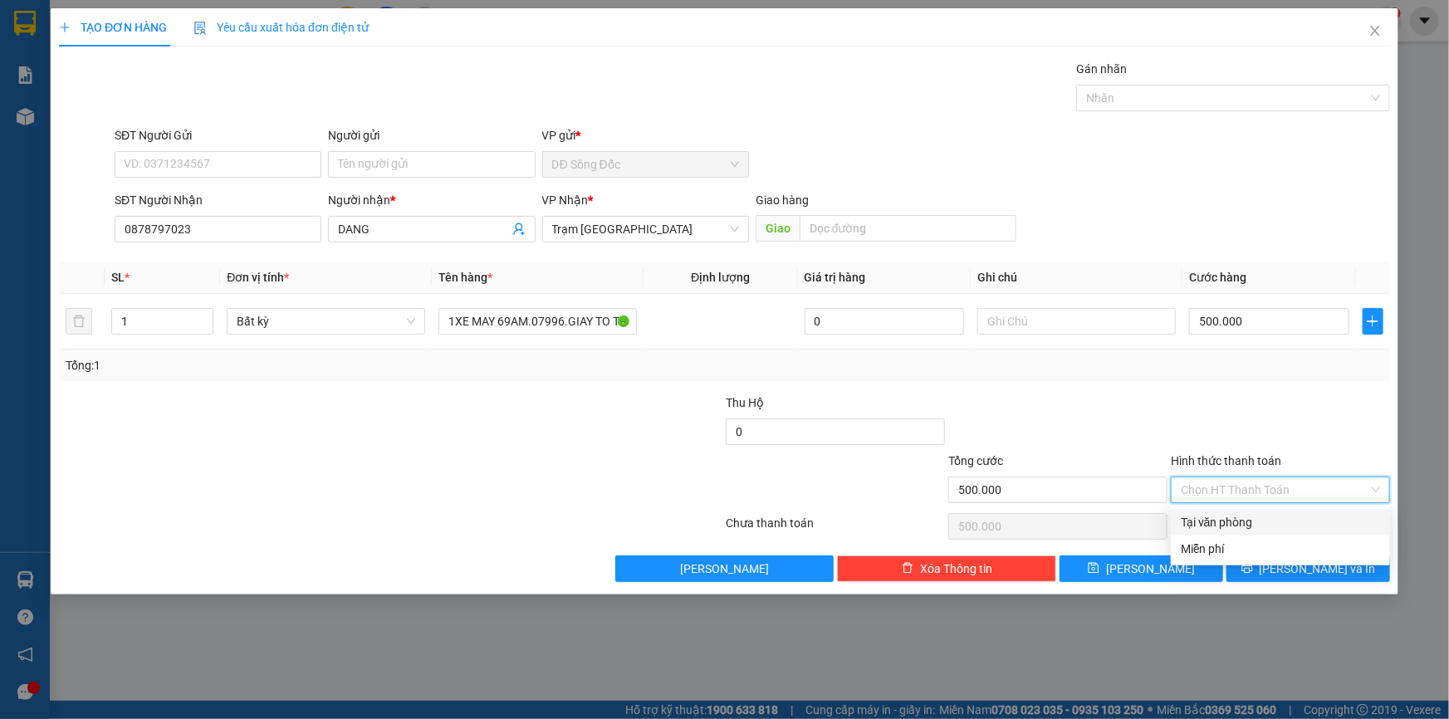
click at [1238, 515] on div "Tại văn phòng" at bounding box center [1279, 522] width 199 height 18
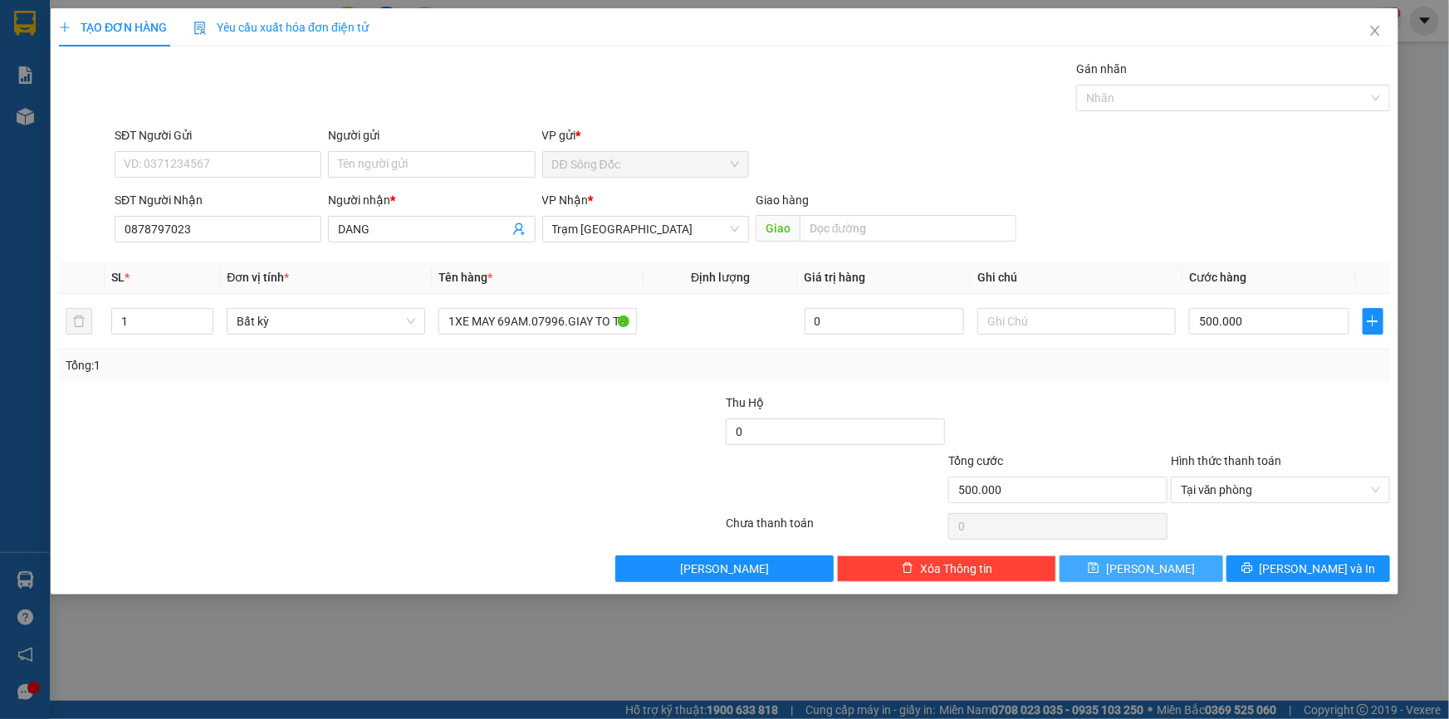
click at [1181, 565] on button "[PERSON_NAME]" at bounding box center [1141, 568] width 164 height 27
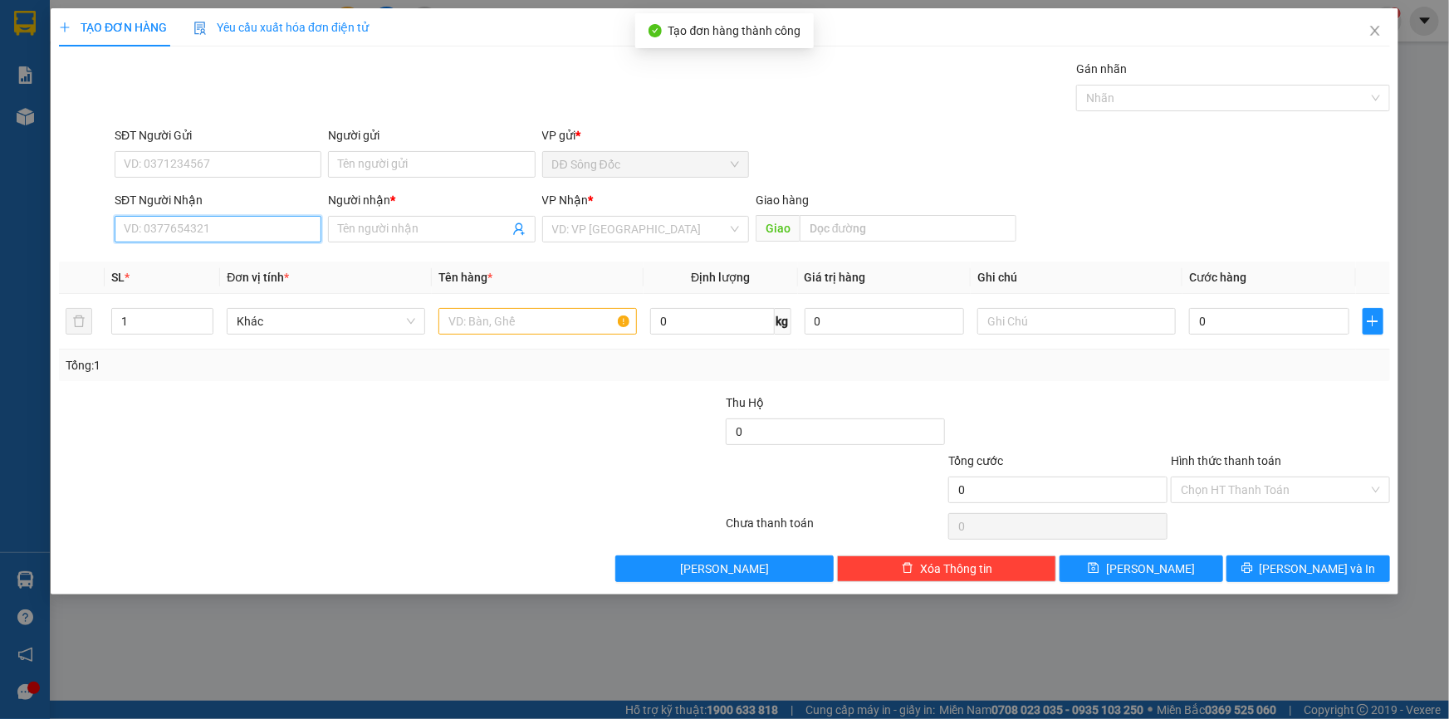
click at [228, 240] on input "SĐT Người Nhận" at bounding box center [218, 229] width 207 height 27
click at [199, 257] on div "0845818185 - LĂNG" at bounding box center [218, 262] width 187 height 18
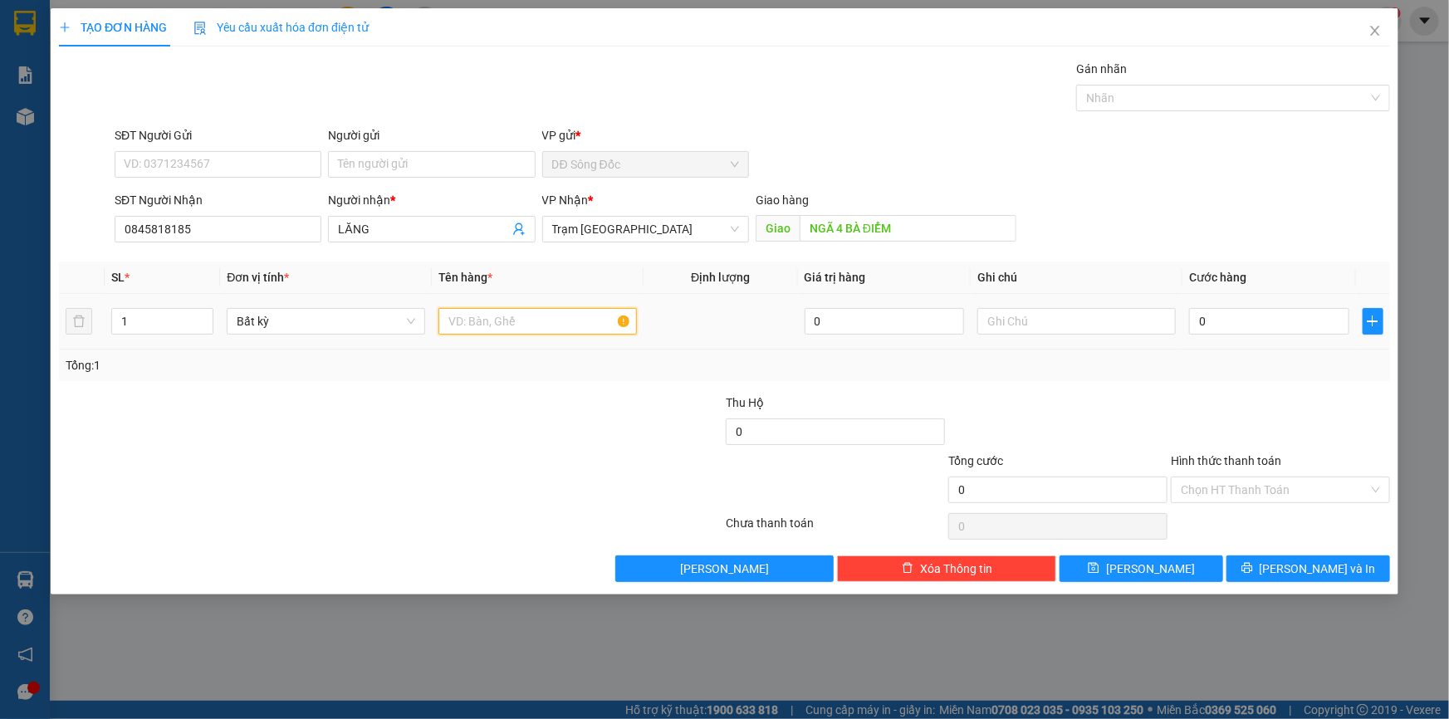
click at [492, 310] on input "text" at bounding box center [537, 321] width 198 height 27
click at [1247, 318] on input "0" at bounding box center [1269, 321] width 160 height 27
drag, startPoint x: 1181, startPoint y: 570, endPoint x: 1173, endPoint y: 556, distance: 16.4
click at [1181, 569] on button "[PERSON_NAME]" at bounding box center [1141, 568] width 164 height 27
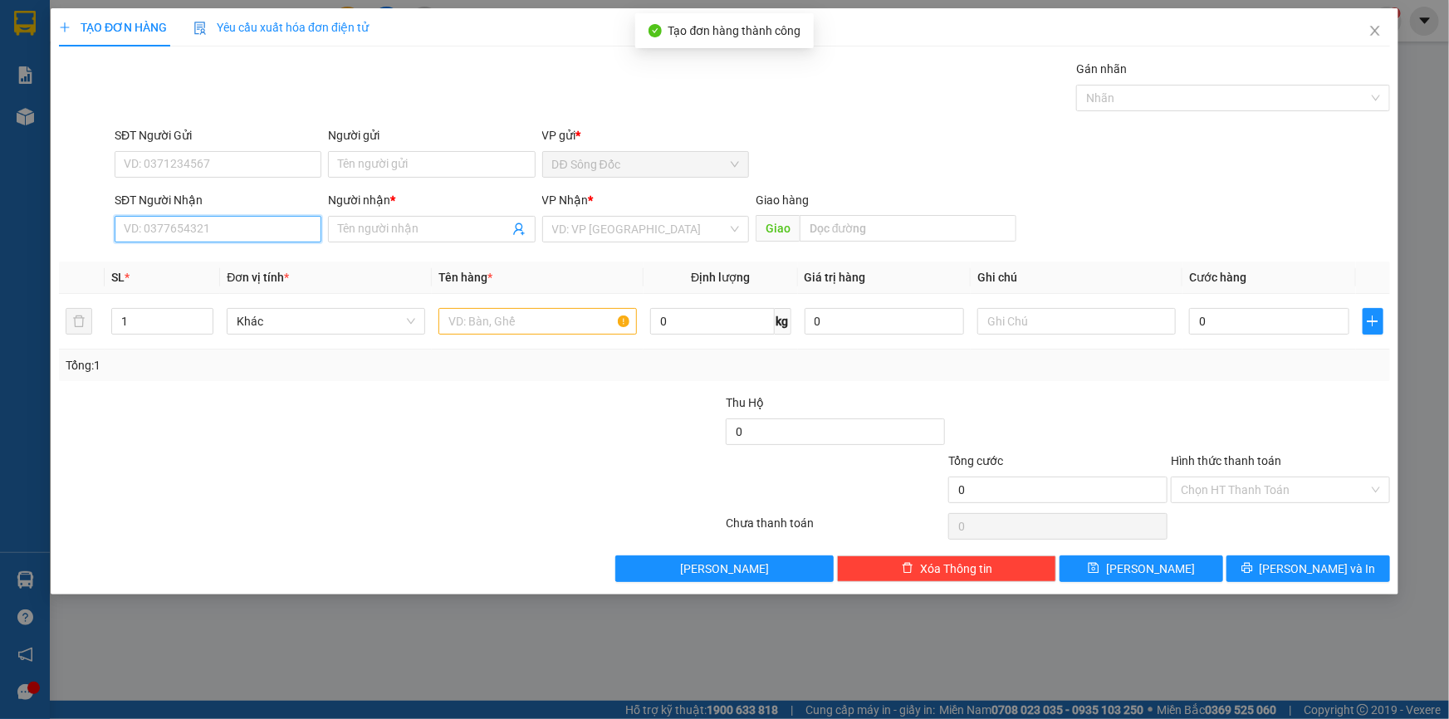
click at [241, 226] on input "SĐT Người Nhận" at bounding box center [218, 229] width 207 height 27
click at [453, 230] on input "Người nhận *" at bounding box center [423, 229] width 170 height 18
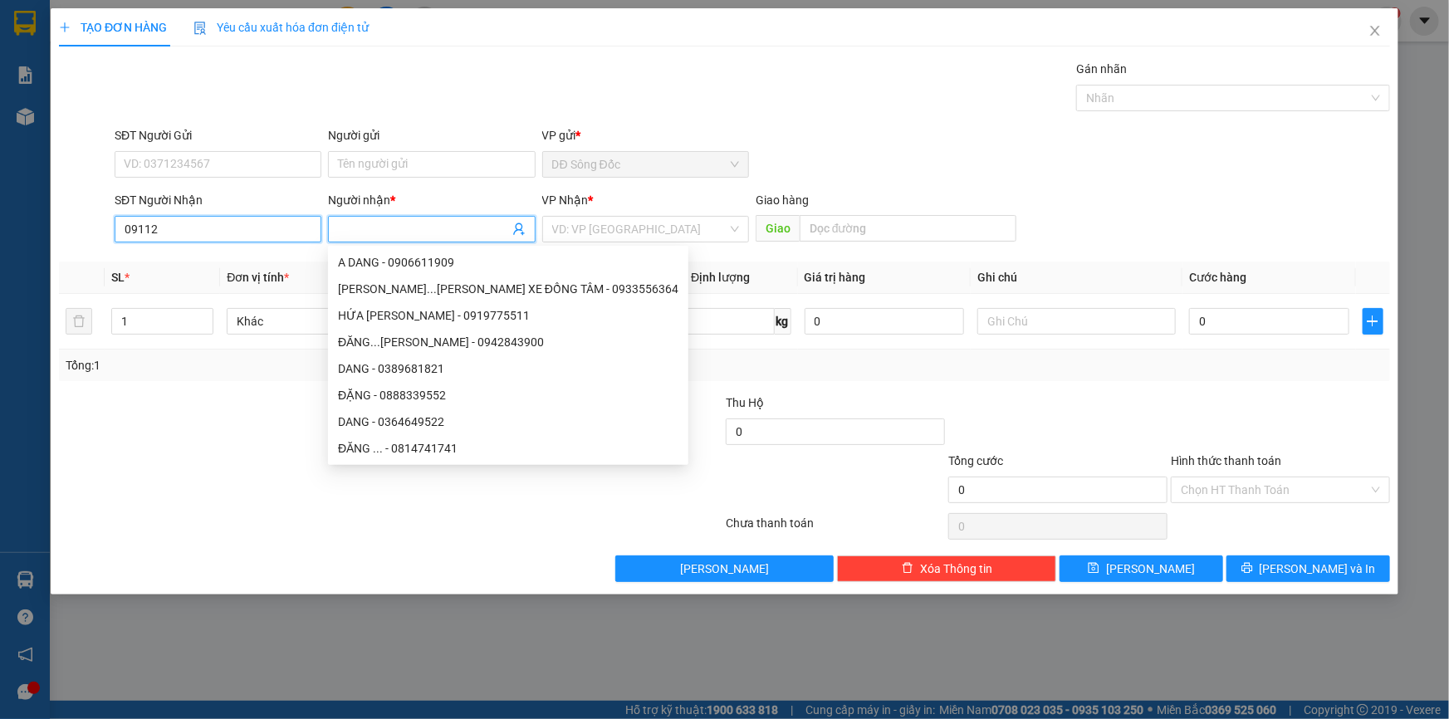
click at [285, 232] on input "09112" at bounding box center [218, 229] width 207 height 27
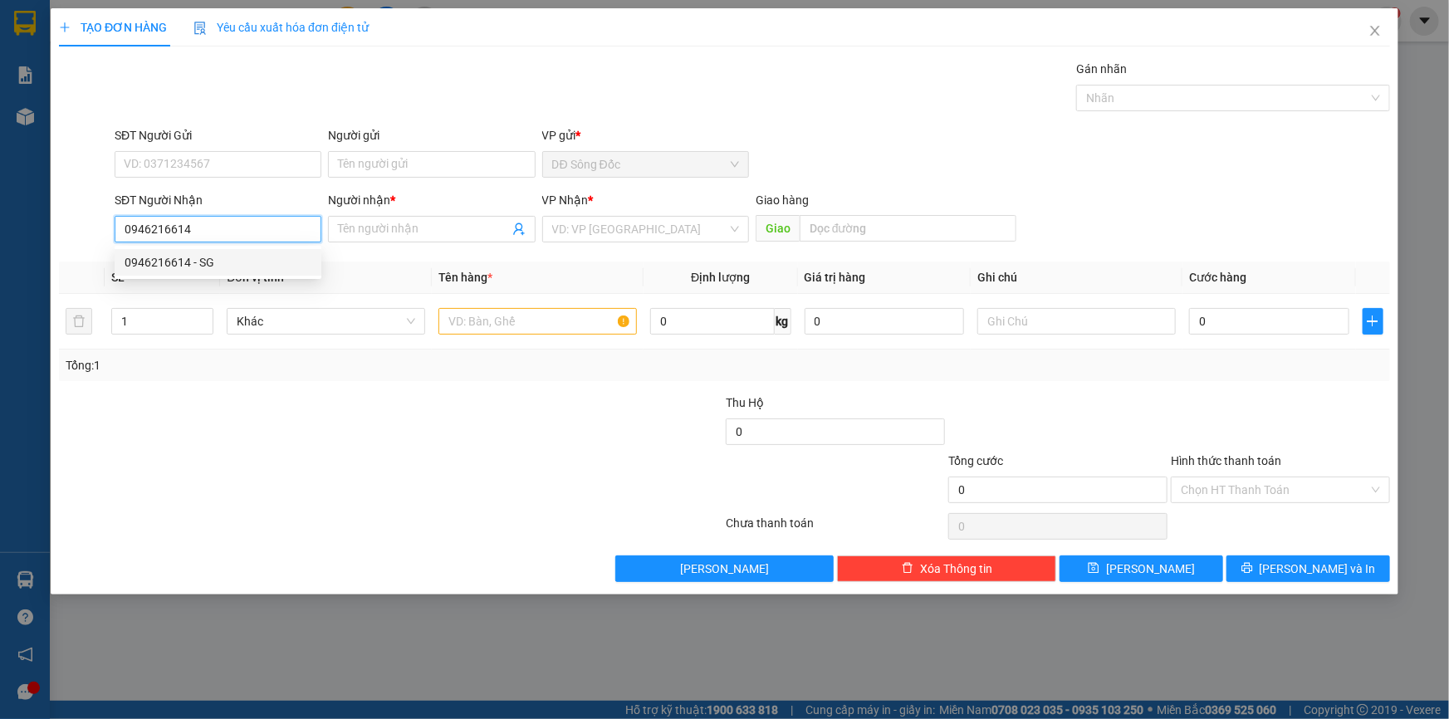
click at [181, 259] on div "0946216614 - SG" at bounding box center [218, 262] width 187 height 18
click at [572, 320] on input "text" at bounding box center [537, 321] width 198 height 27
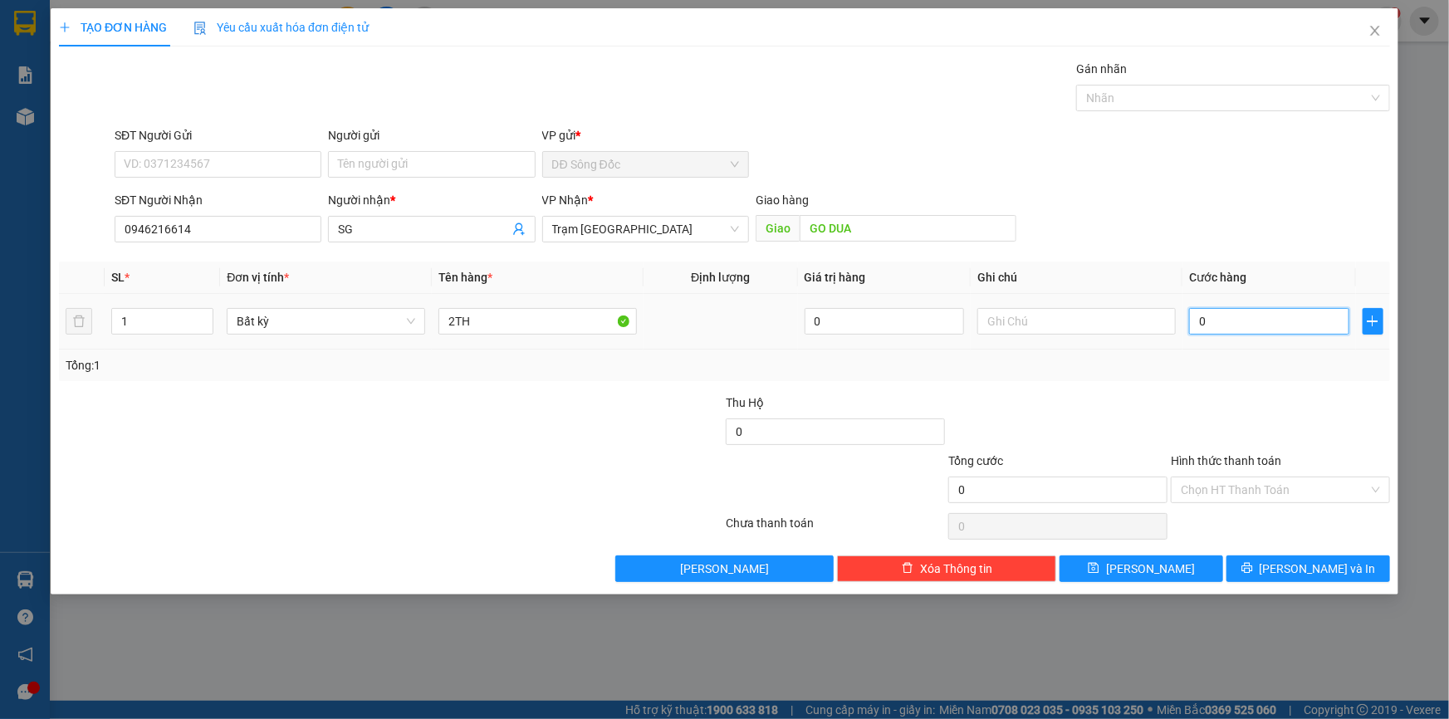
click at [1282, 316] on input "0" at bounding box center [1269, 321] width 160 height 27
click at [1188, 572] on button "[PERSON_NAME]" at bounding box center [1141, 568] width 164 height 27
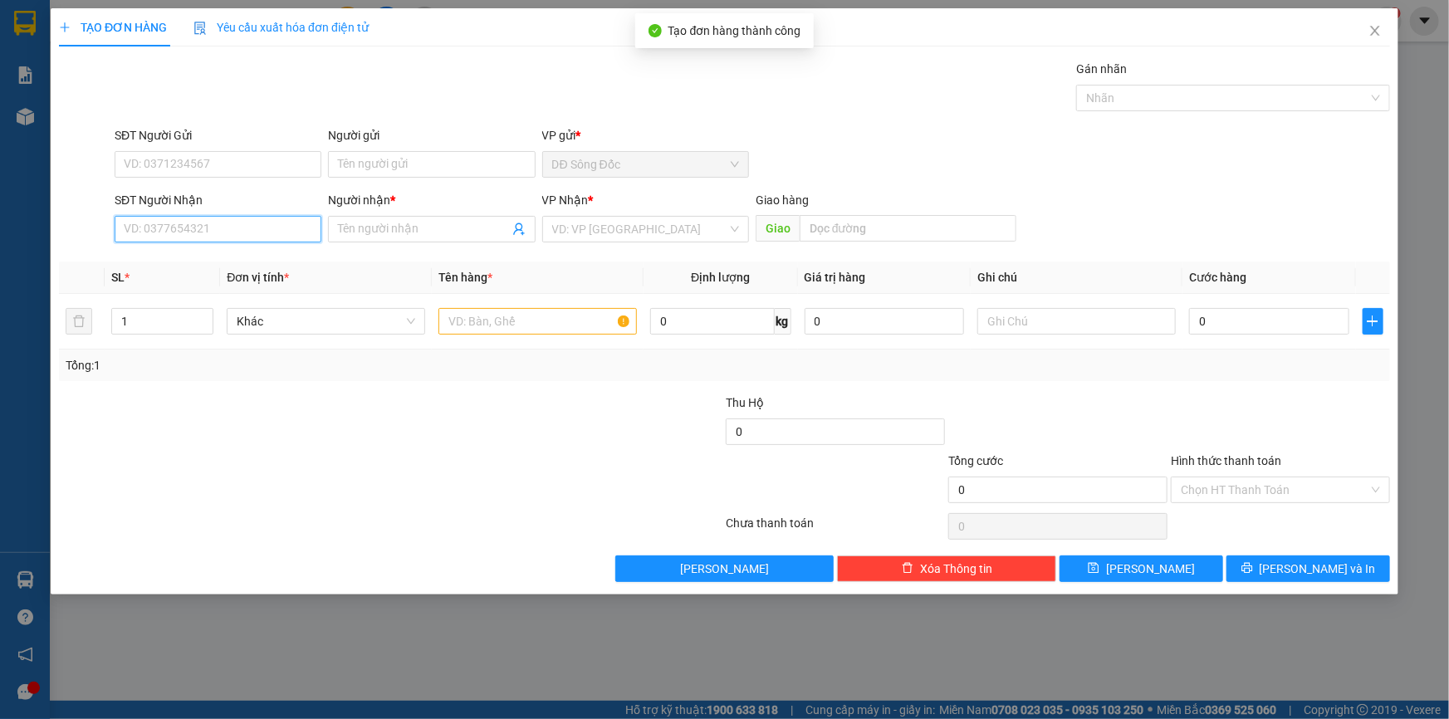
click at [150, 235] on input "SĐT Người Nhận" at bounding box center [218, 229] width 207 height 27
click at [154, 257] on div "0906656393 - SỬ" at bounding box center [218, 262] width 187 height 18
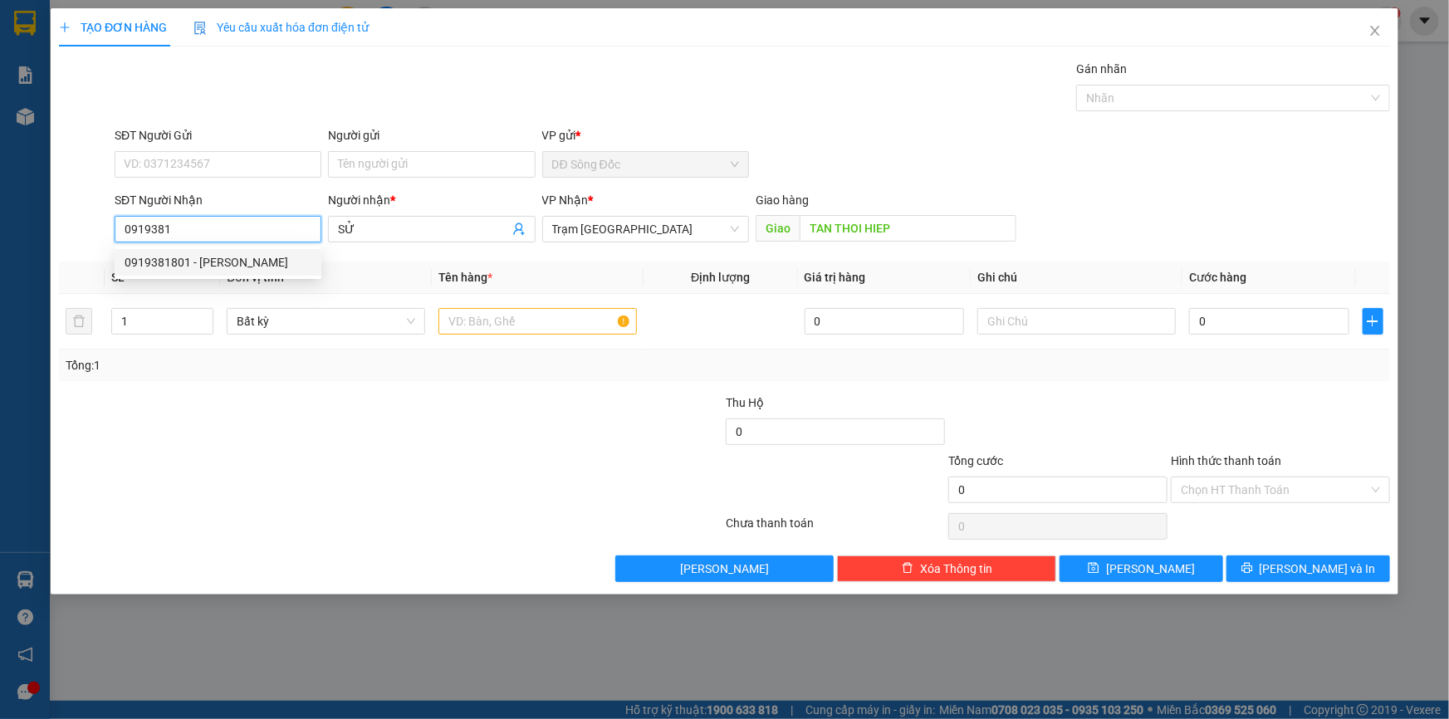
click at [169, 257] on div "0919381801 - [PERSON_NAME]" at bounding box center [218, 262] width 187 height 18
click at [492, 317] on input "text" at bounding box center [537, 321] width 198 height 27
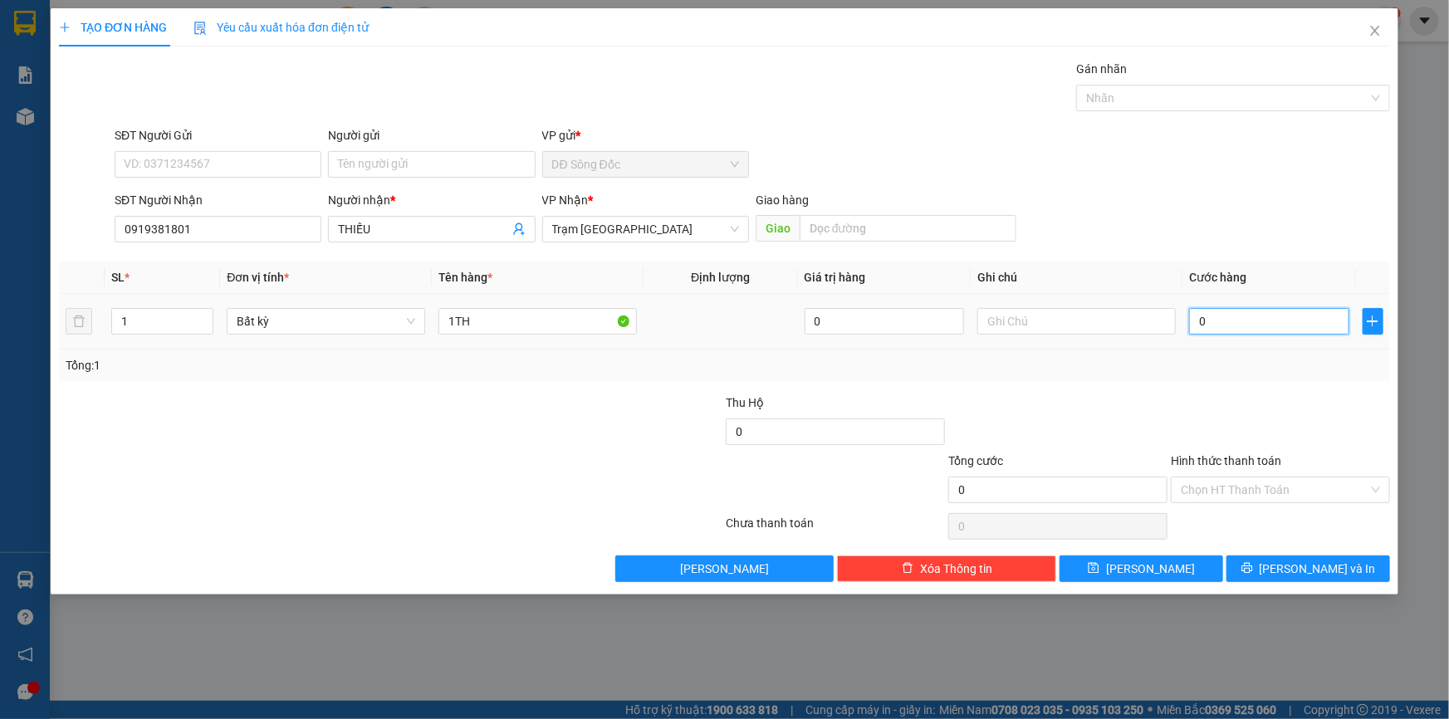
click at [1244, 322] on input "0" at bounding box center [1269, 321] width 160 height 27
click at [1186, 569] on button "[PERSON_NAME]" at bounding box center [1141, 568] width 164 height 27
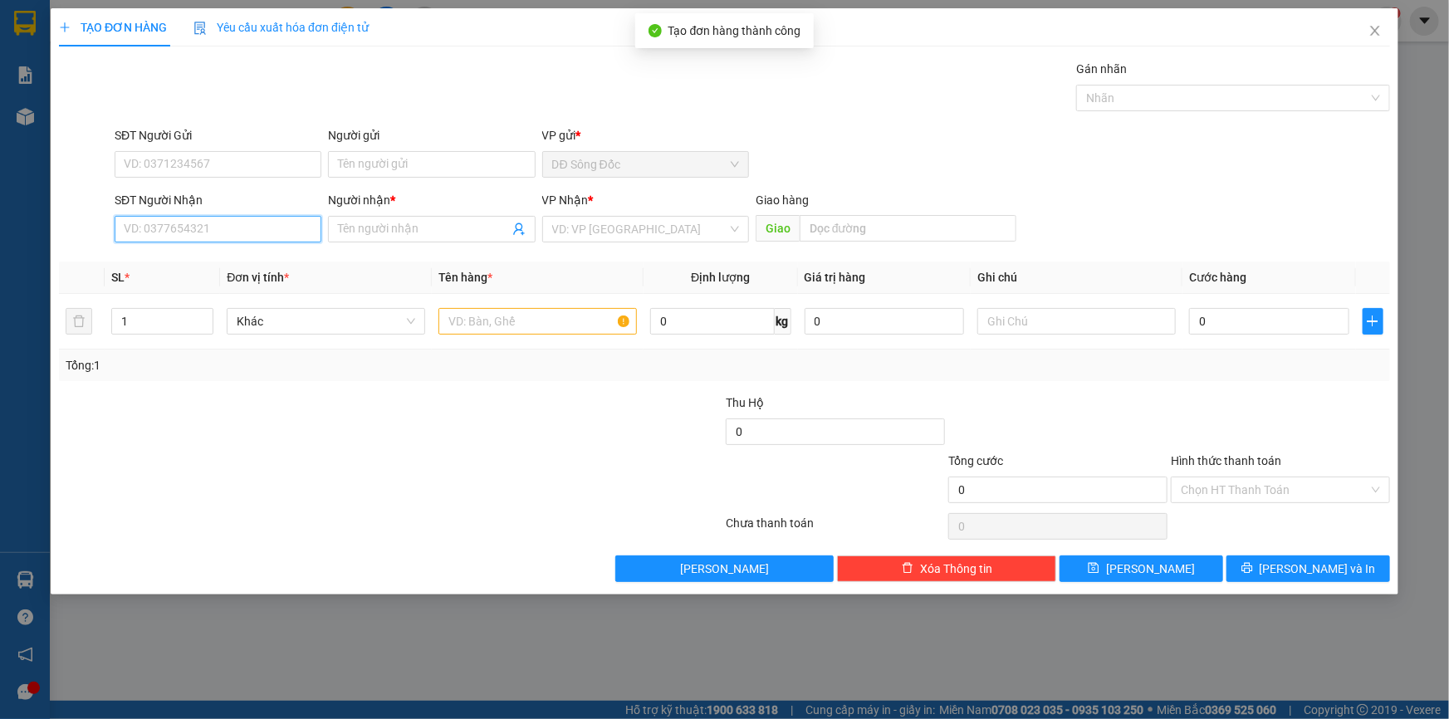
click at [226, 230] on input "SĐT Người Nhận" at bounding box center [218, 229] width 207 height 27
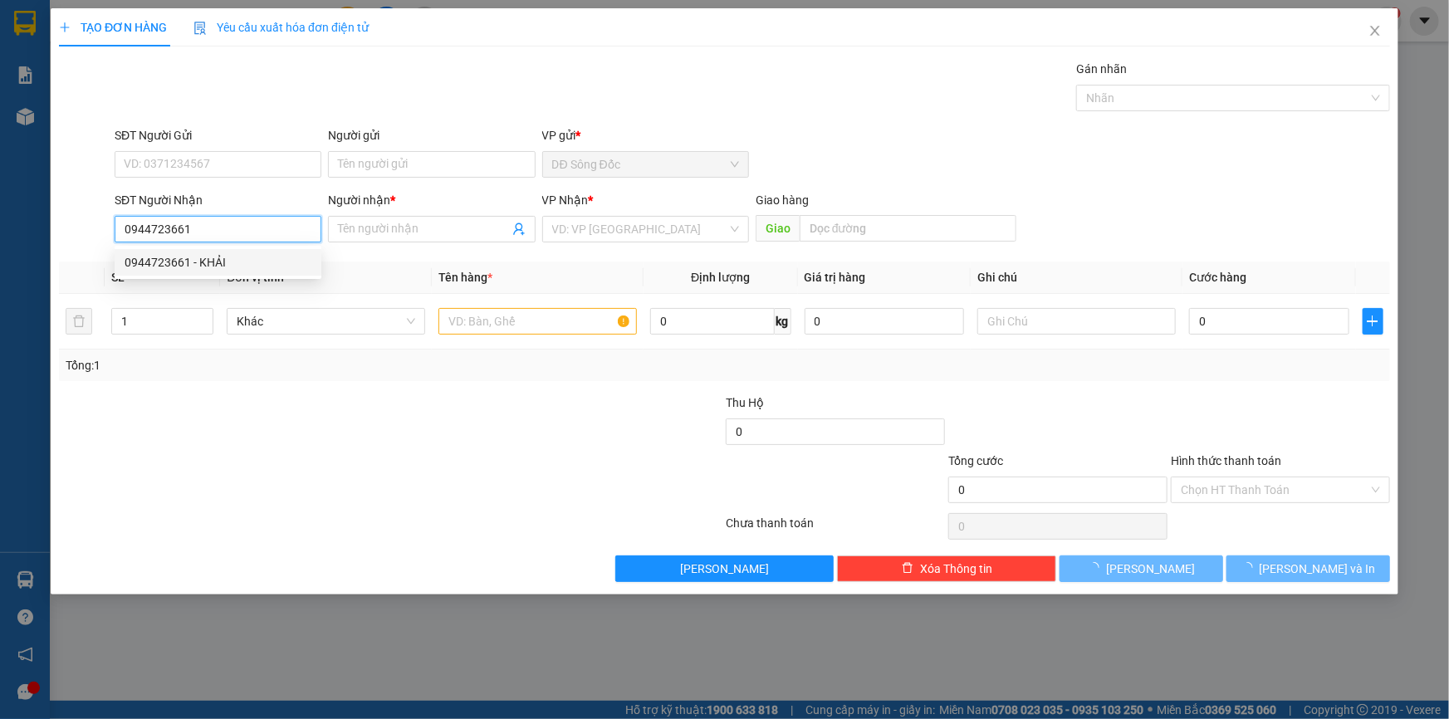
click at [223, 255] on div "0944723661 - KHẢI" at bounding box center [218, 262] width 187 height 18
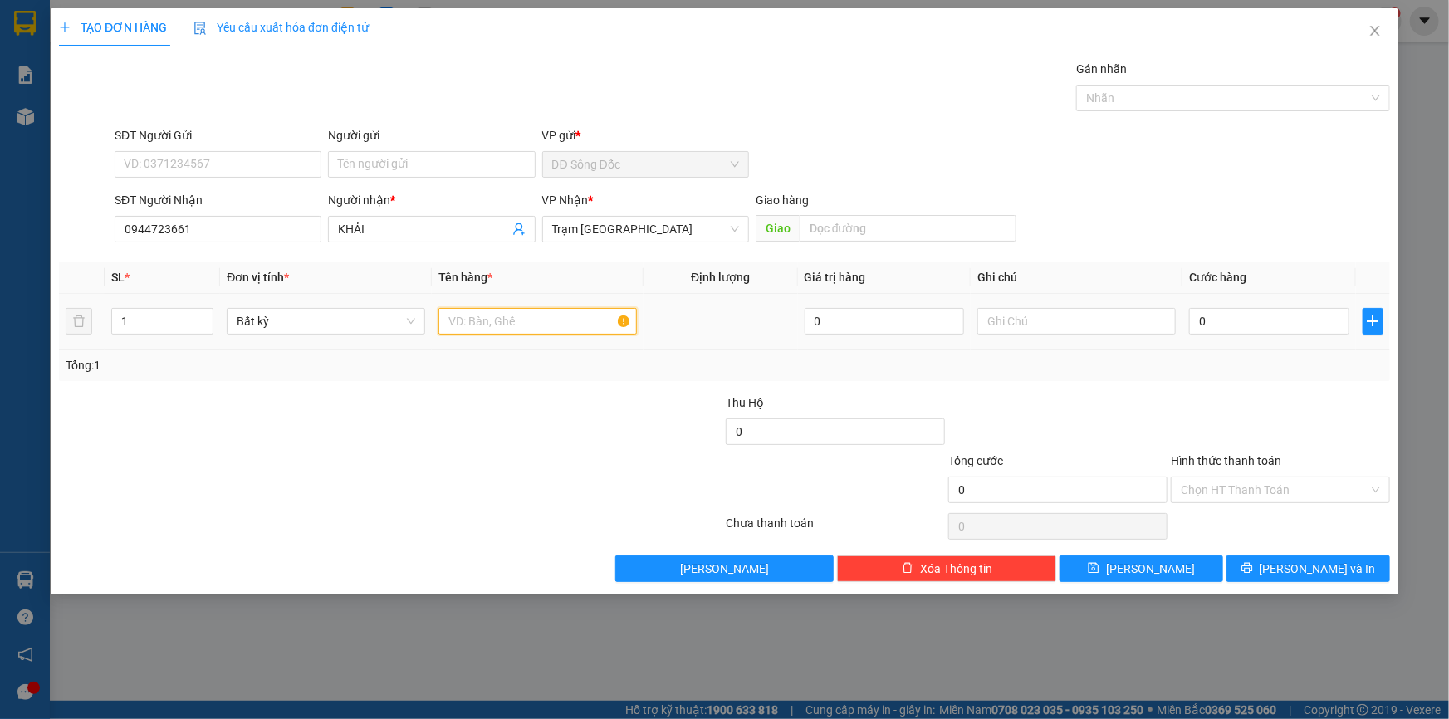
click at [578, 324] on input "text" at bounding box center [537, 321] width 198 height 27
click at [1275, 320] on input "0" at bounding box center [1269, 321] width 160 height 27
click at [1224, 487] on input "Hình thức thanh toán" at bounding box center [1274, 489] width 188 height 25
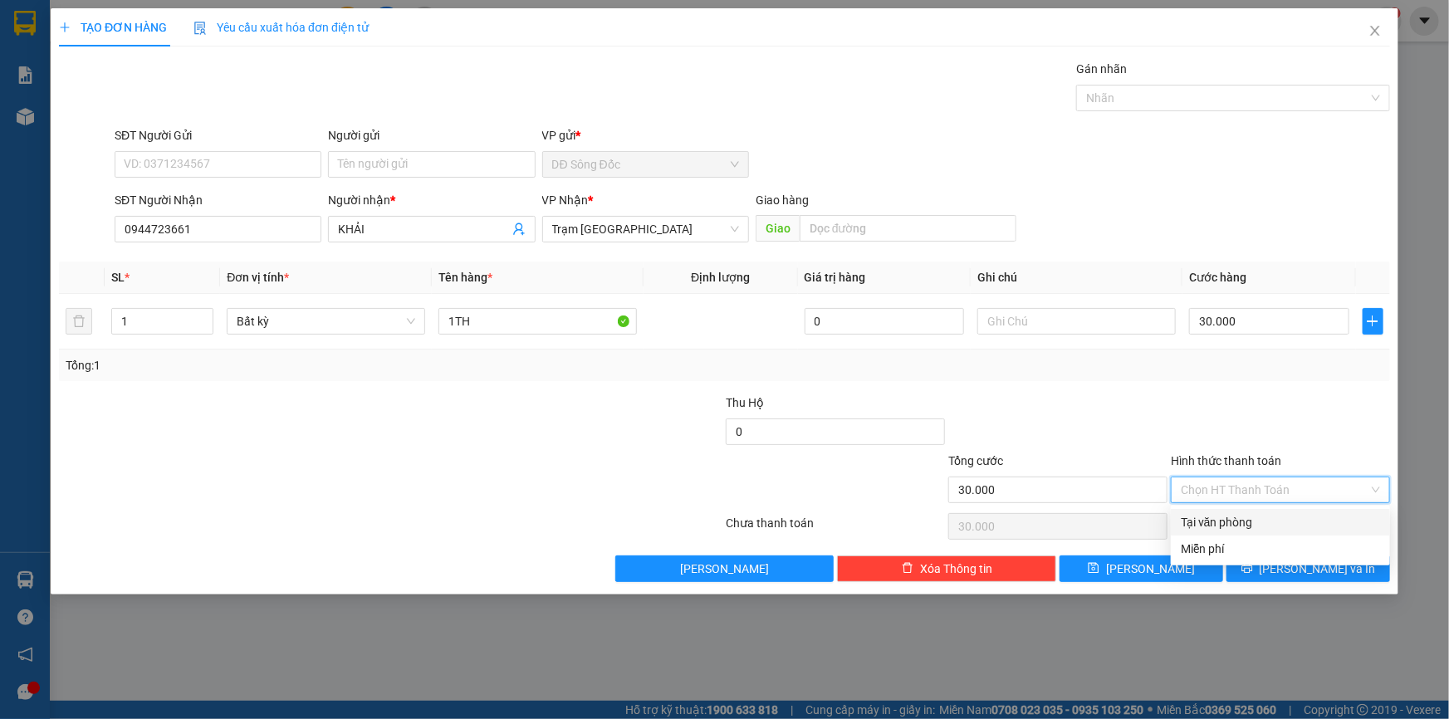
click at [1212, 516] on div "Tại văn phòng" at bounding box center [1279, 522] width 199 height 18
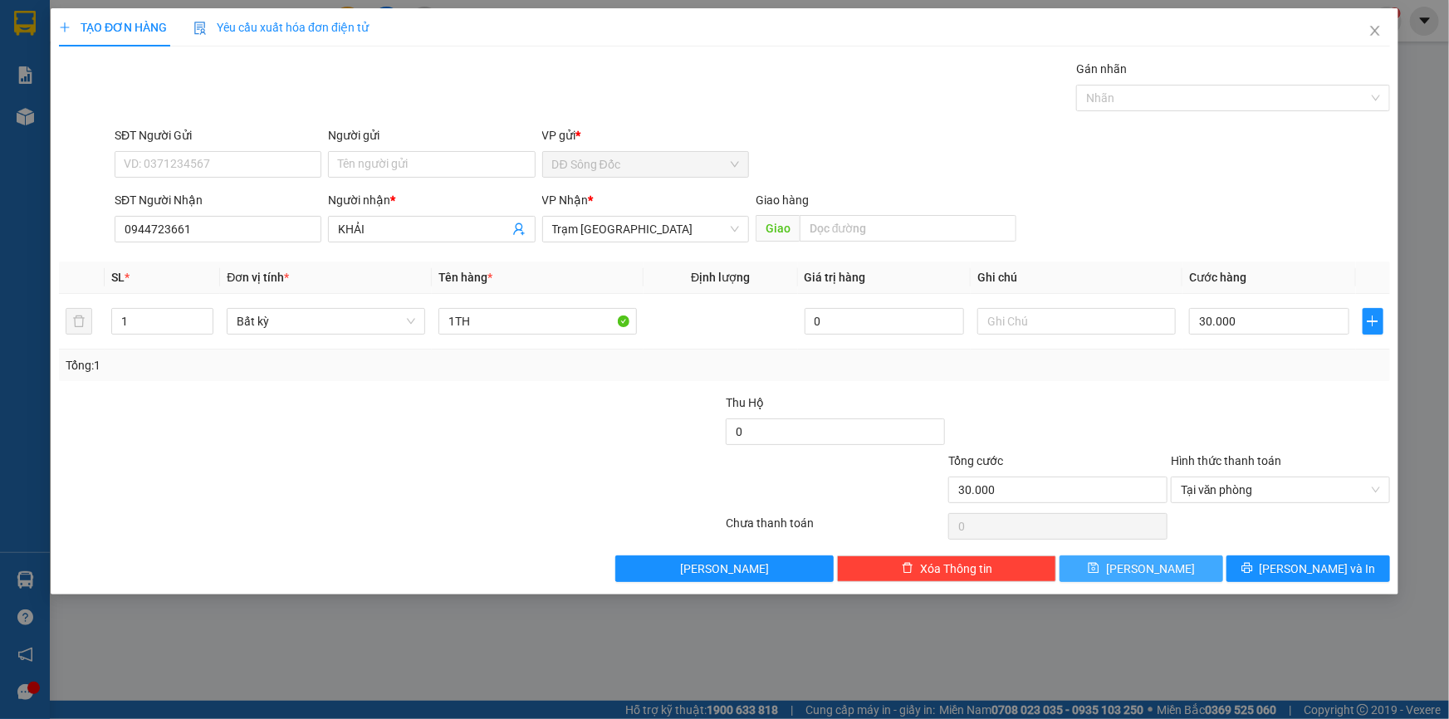
click at [1165, 570] on button "[PERSON_NAME]" at bounding box center [1141, 568] width 164 height 27
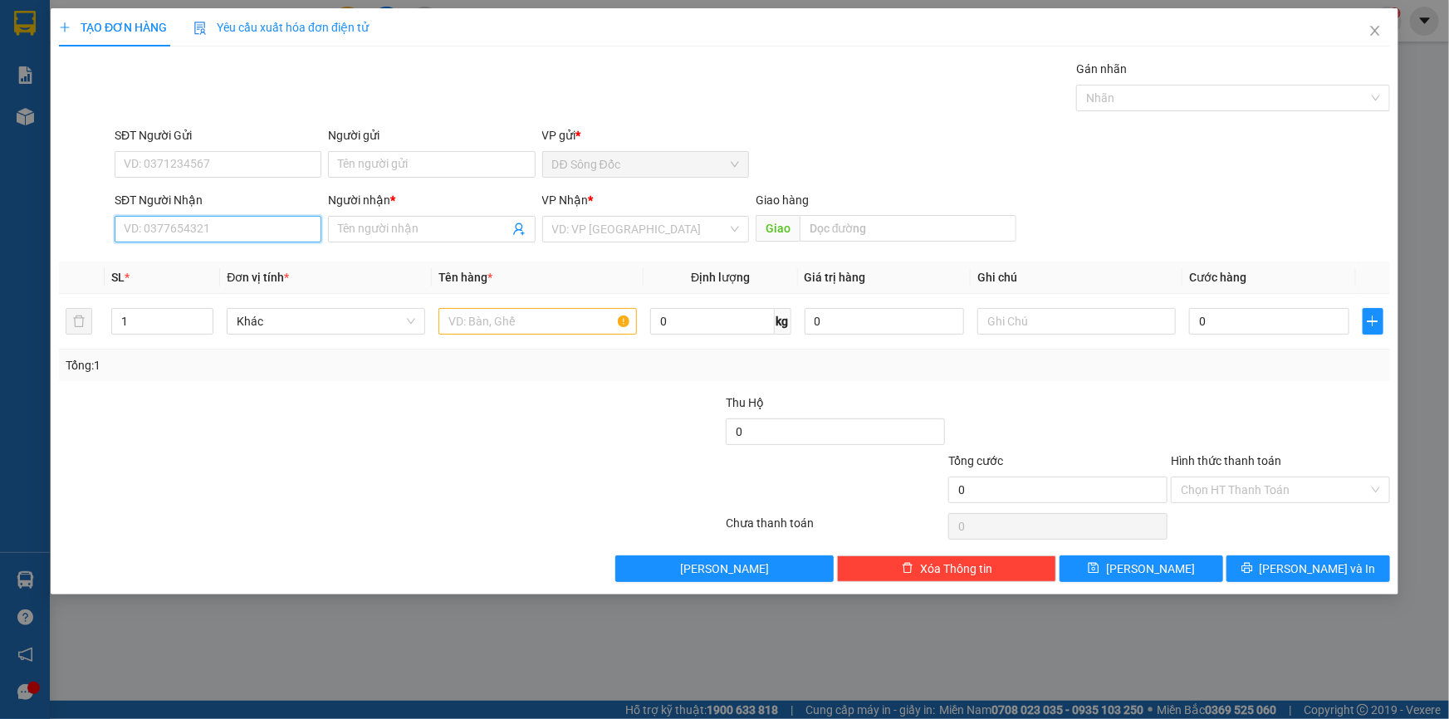
click at [183, 232] on input "SĐT Người Nhận" at bounding box center [218, 229] width 207 height 27
click at [183, 260] on div "0917928968 - 6 VEN" at bounding box center [218, 262] width 187 height 18
click at [521, 325] on input "text" at bounding box center [537, 321] width 198 height 27
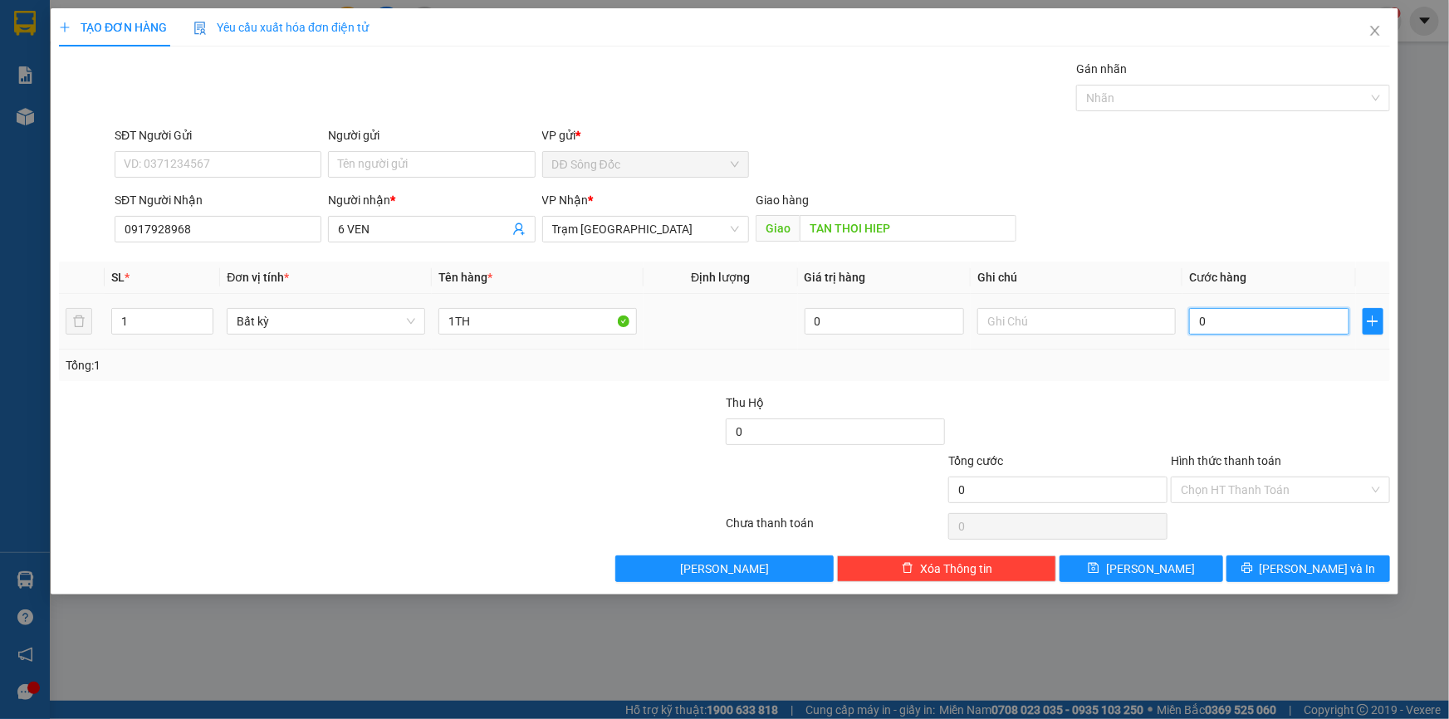
click at [1305, 315] on input "0" at bounding box center [1269, 321] width 160 height 27
click at [1194, 565] on button "[PERSON_NAME]" at bounding box center [1141, 568] width 164 height 27
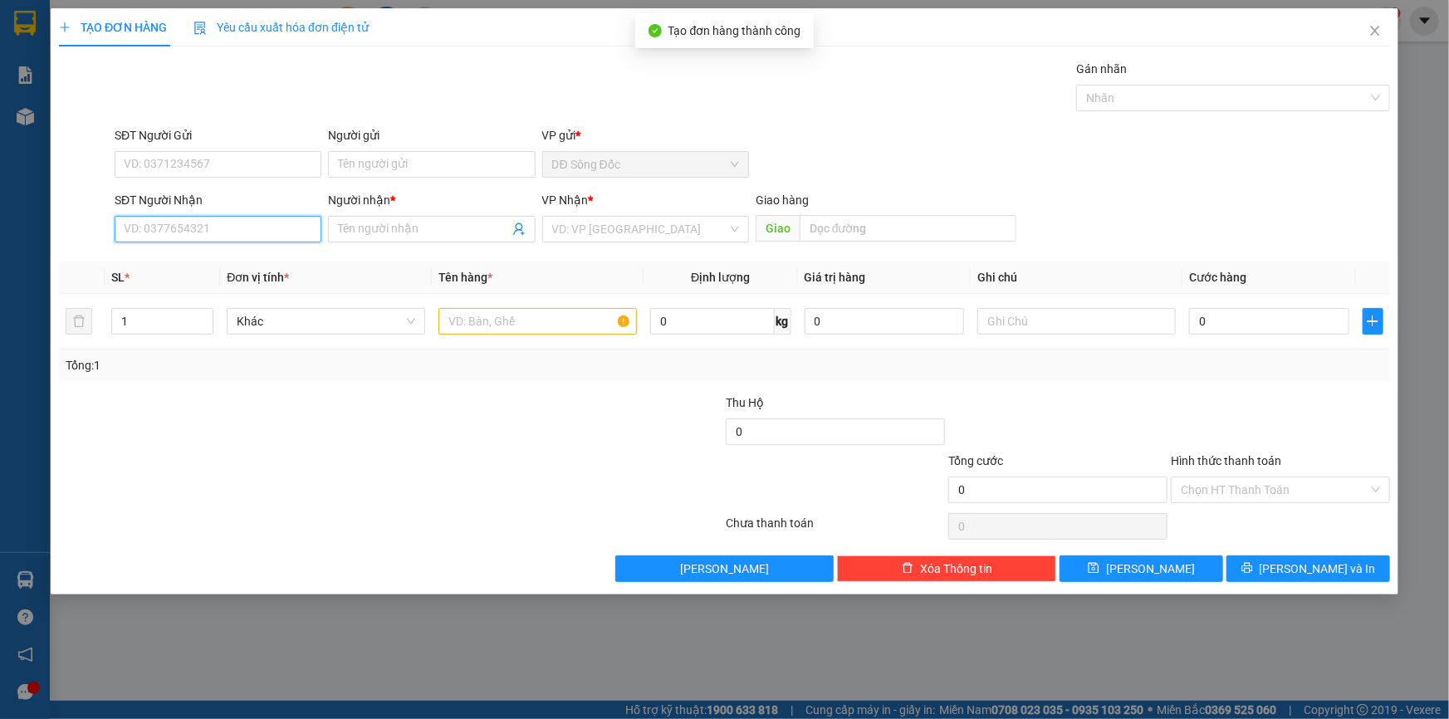
click at [224, 227] on input "SĐT Người Nhận" at bounding box center [218, 229] width 207 height 27
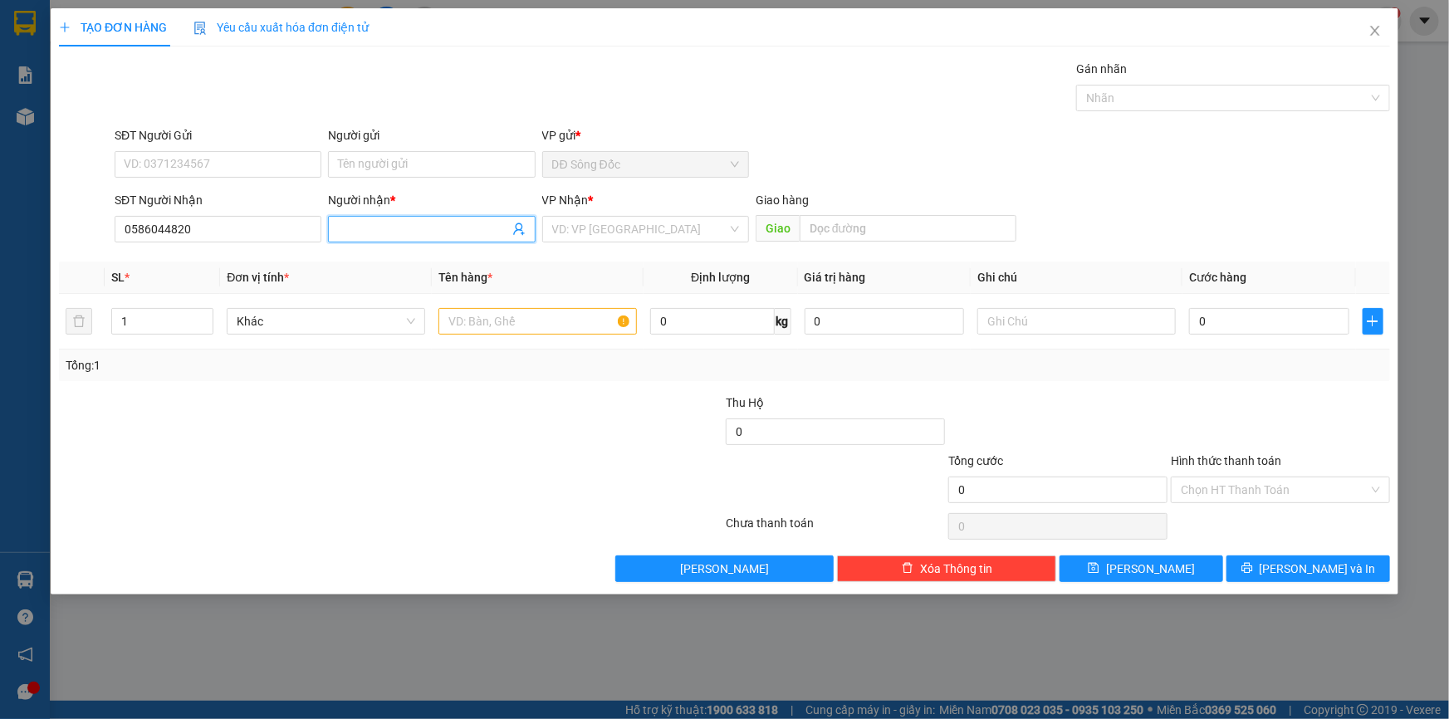
click at [448, 232] on input "Người nhận *" at bounding box center [423, 229] width 170 height 18
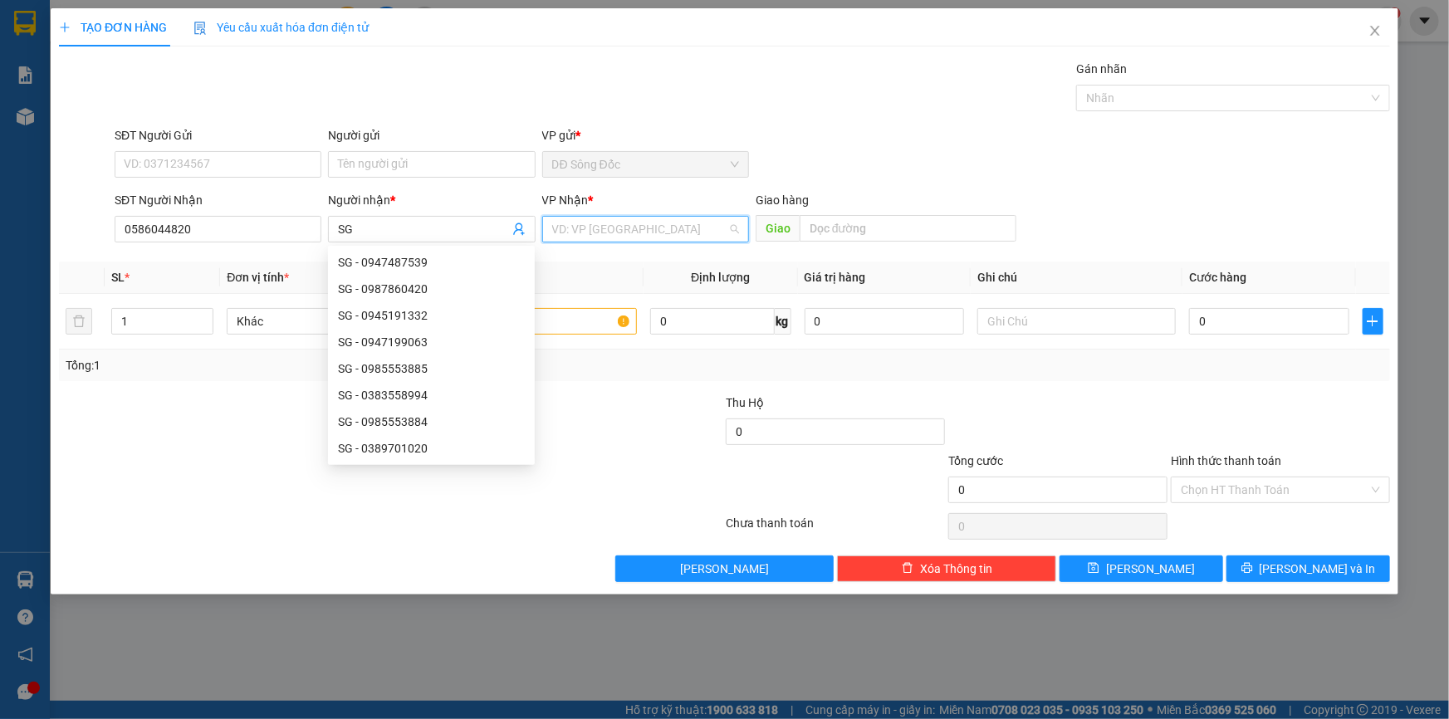
click at [595, 234] on input "search" at bounding box center [639, 229] width 175 height 25
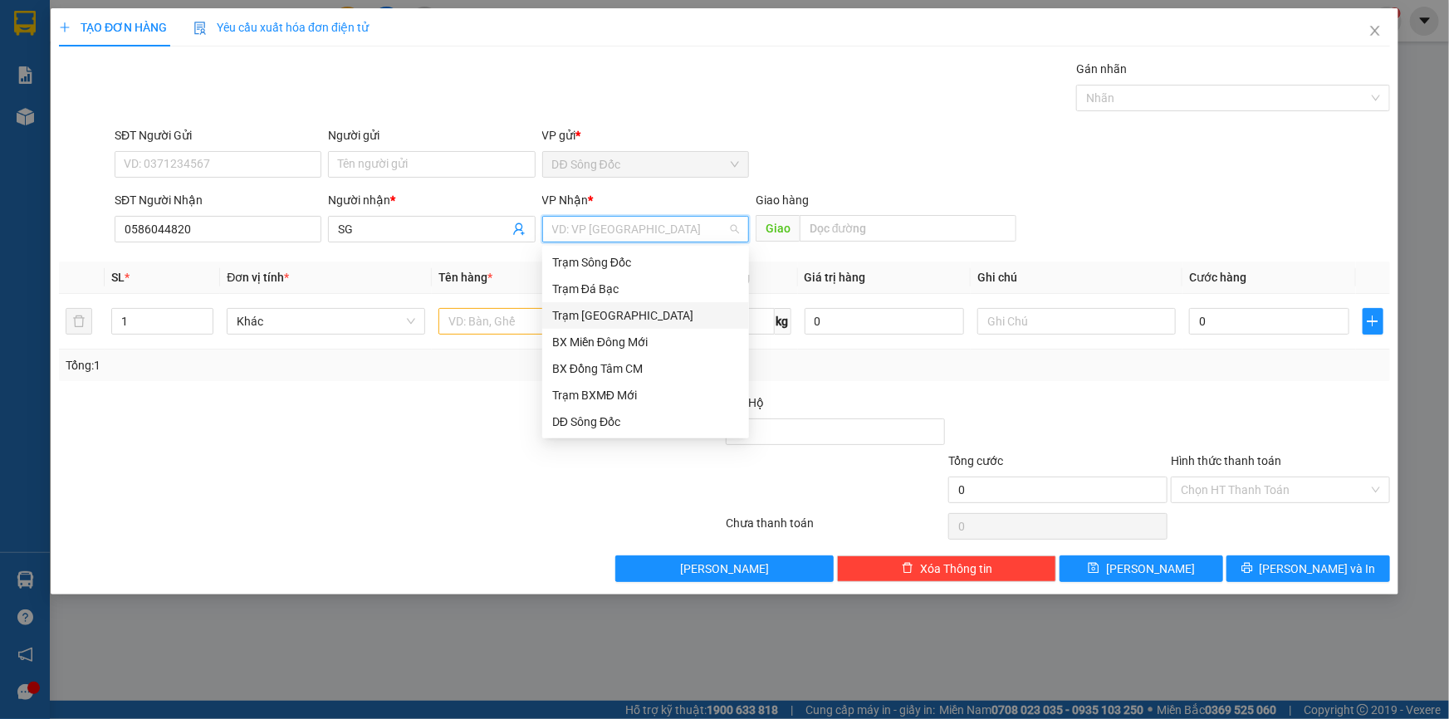
click at [589, 311] on div "Trạm [GEOGRAPHIC_DATA]" at bounding box center [645, 315] width 187 height 18
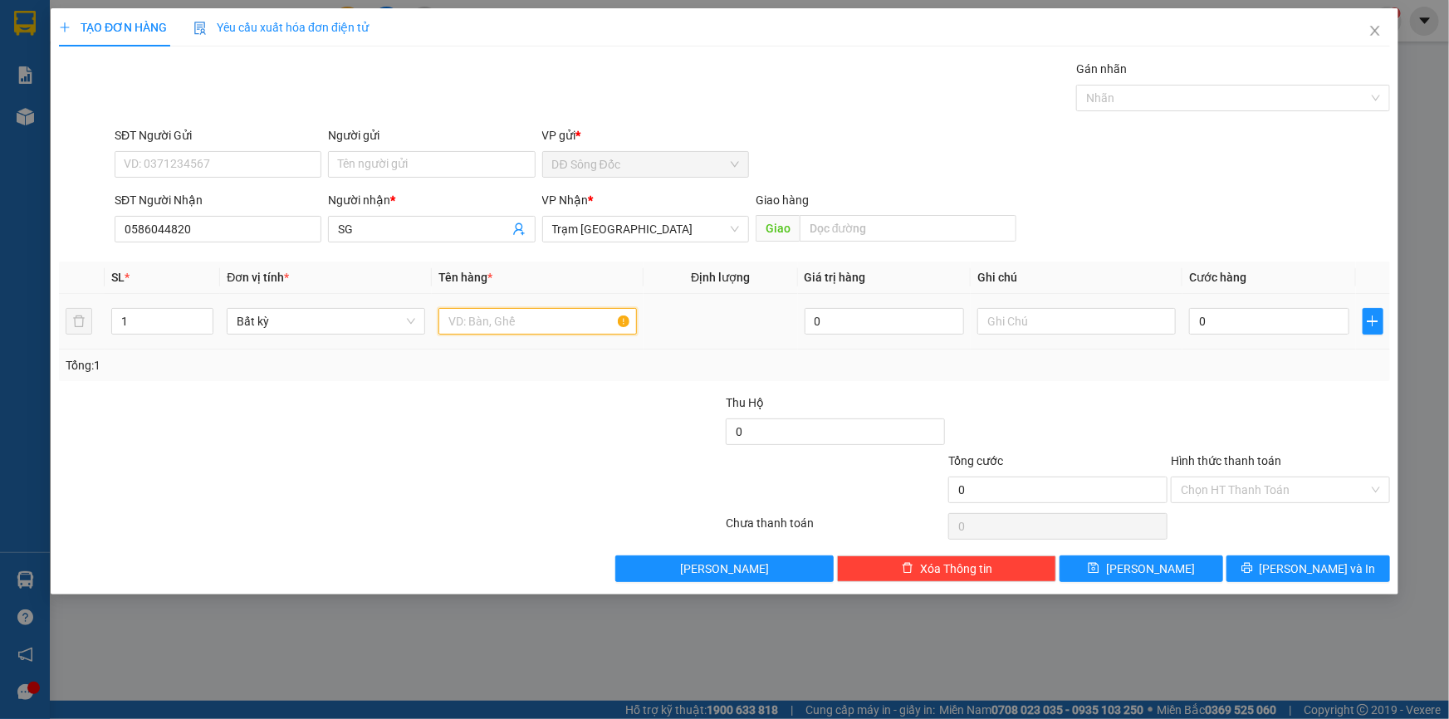
click at [535, 322] on input "text" at bounding box center [537, 321] width 198 height 27
click at [875, 229] on input "text" at bounding box center [907, 228] width 217 height 27
click at [1239, 318] on input "0" at bounding box center [1269, 321] width 160 height 27
click at [1160, 564] on span "[PERSON_NAME]" at bounding box center [1150, 569] width 89 height 18
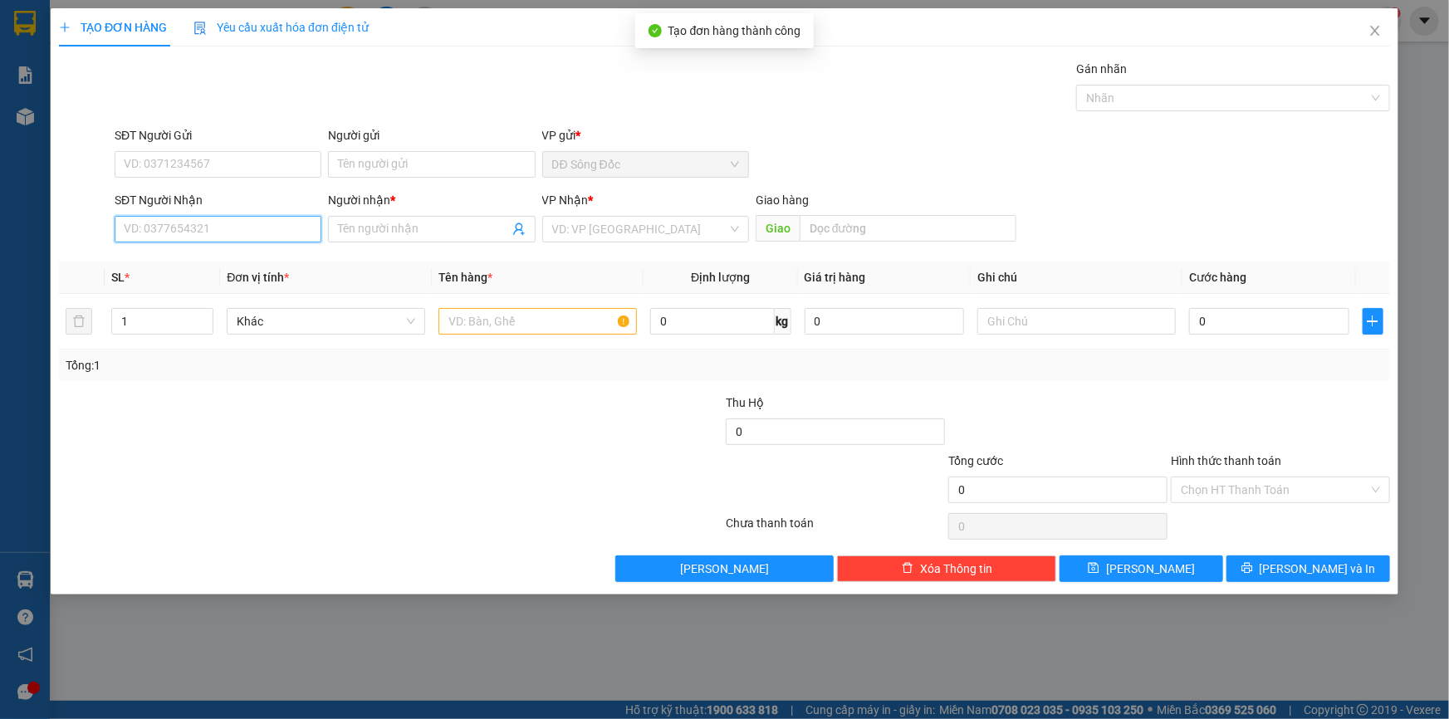
click at [290, 232] on input "SĐT Người Nhận" at bounding box center [218, 229] width 207 height 27
click at [239, 266] on div "0909434238 - ĐÀO" at bounding box center [218, 262] width 187 height 18
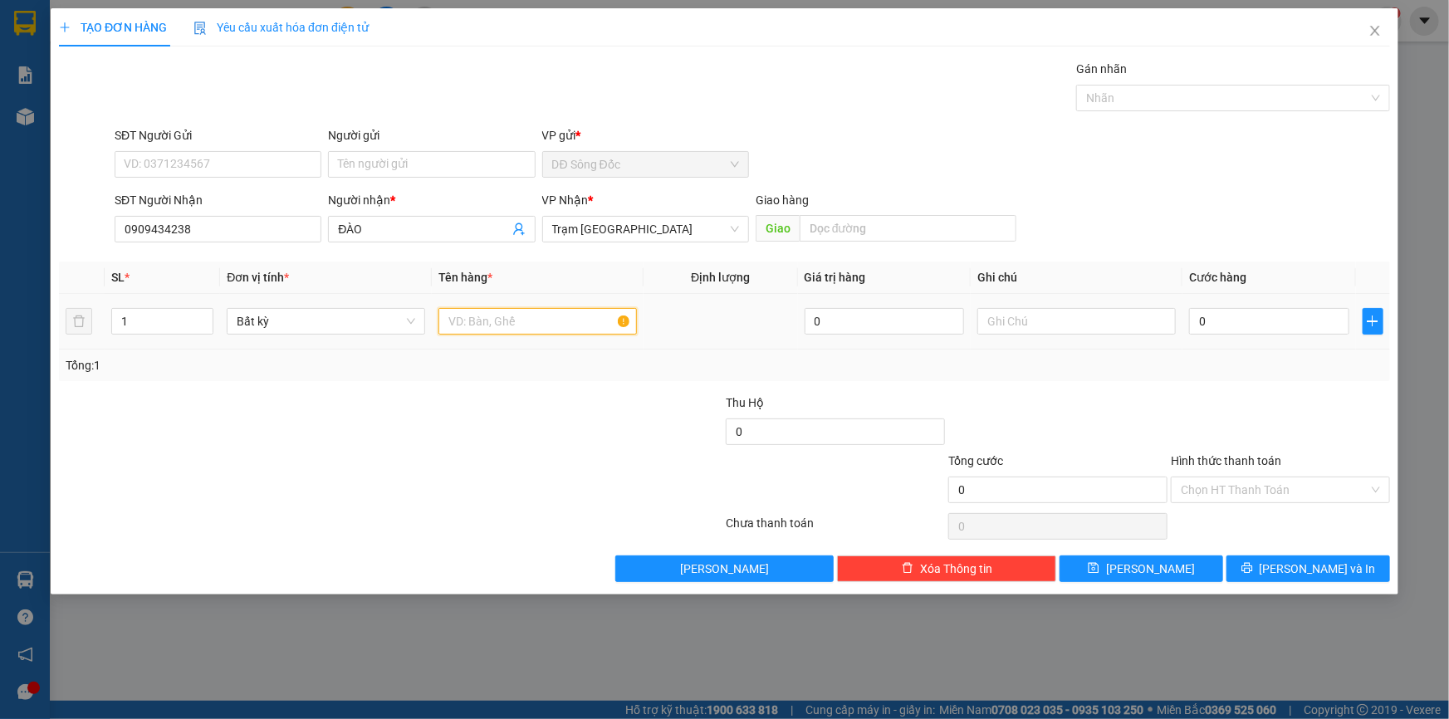
click at [494, 314] on input "text" at bounding box center [537, 321] width 198 height 27
click at [1307, 324] on input "0" at bounding box center [1269, 321] width 160 height 27
click at [1151, 568] on span "[PERSON_NAME]" at bounding box center [1150, 569] width 89 height 18
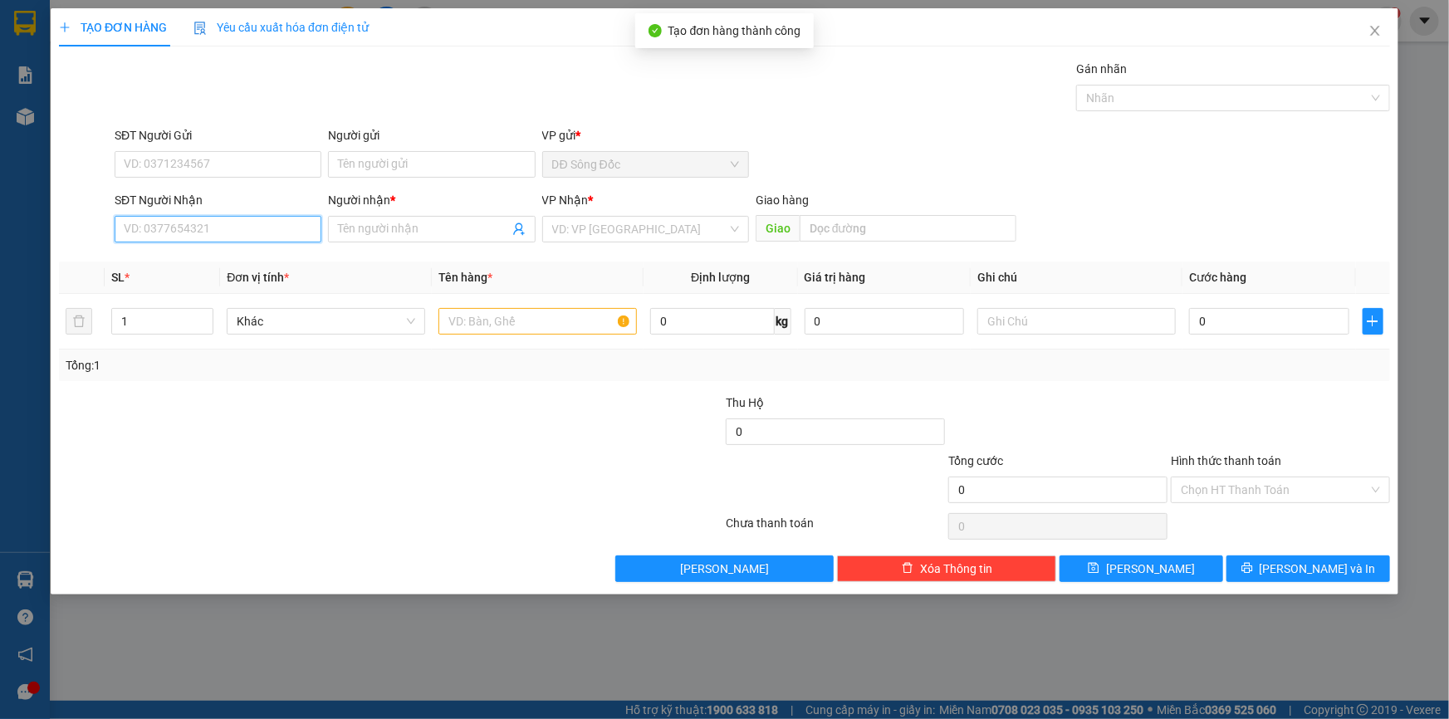
click at [218, 228] on input "SĐT Người Nhận" at bounding box center [218, 229] width 207 height 27
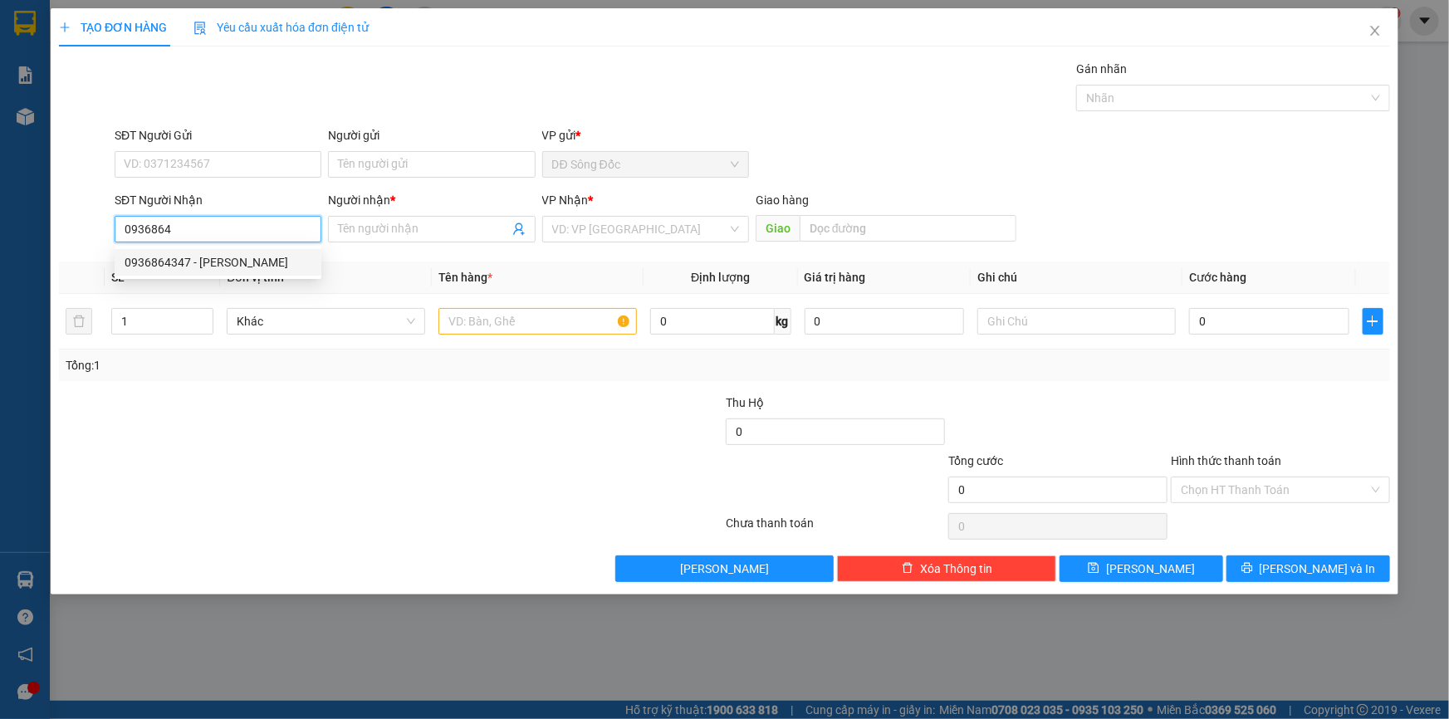
click at [208, 253] on div "0936864347 - [PERSON_NAME]" at bounding box center [218, 262] width 187 height 18
click at [499, 325] on input "text" at bounding box center [537, 321] width 198 height 27
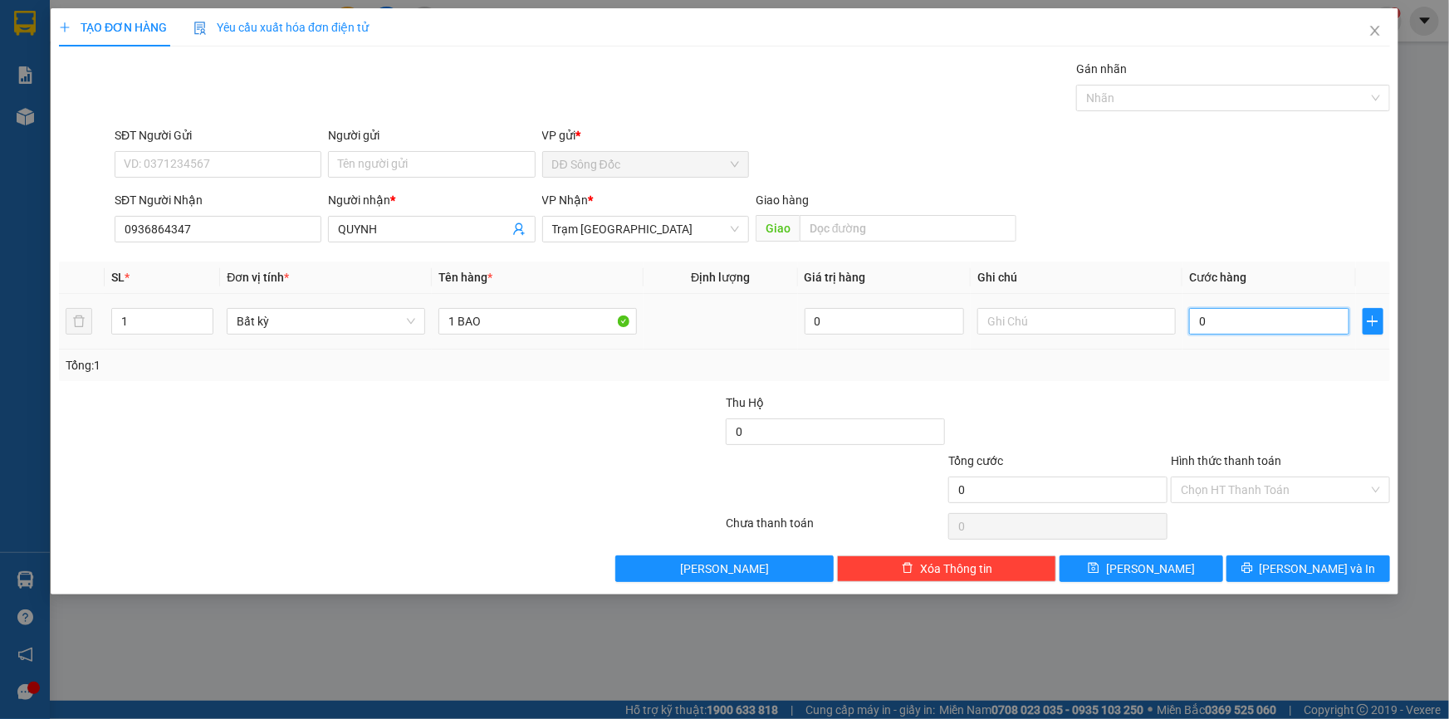
click at [1312, 329] on input "0" at bounding box center [1269, 321] width 160 height 27
click at [1214, 490] on input "Hình thức thanh toán" at bounding box center [1274, 489] width 188 height 25
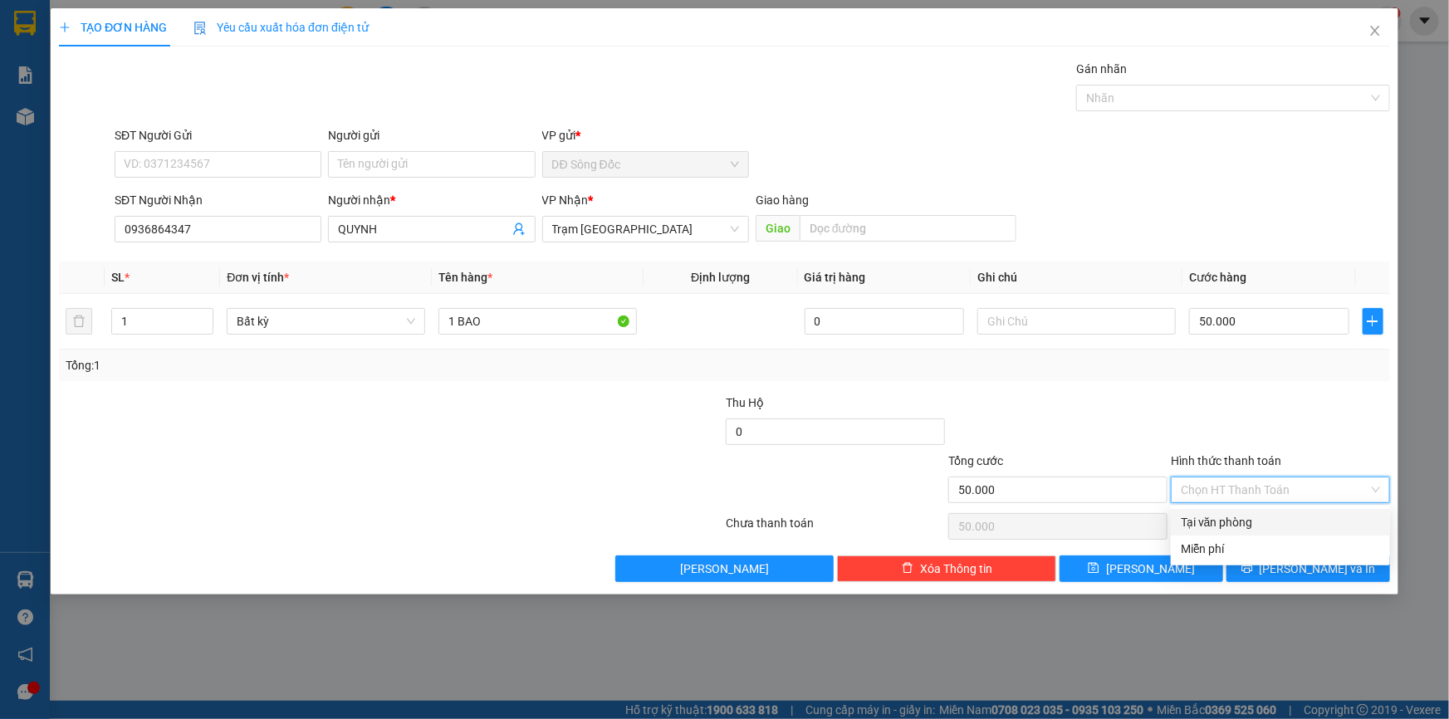
click at [1208, 515] on div "Tại văn phòng" at bounding box center [1279, 522] width 199 height 18
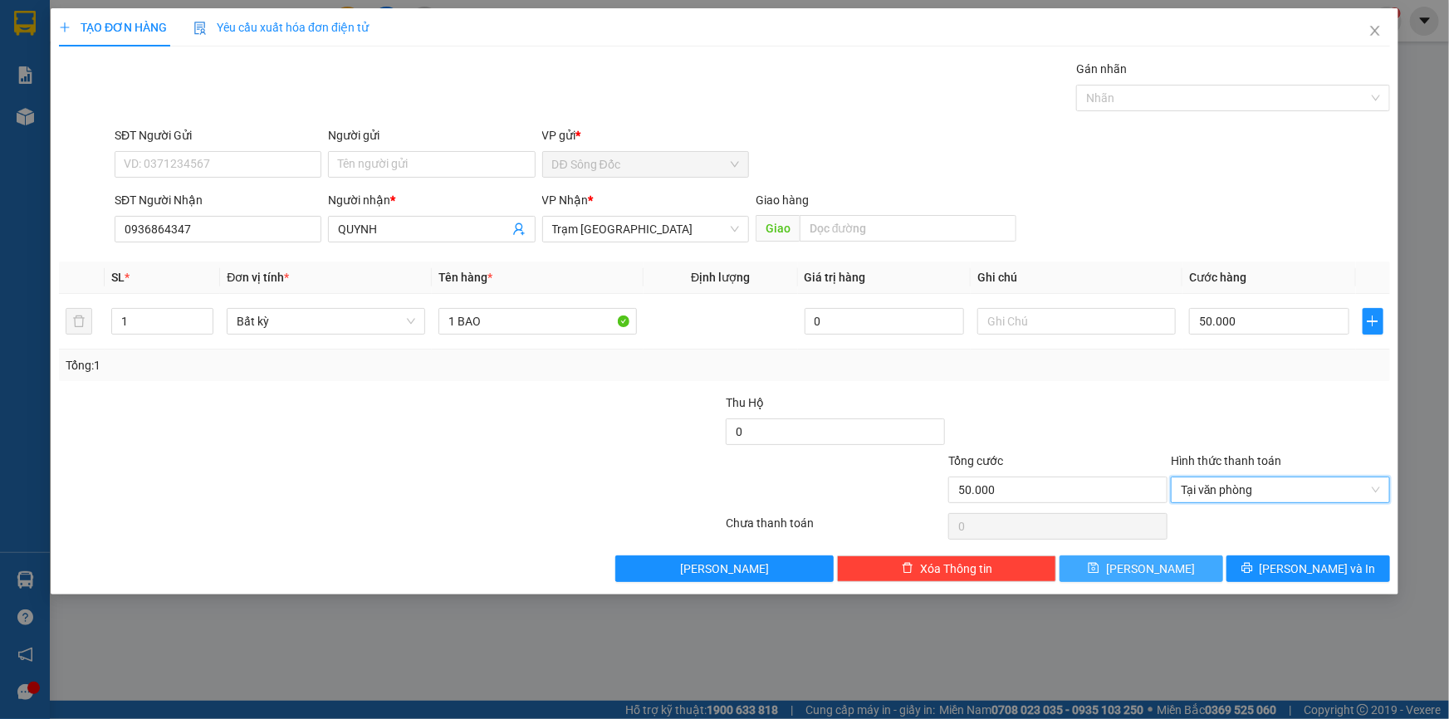
click at [1195, 562] on button "[PERSON_NAME]" at bounding box center [1141, 568] width 164 height 27
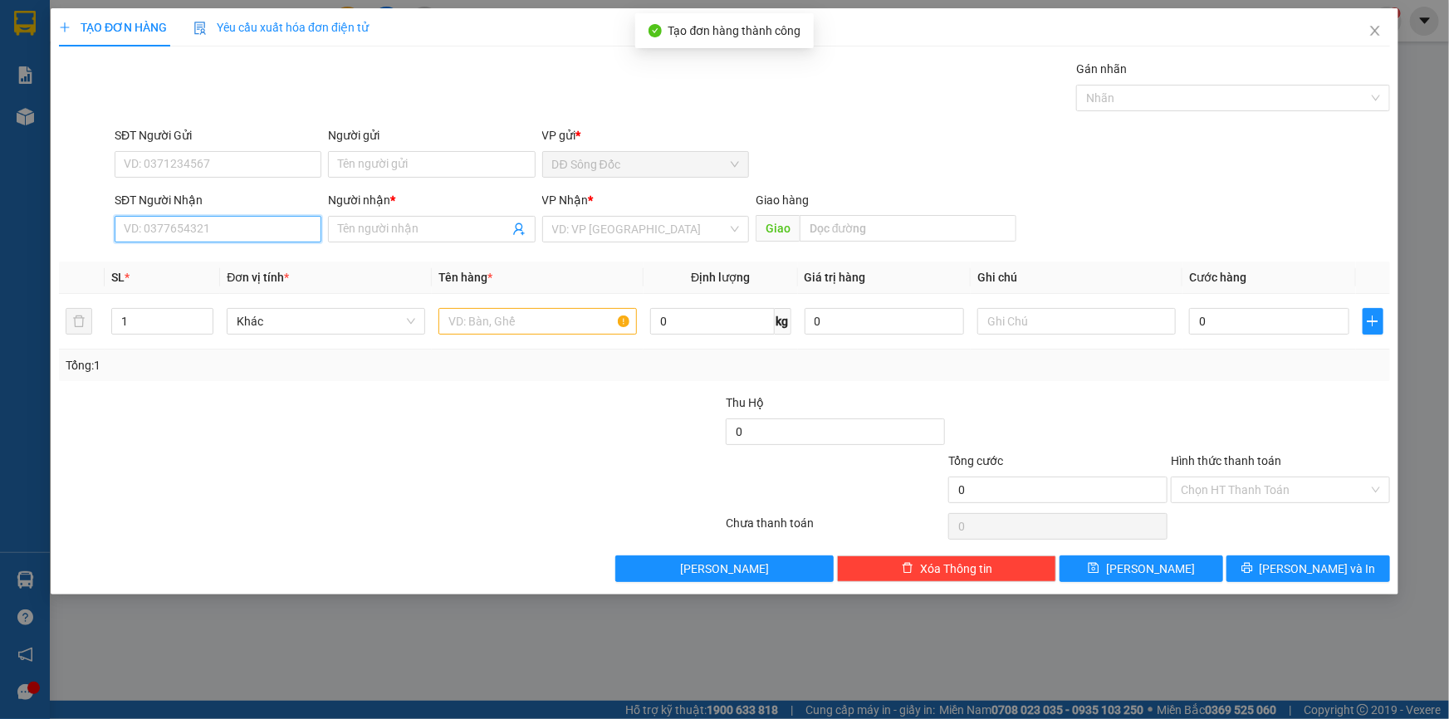
click at [260, 225] on input "SĐT Người Nhận" at bounding box center [218, 229] width 207 height 27
click at [144, 257] on div "0908125571 - A MINH" at bounding box center [218, 262] width 187 height 18
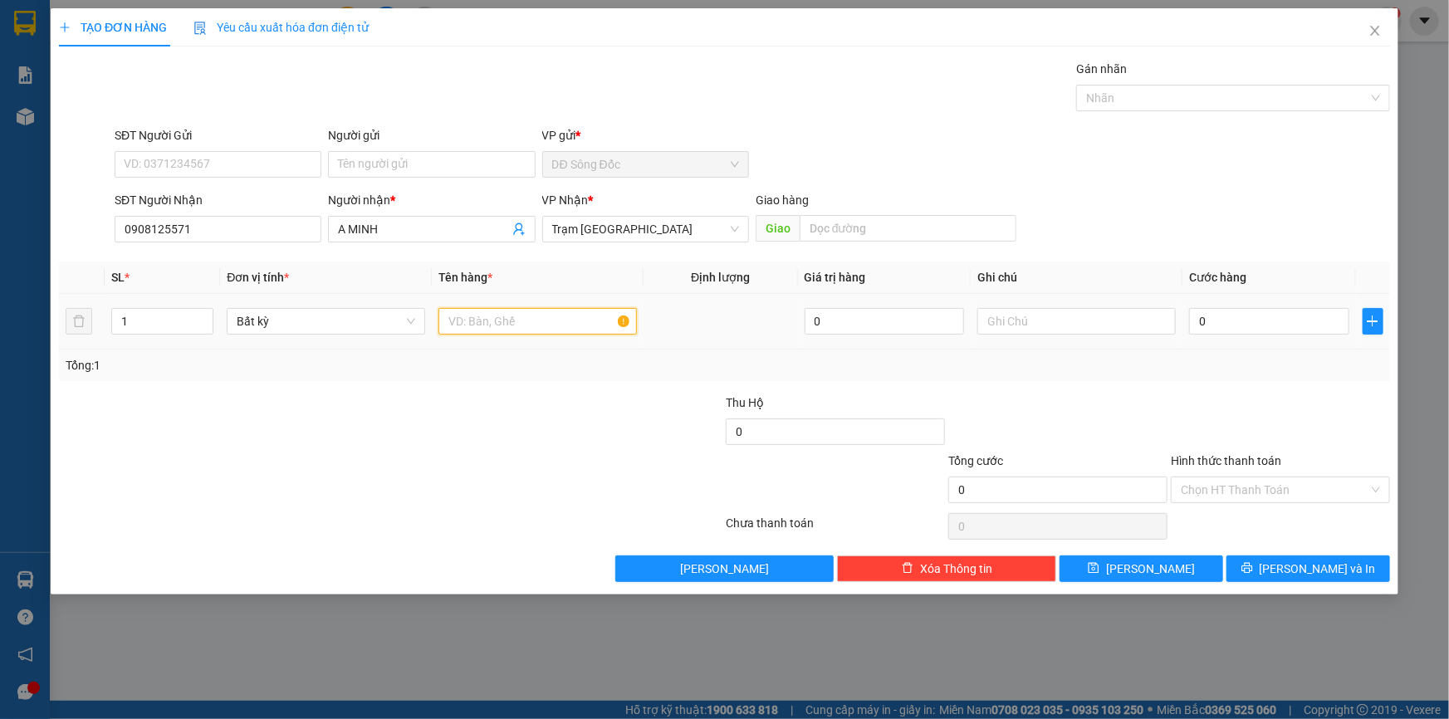
click at [497, 325] on input "text" at bounding box center [537, 321] width 198 height 27
click at [1244, 318] on input "0" at bounding box center [1269, 321] width 160 height 27
click at [1179, 560] on button "[PERSON_NAME]" at bounding box center [1141, 568] width 164 height 27
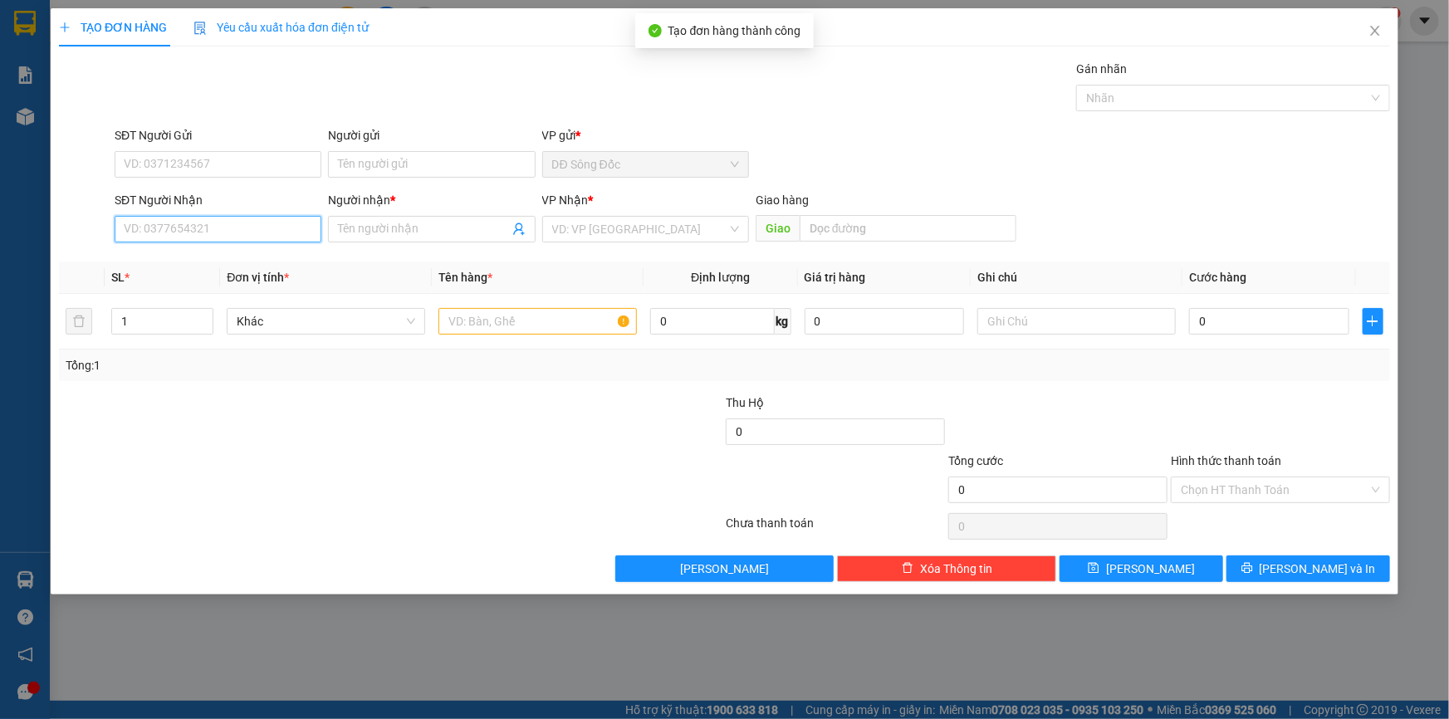
click at [213, 231] on input "SĐT Người Nhận" at bounding box center [218, 229] width 207 height 27
click at [225, 258] on div "0918279700 - SG" at bounding box center [218, 262] width 187 height 18
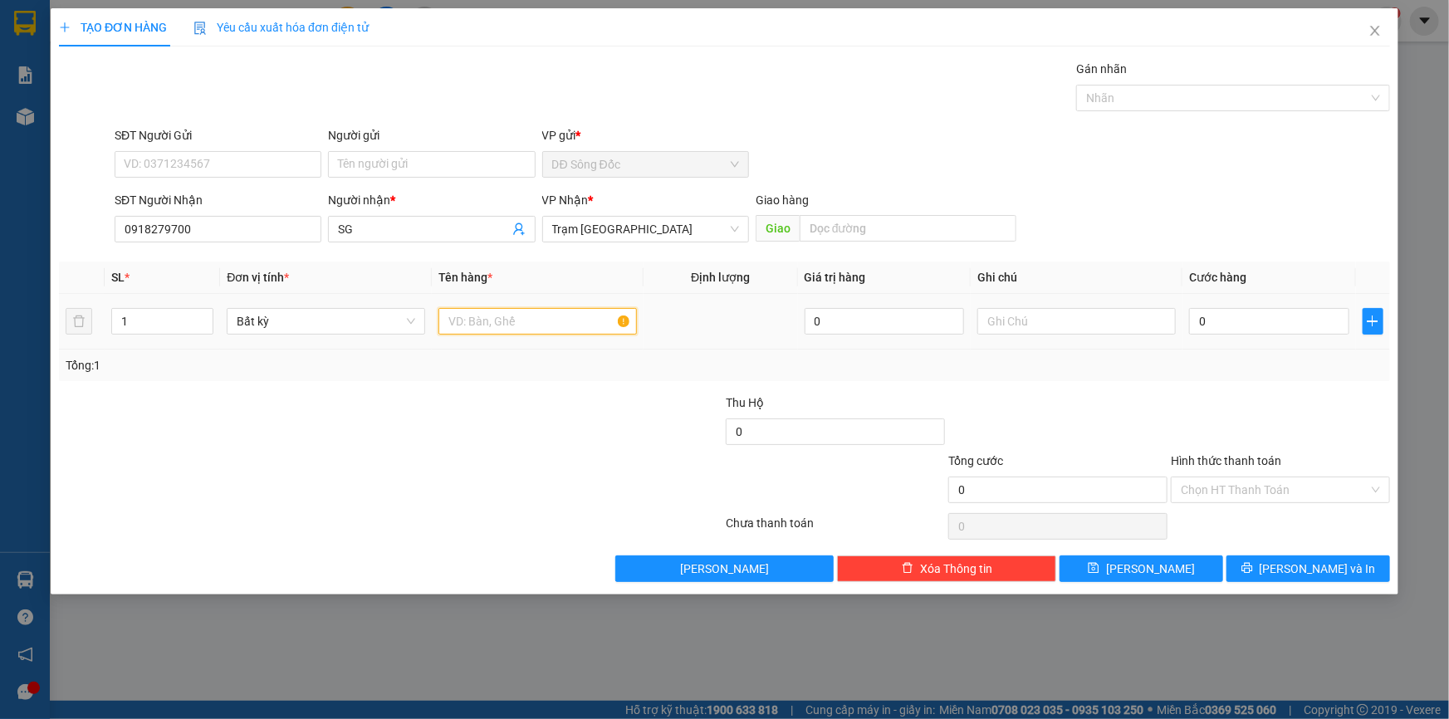
click at [511, 323] on input "text" at bounding box center [537, 321] width 198 height 27
click at [1296, 313] on input "0" at bounding box center [1269, 321] width 160 height 27
click at [1204, 561] on button "[PERSON_NAME]" at bounding box center [1141, 568] width 164 height 27
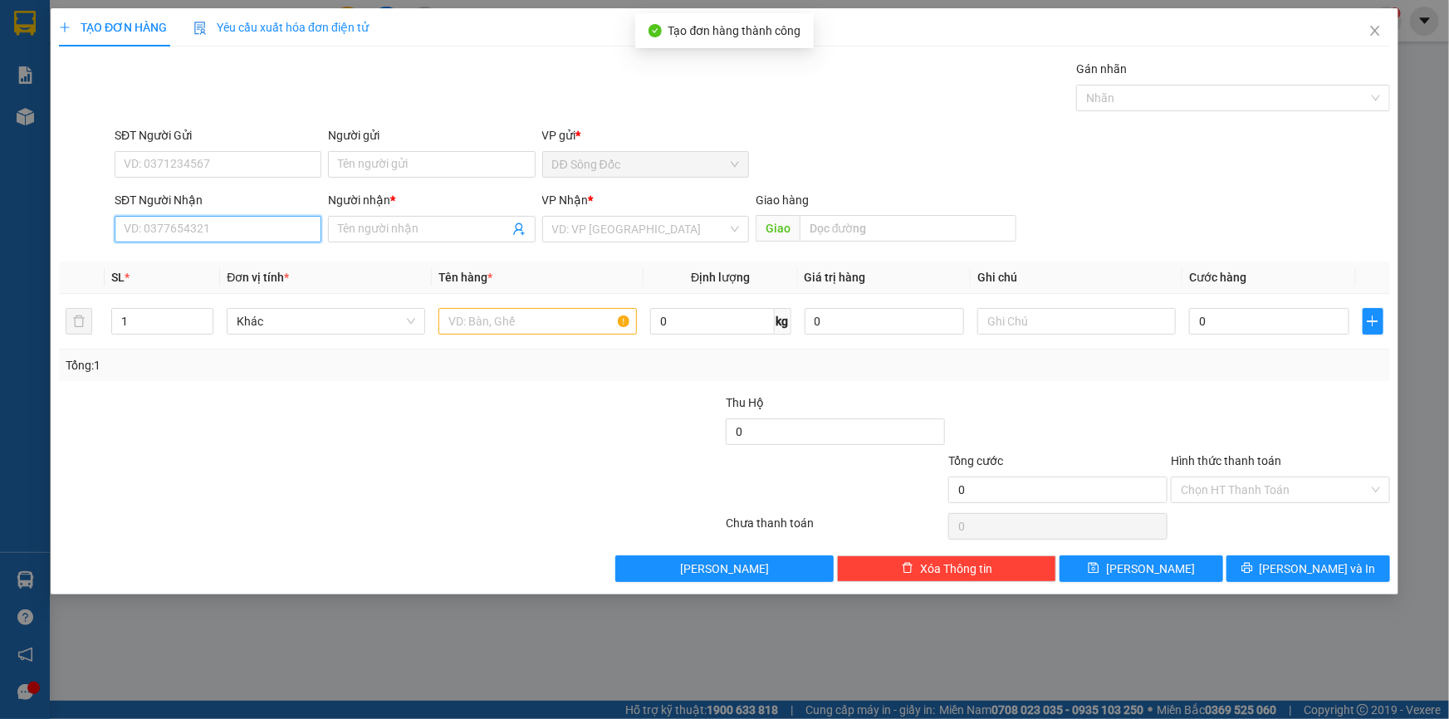
click at [228, 227] on input "SĐT Người Nhận" at bounding box center [218, 229] width 207 height 27
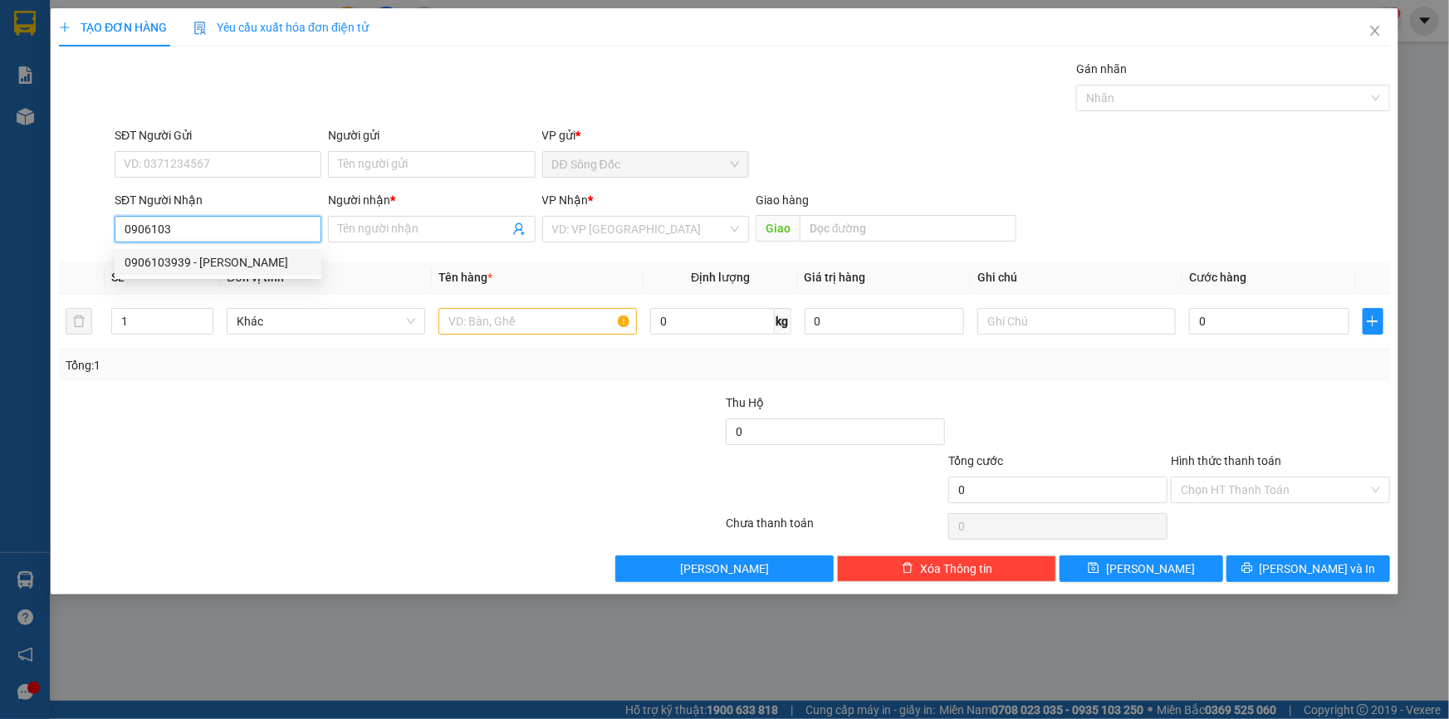
click at [193, 257] on div "0906103939 - [PERSON_NAME]" at bounding box center [218, 262] width 187 height 18
click at [497, 327] on input "text" at bounding box center [537, 321] width 198 height 27
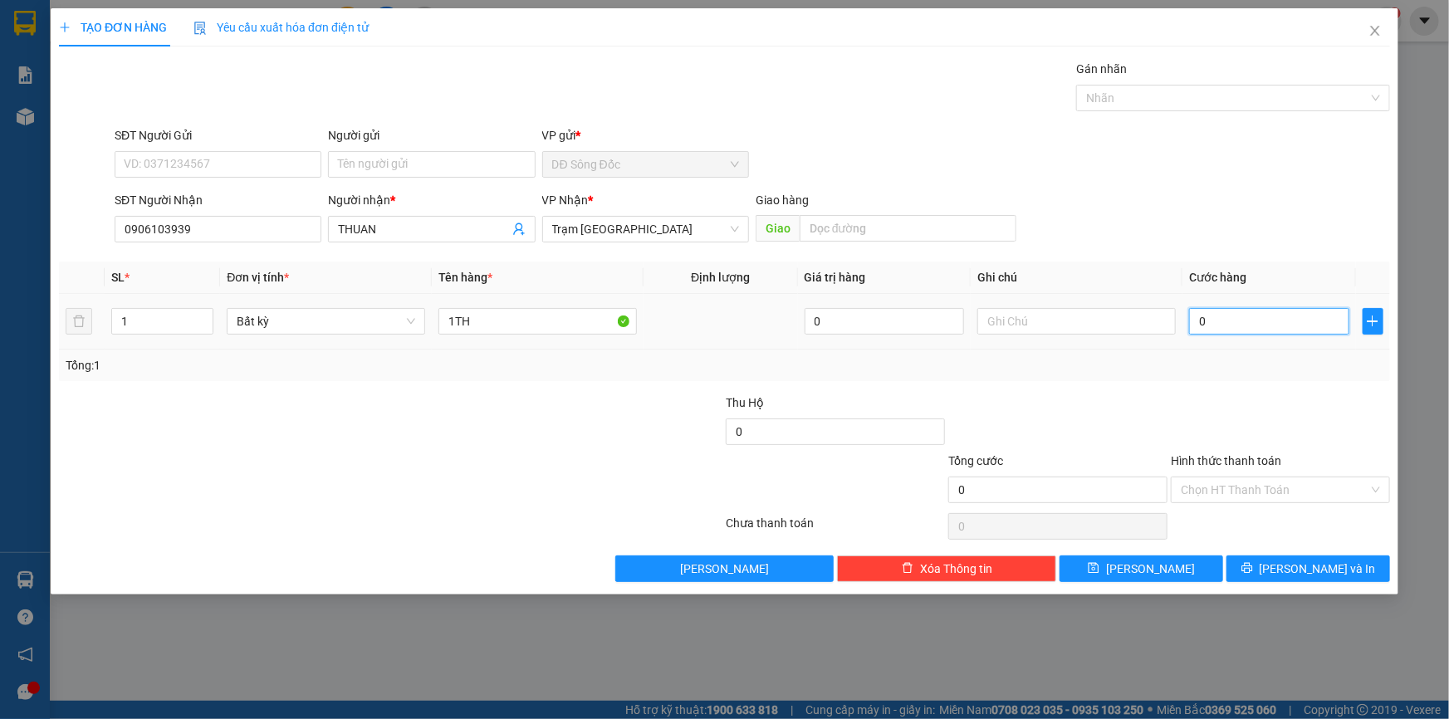
click at [1277, 322] on input "0" at bounding box center [1269, 321] width 160 height 27
drag, startPoint x: 1190, startPoint y: 561, endPoint x: 1069, endPoint y: 514, distance: 129.3
click at [1189, 561] on button "[PERSON_NAME]" at bounding box center [1141, 568] width 164 height 27
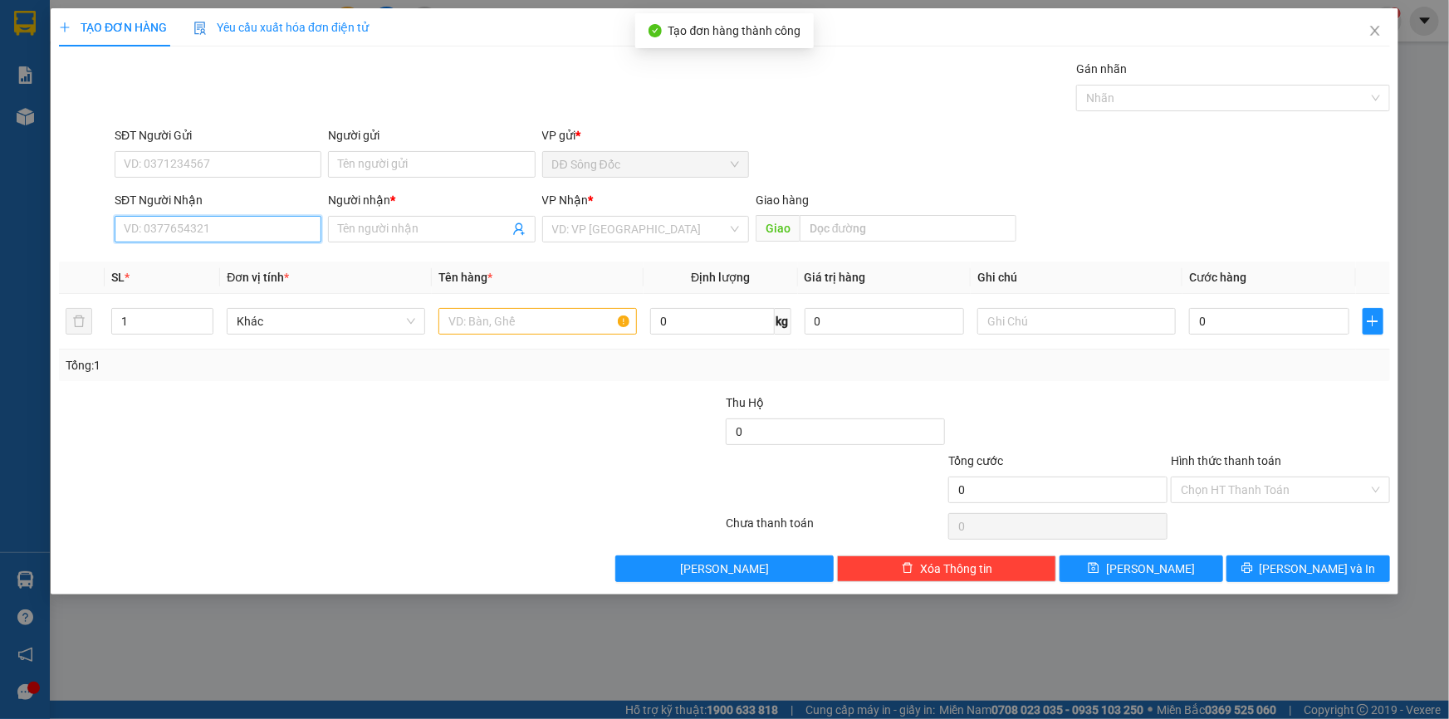
click at [256, 232] on input "SĐT Người Nhận" at bounding box center [218, 229] width 207 height 27
click at [1375, 22] on span "Close" at bounding box center [1374, 31] width 46 height 46
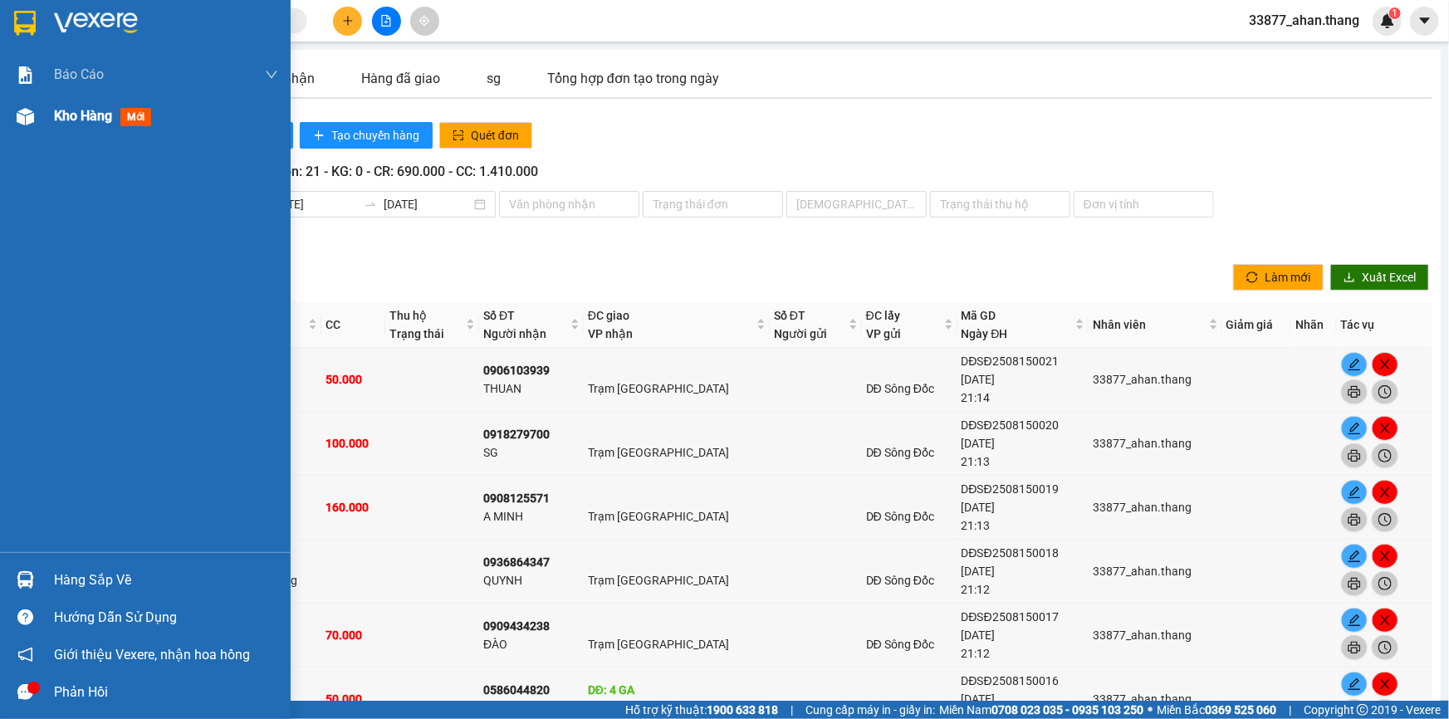
click at [66, 120] on span "Kho hàng" at bounding box center [83, 116] width 58 height 16
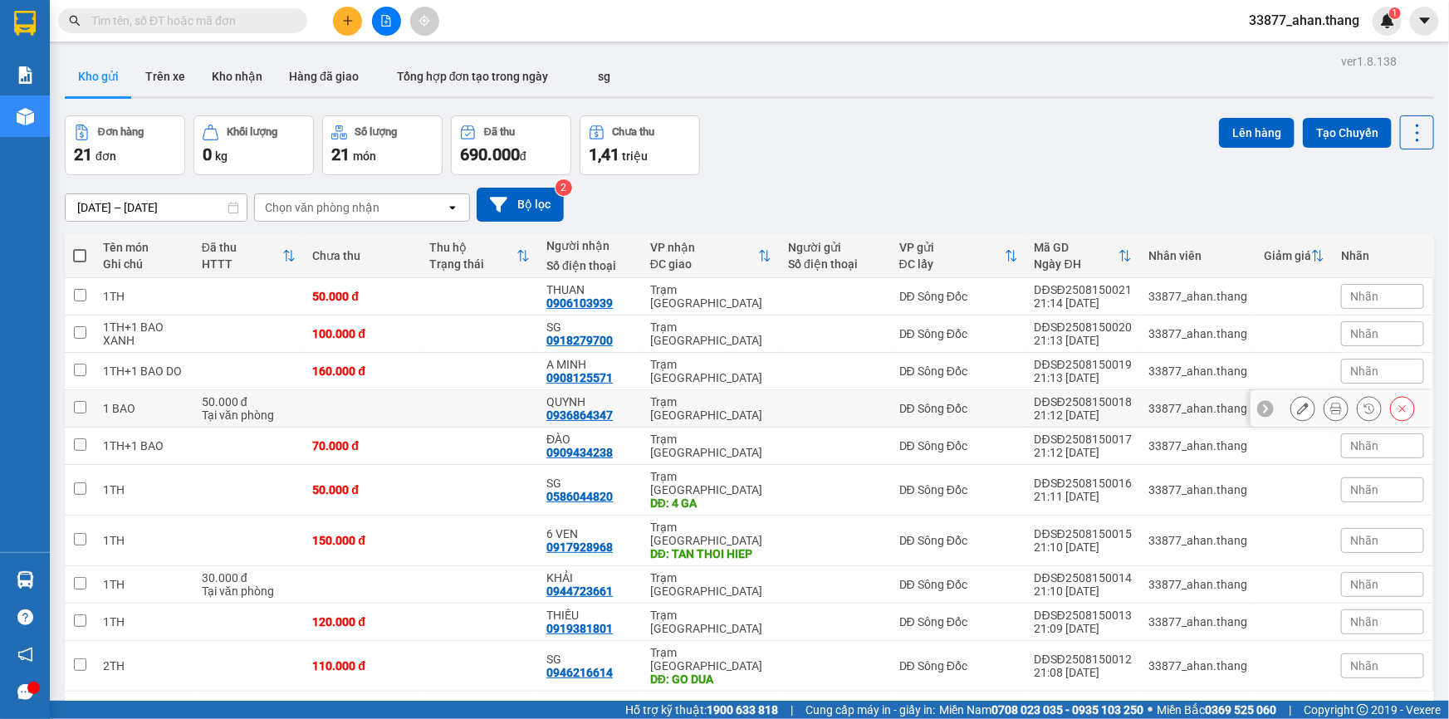
scroll to position [76, 0]
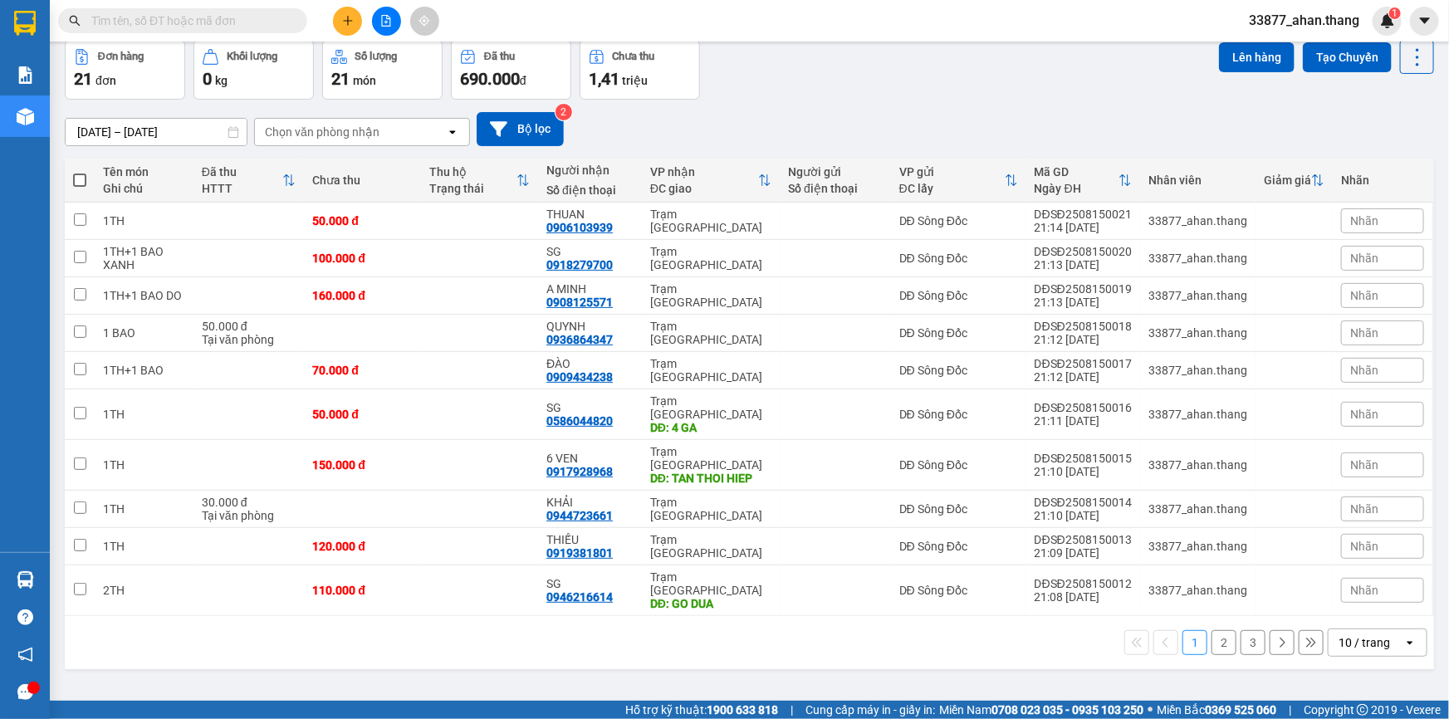
click at [1369, 634] on div "10 / trang" at bounding box center [1363, 642] width 51 height 17
click at [1366, 566] on span "100 / trang" at bounding box center [1359, 565] width 60 height 17
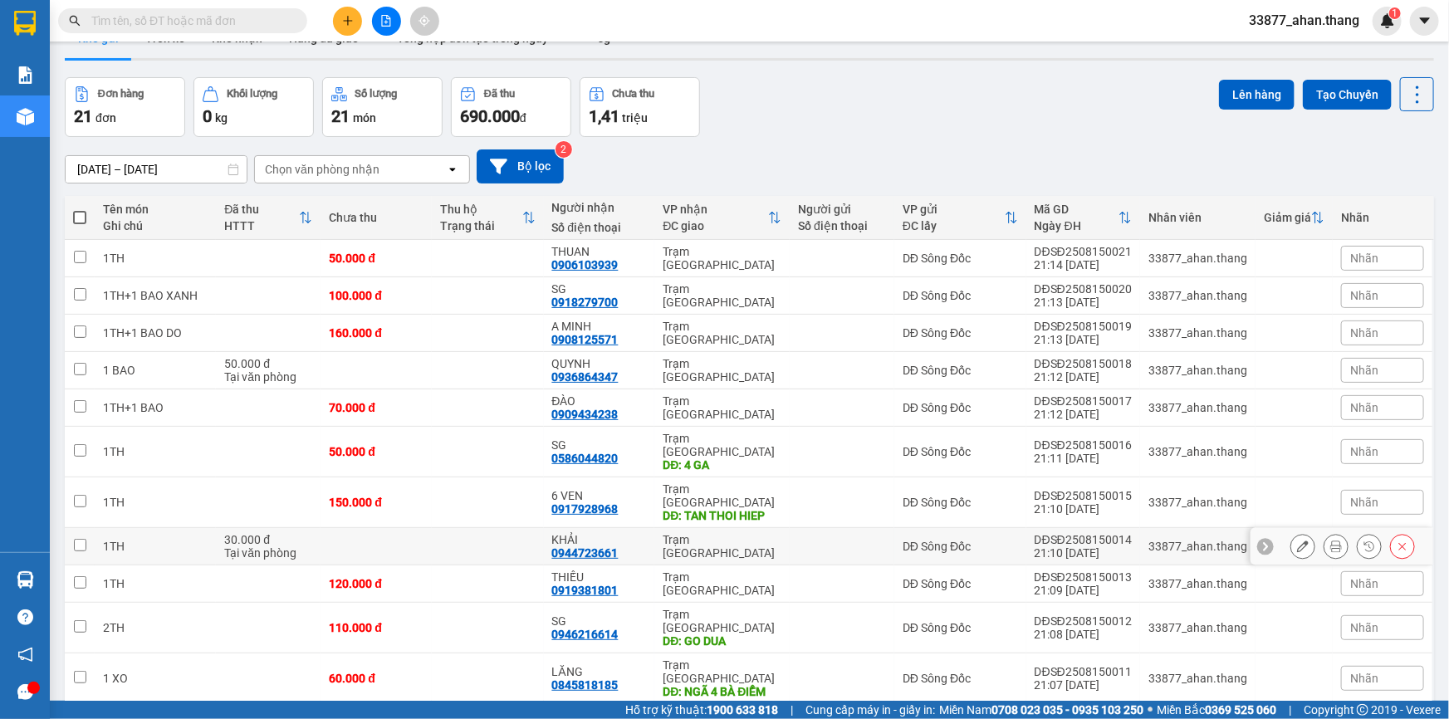
scroll to position [0, 0]
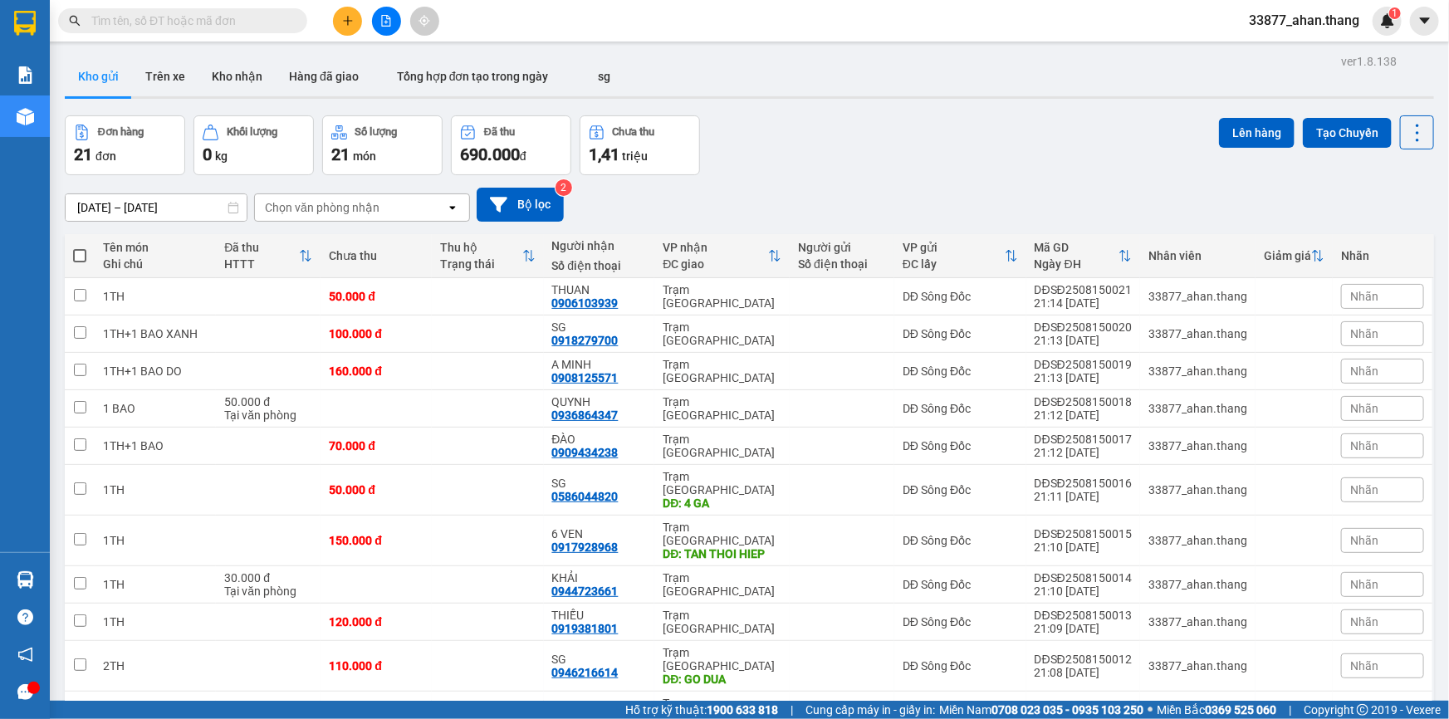
click at [80, 257] on span at bounding box center [79, 255] width 13 height 13
click at [80, 247] on input "checkbox" at bounding box center [80, 247] width 0 height 0
checkbox input "true"
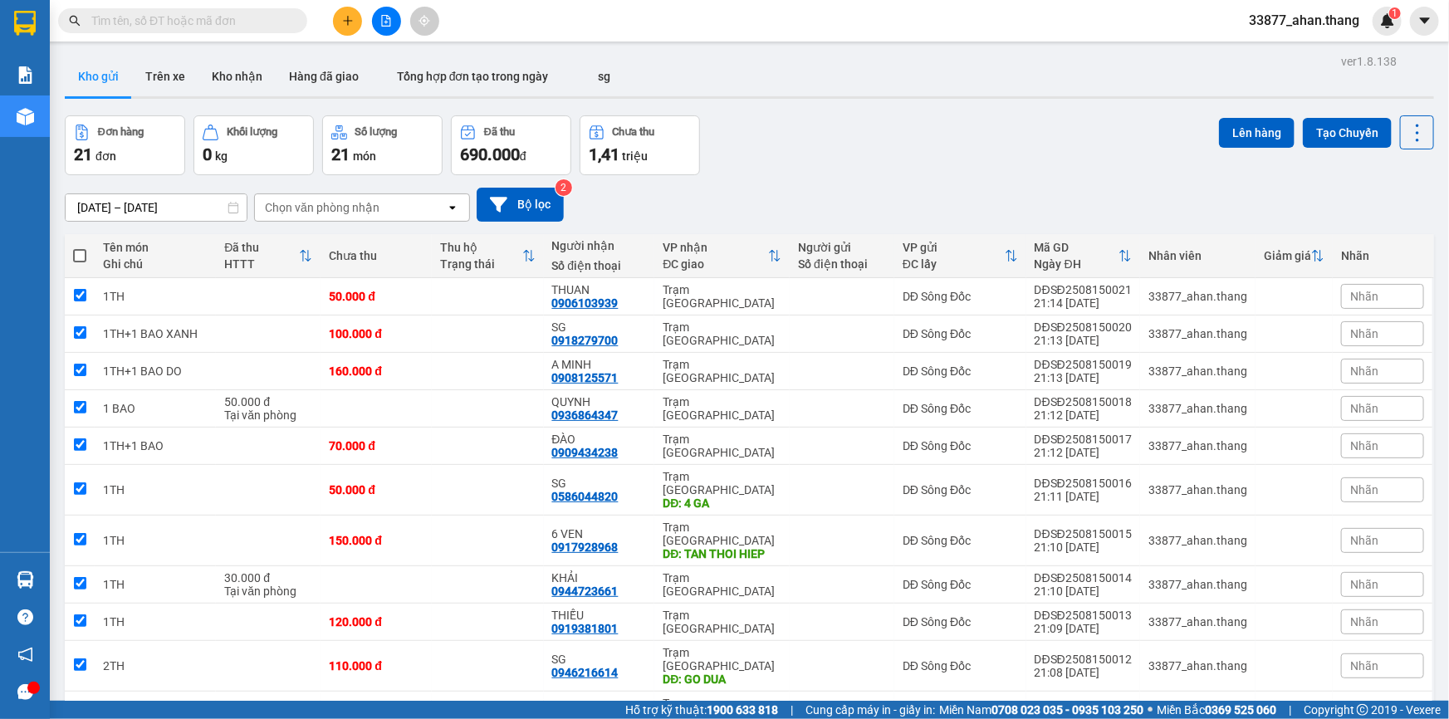
checkbox input "true"
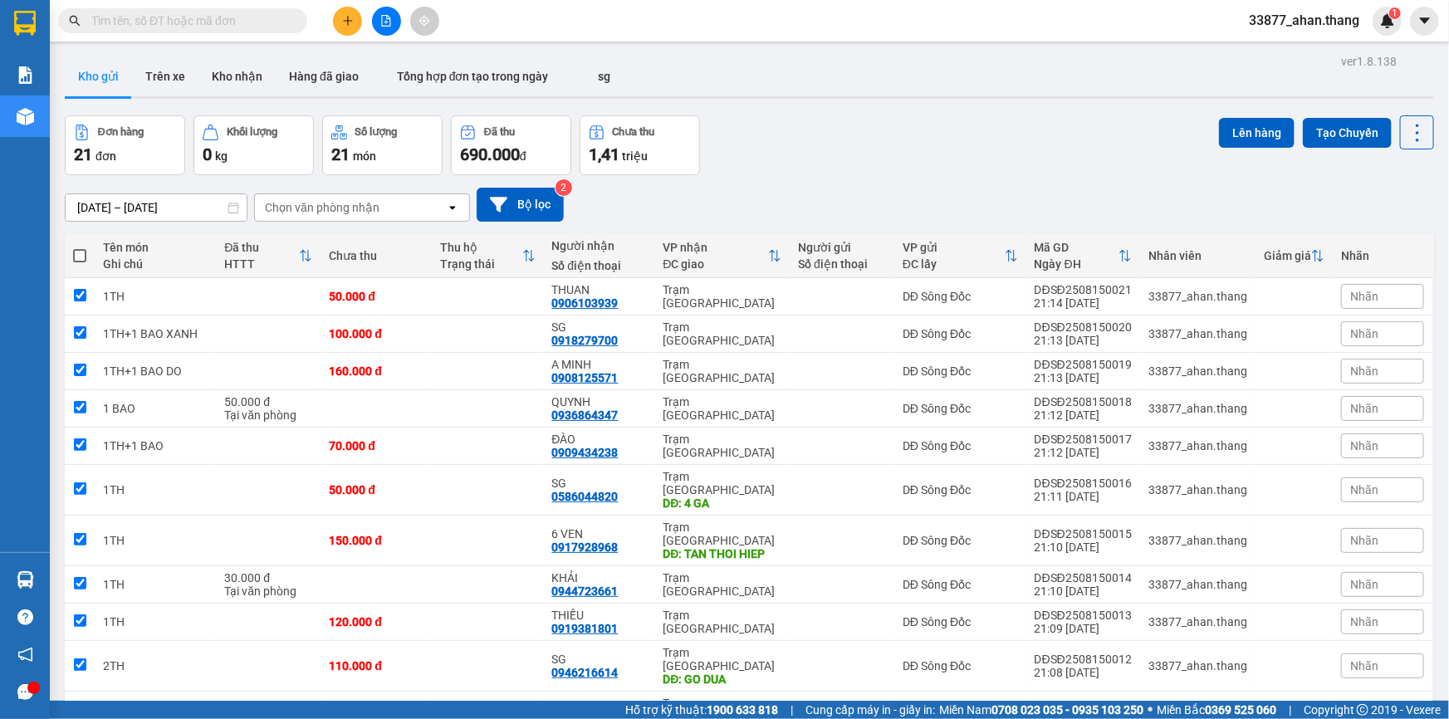
checkbox input "true"
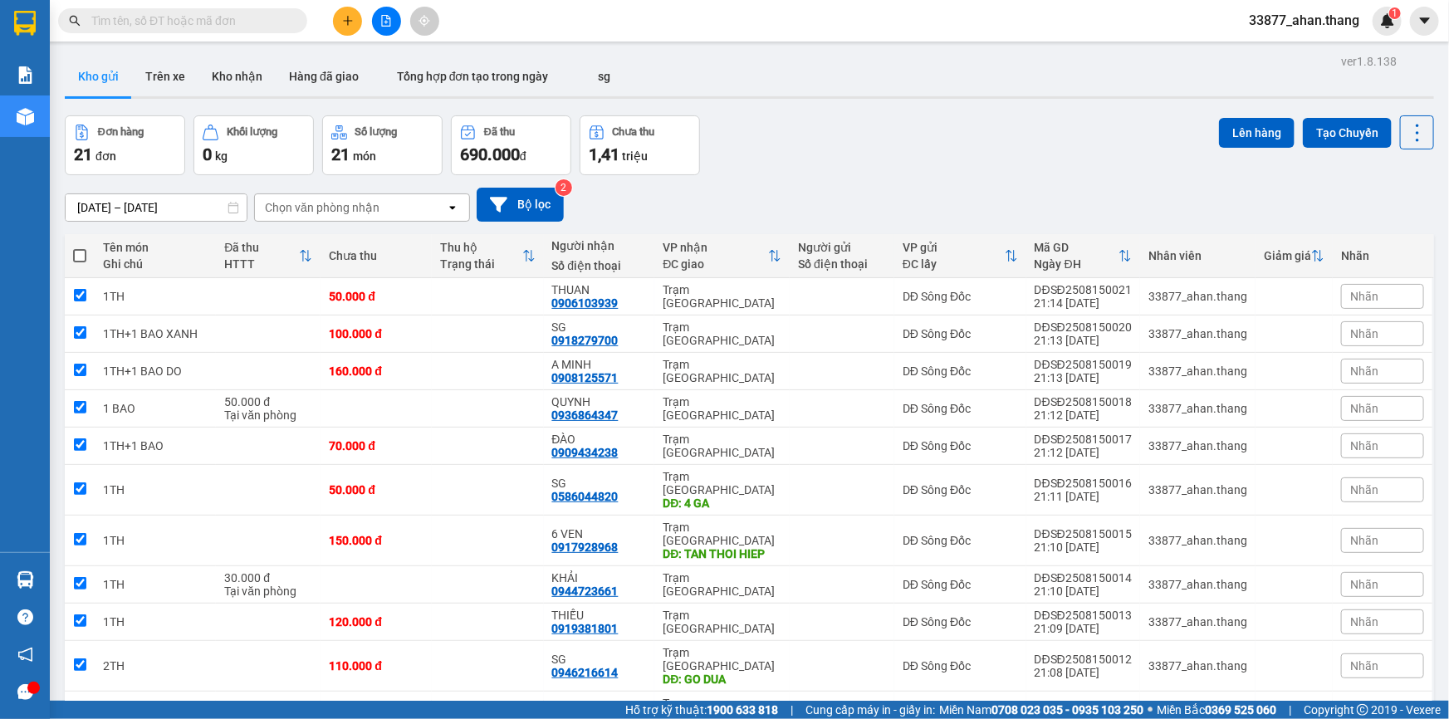
checkbox input "true"
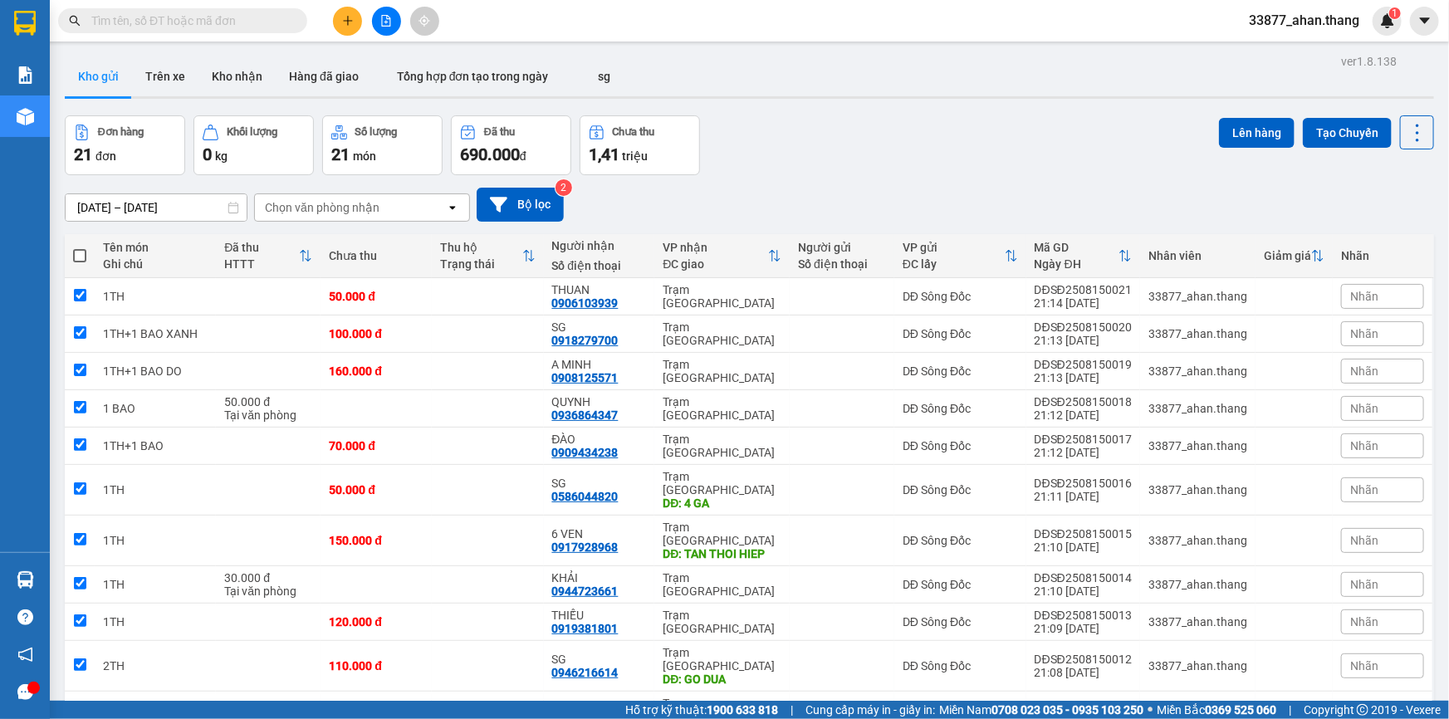
checkbox input "true"
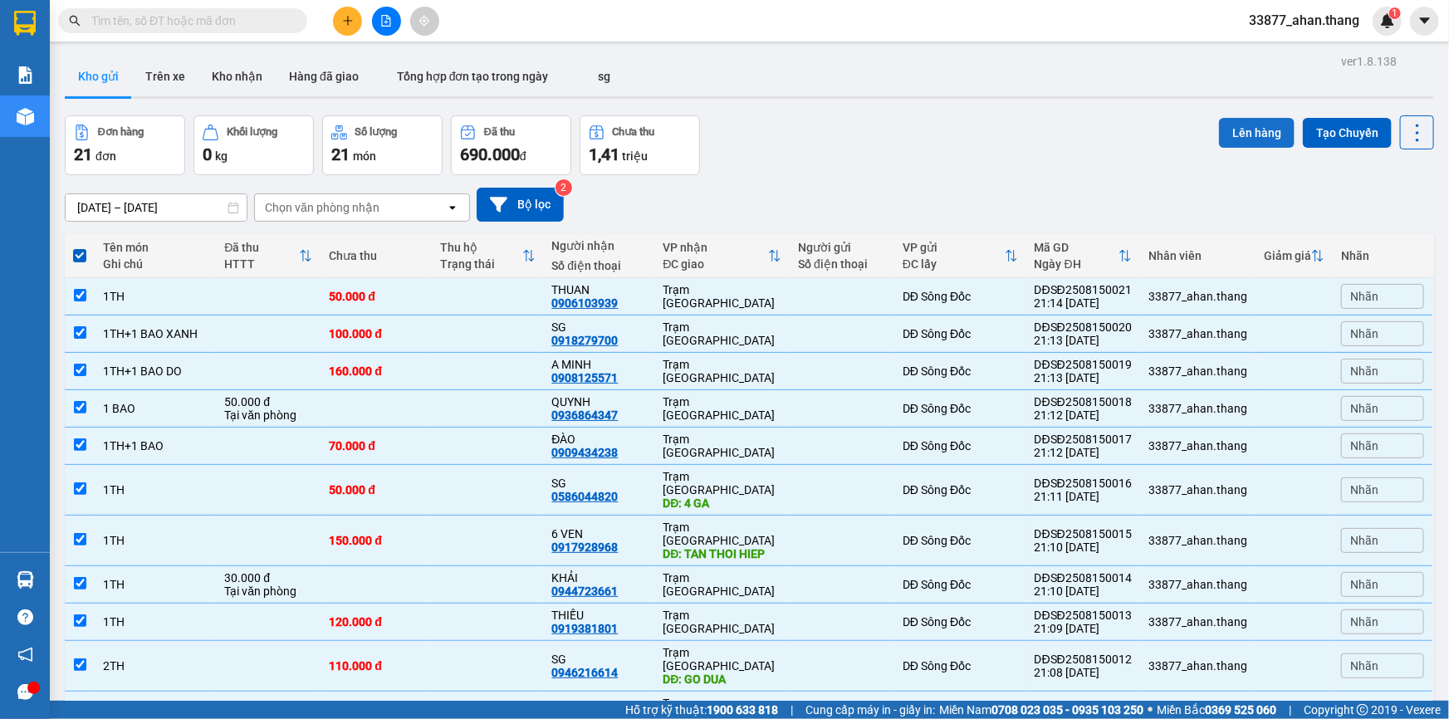
click at [1272, 130] on button "Lên hàng" at bounding box center [1257, 133] width 76 height 30
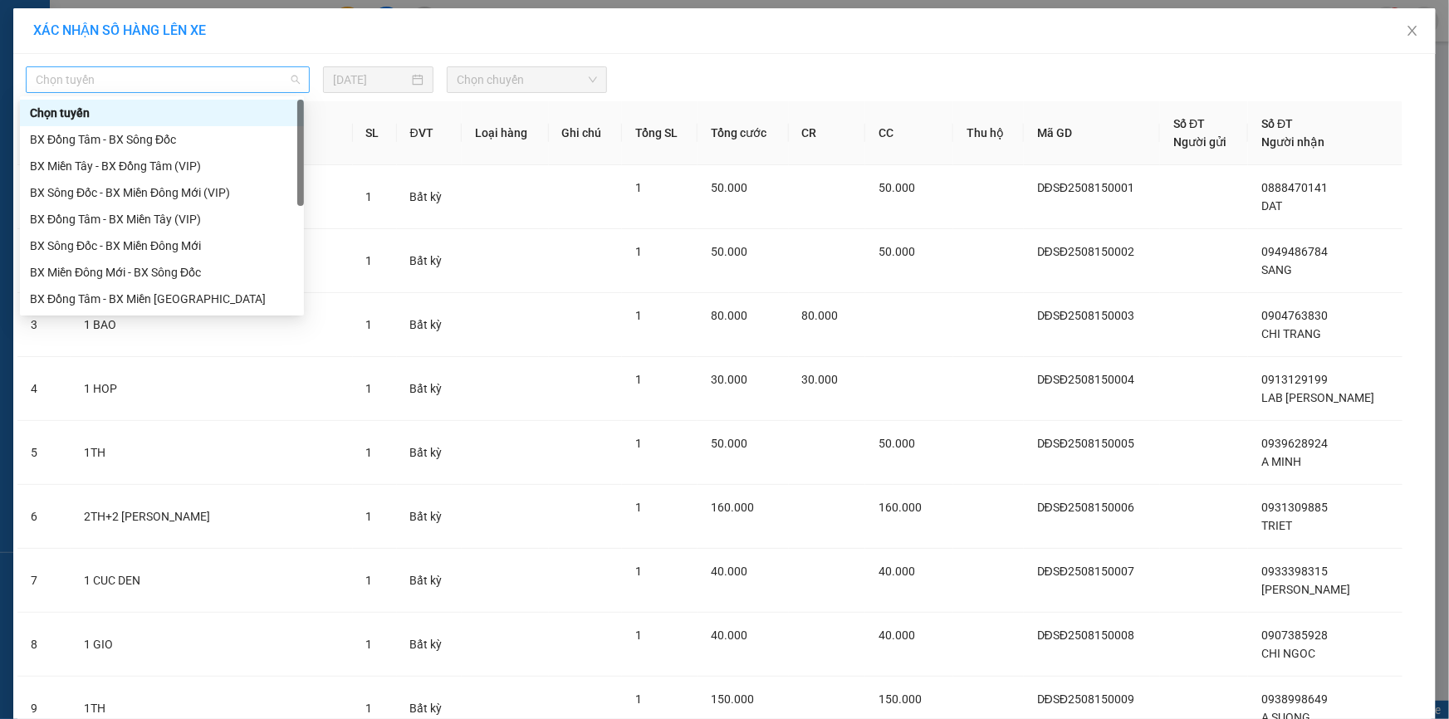
click at [123, 86] on span "Chọn tuyến" at bounding box center [168, 79] width 264 height 25
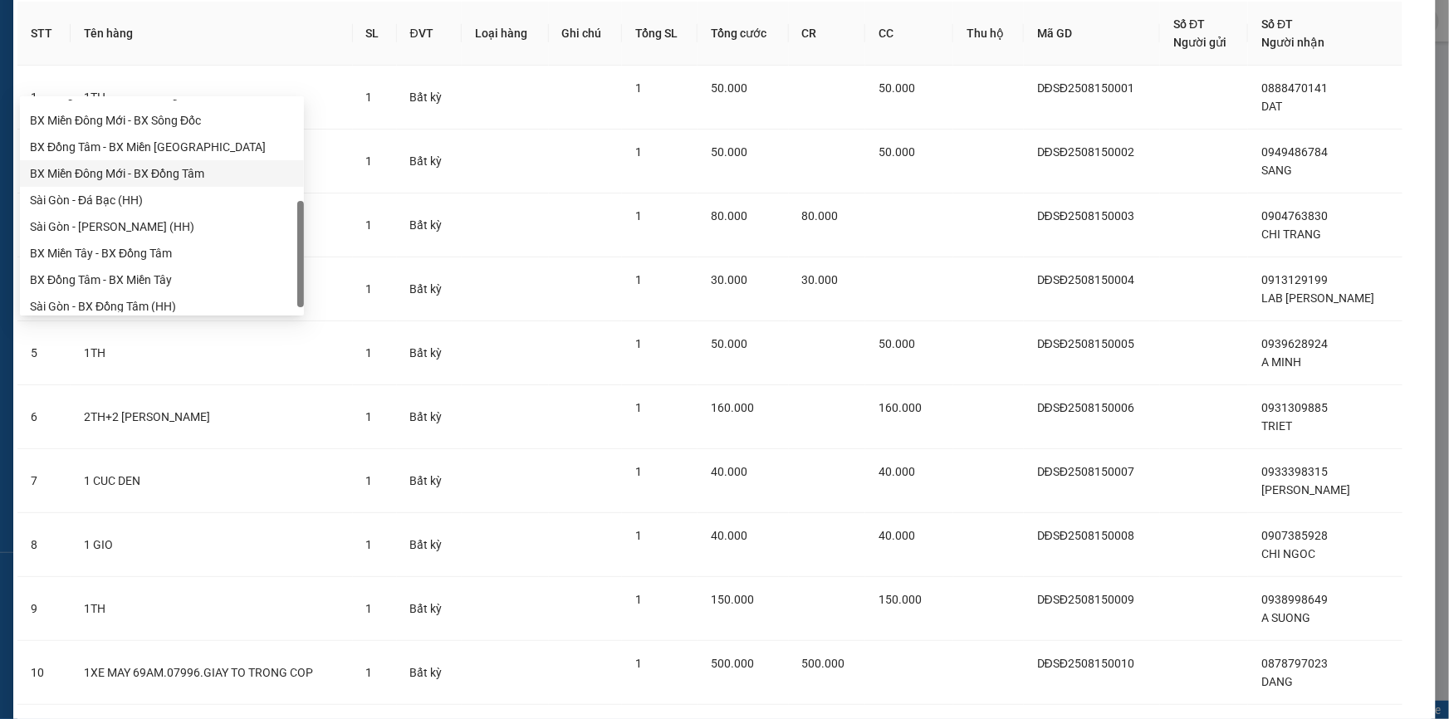
scroll to position [159, 0]
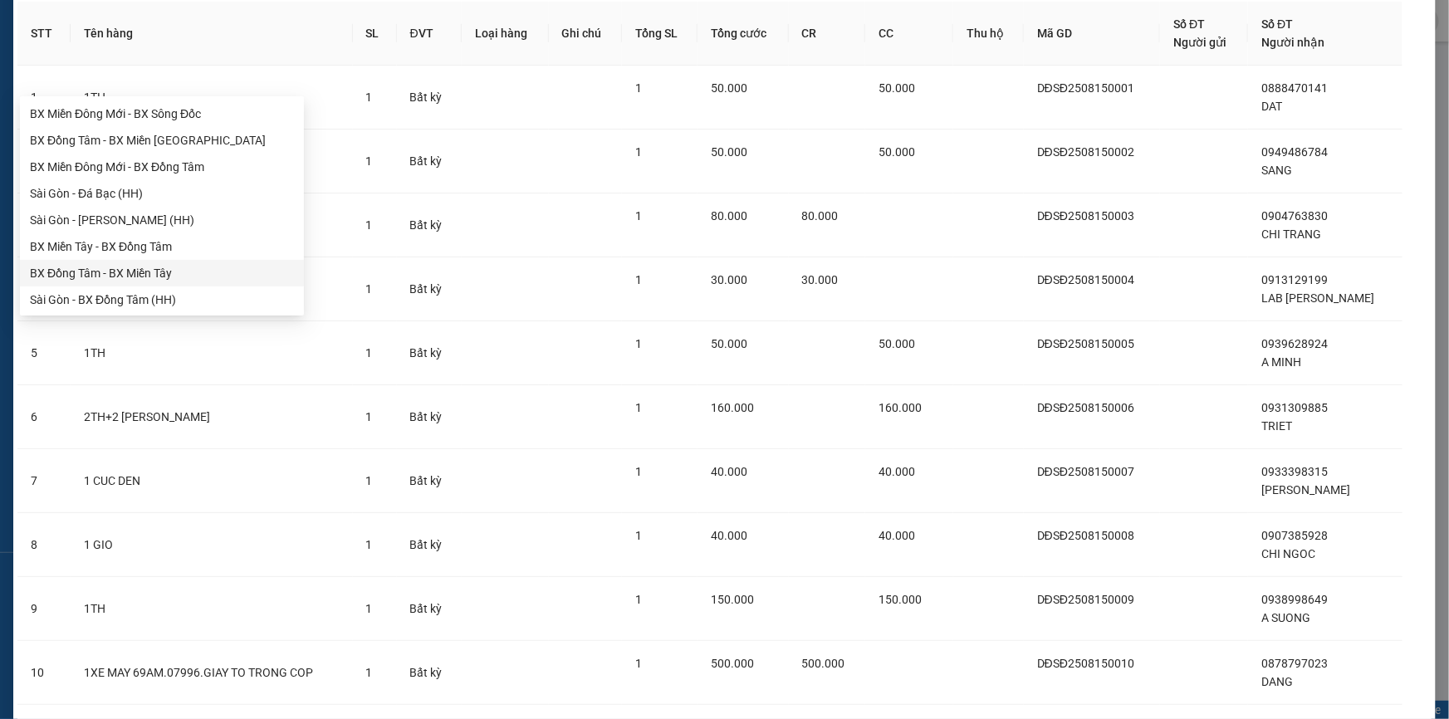
click at [64, 279] on div "BX Đồng Tâm - BX Miền Tây" at bounding box center [162, 273] width 264 height 18
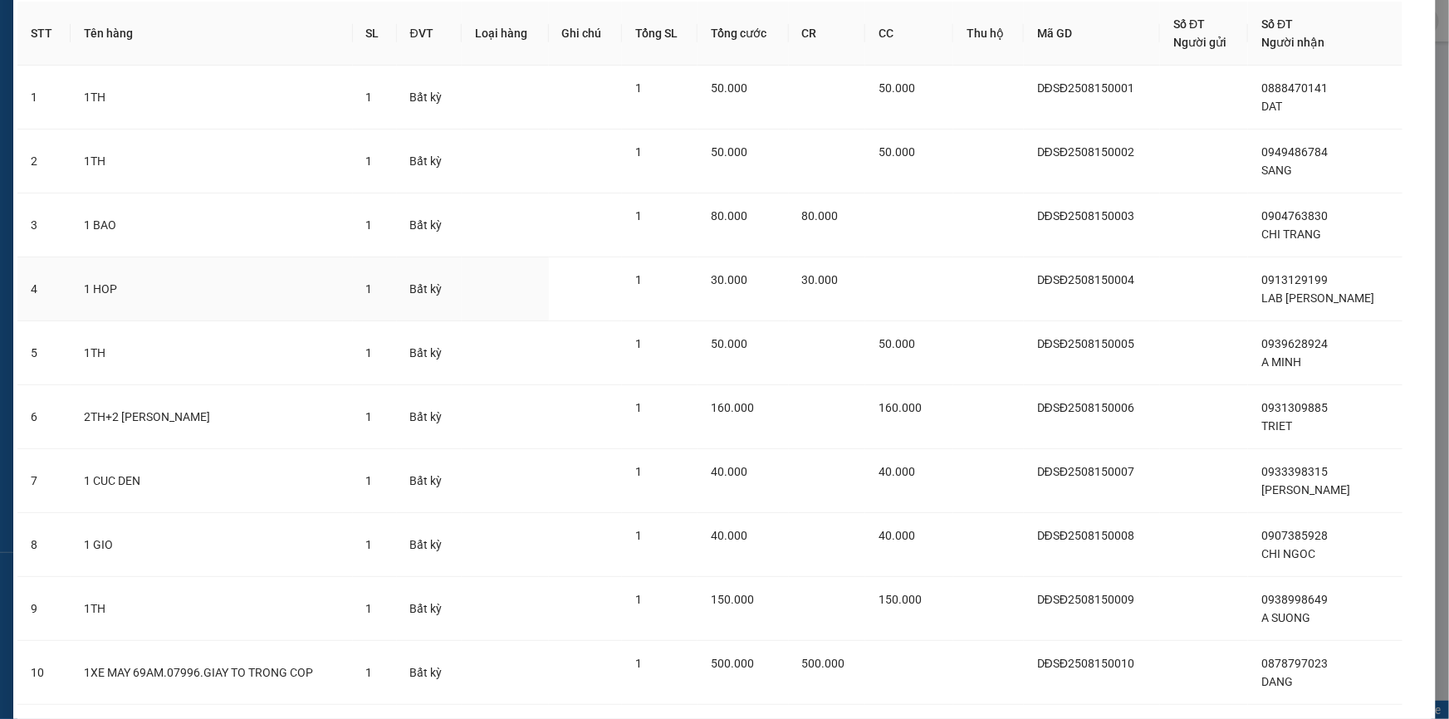
scroll to position [0, 0]
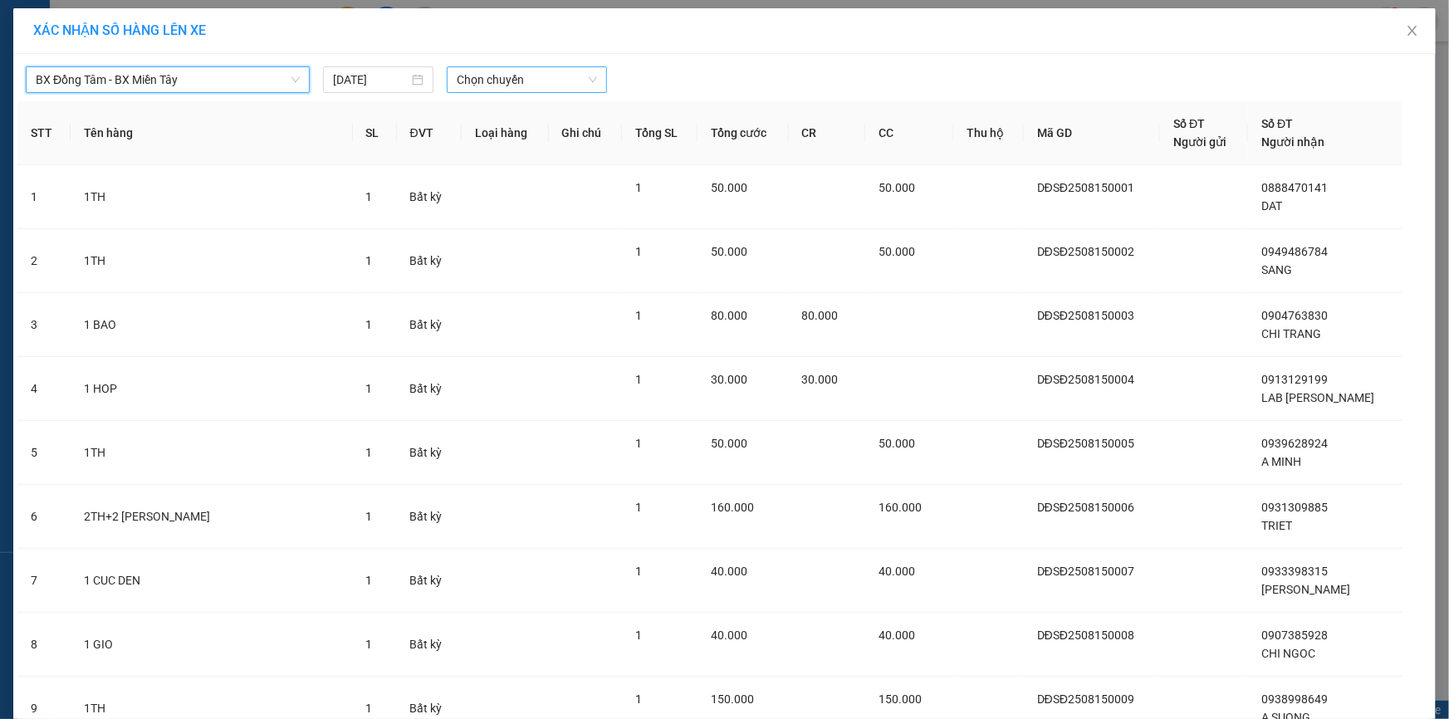
click at [497, 80] on span "Chọn chuyến" at bounding box center [527, 79] width 140 height 25
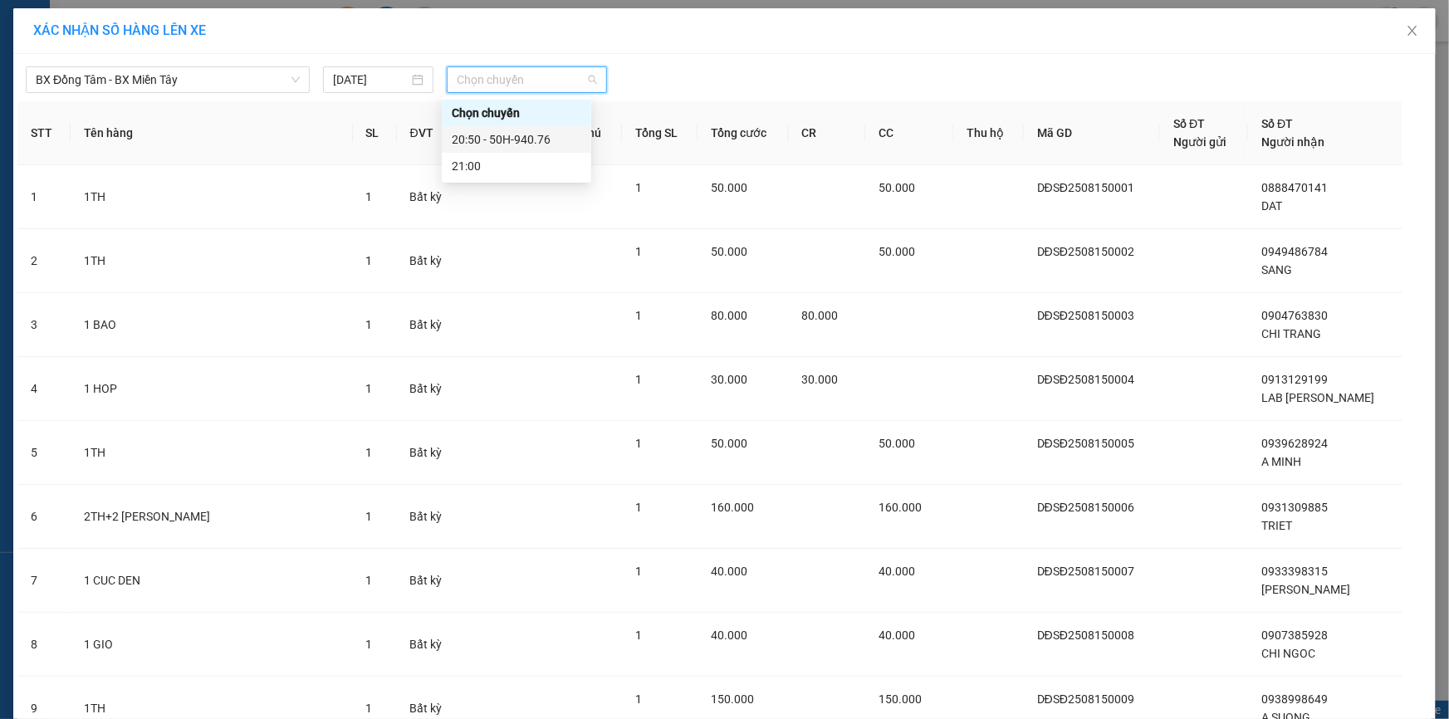
click at [501, 139] on div "20:50 - 50H-940.76" at bounding box center [517, 139] width 130 height 18
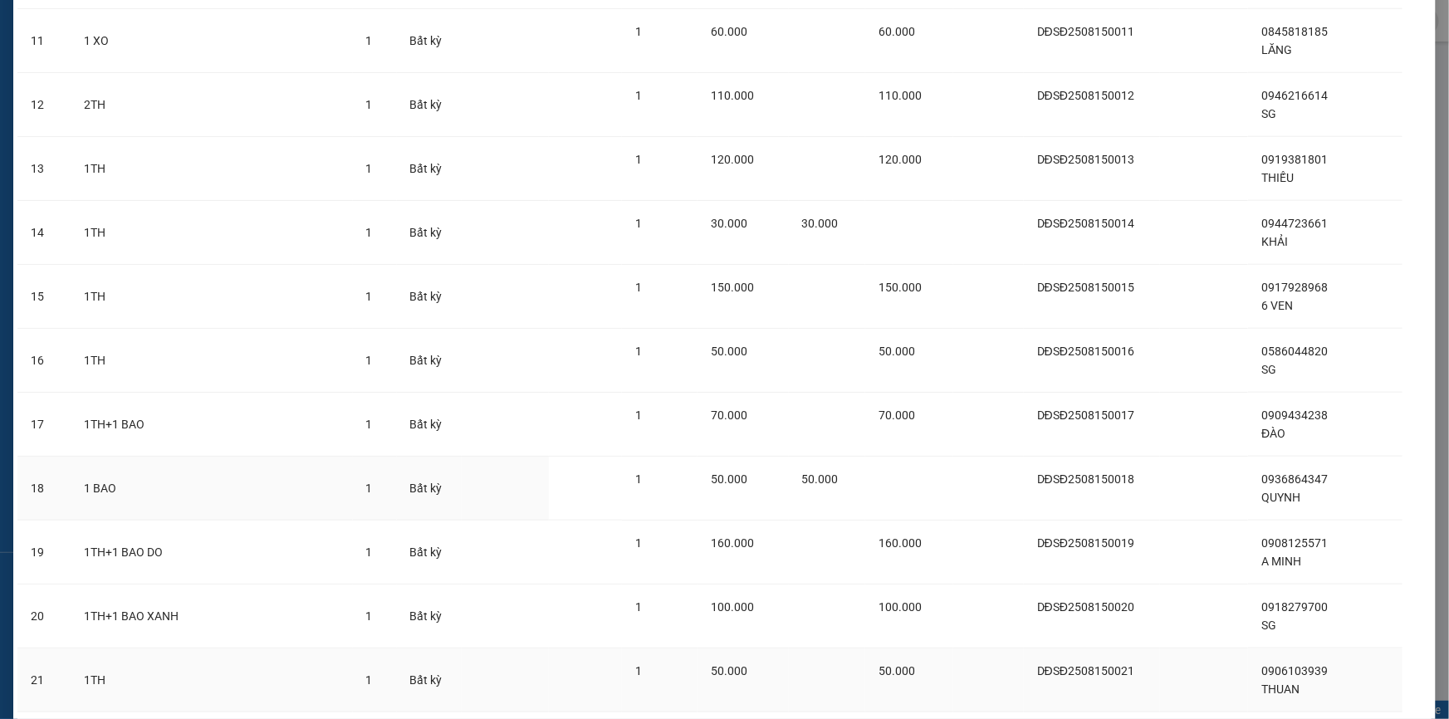
scroll to position [917, 0]
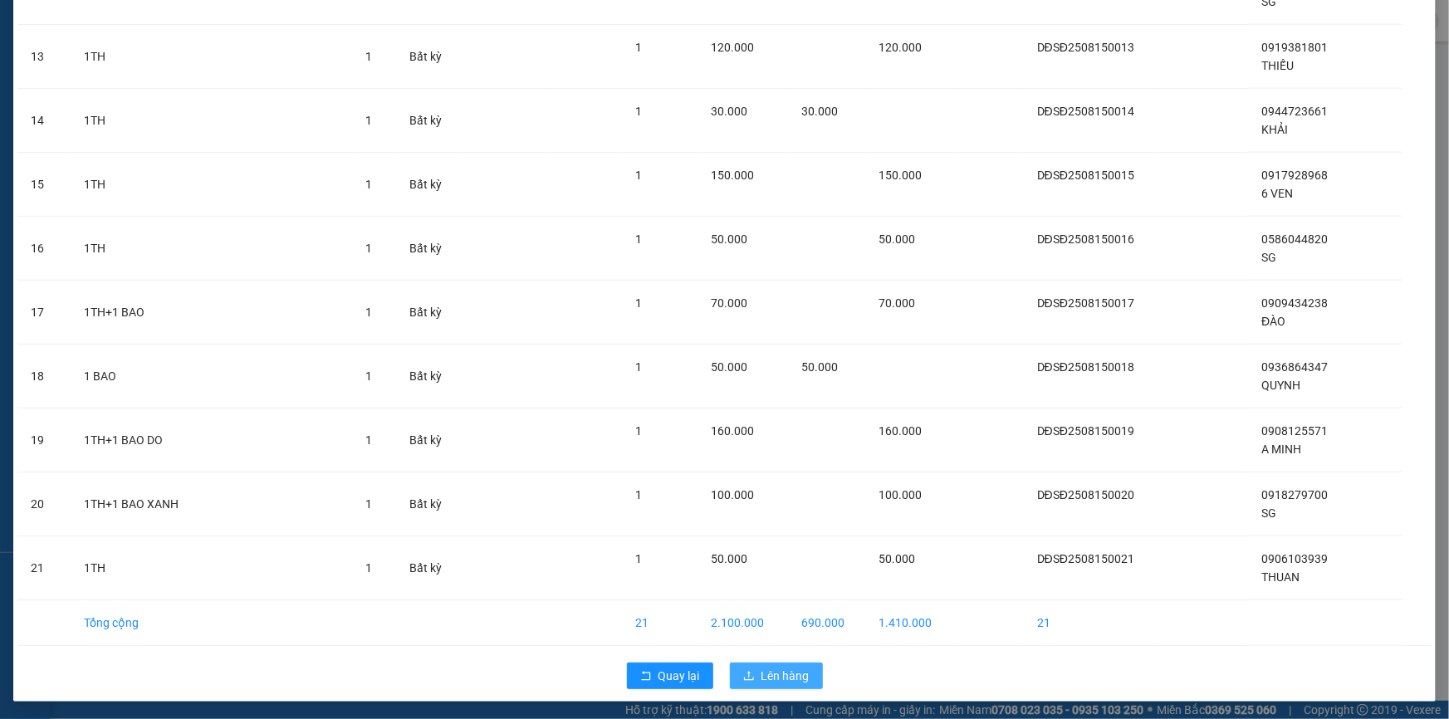
click at [780, 672] on span "Lên hàng" at bounding box center [785, 676] width 48 height 18
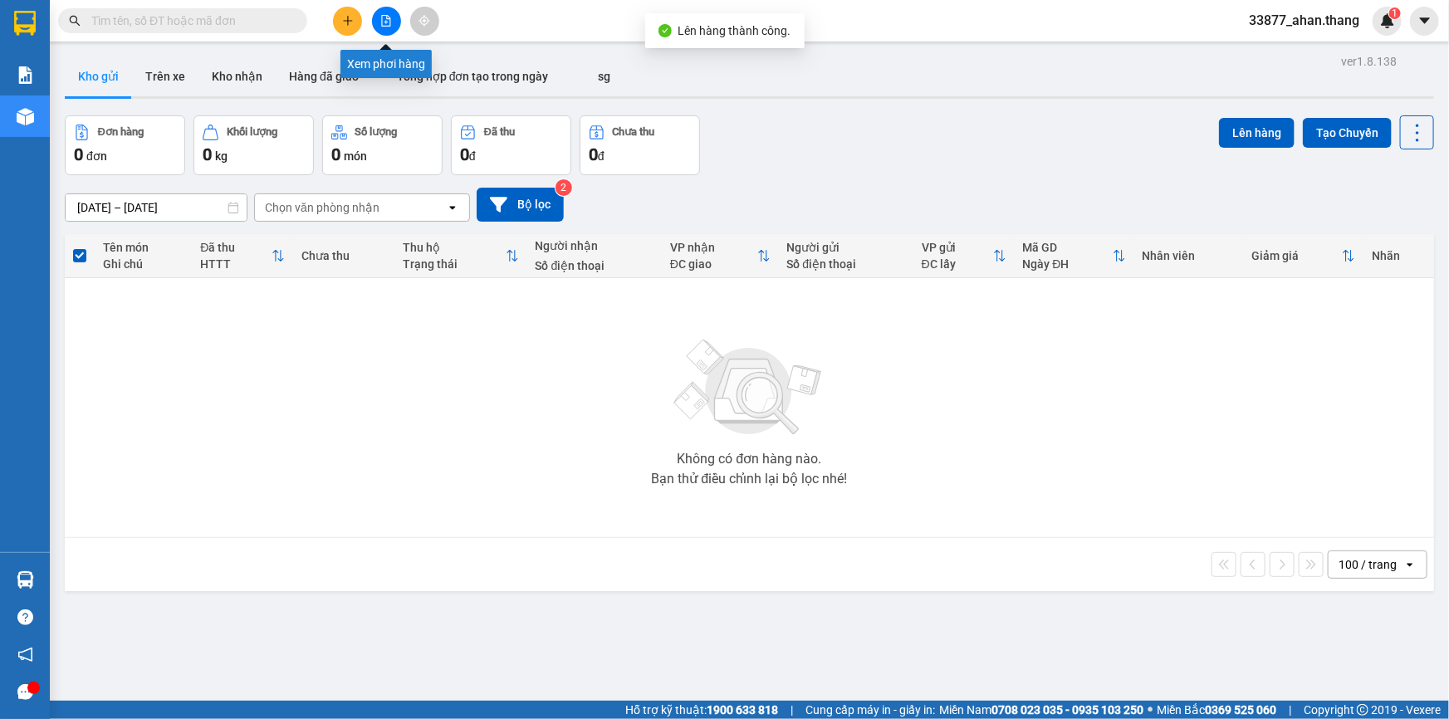
click at [388, 20] on icon "file-add" at bounding box center [386, 21] width 12 height 12
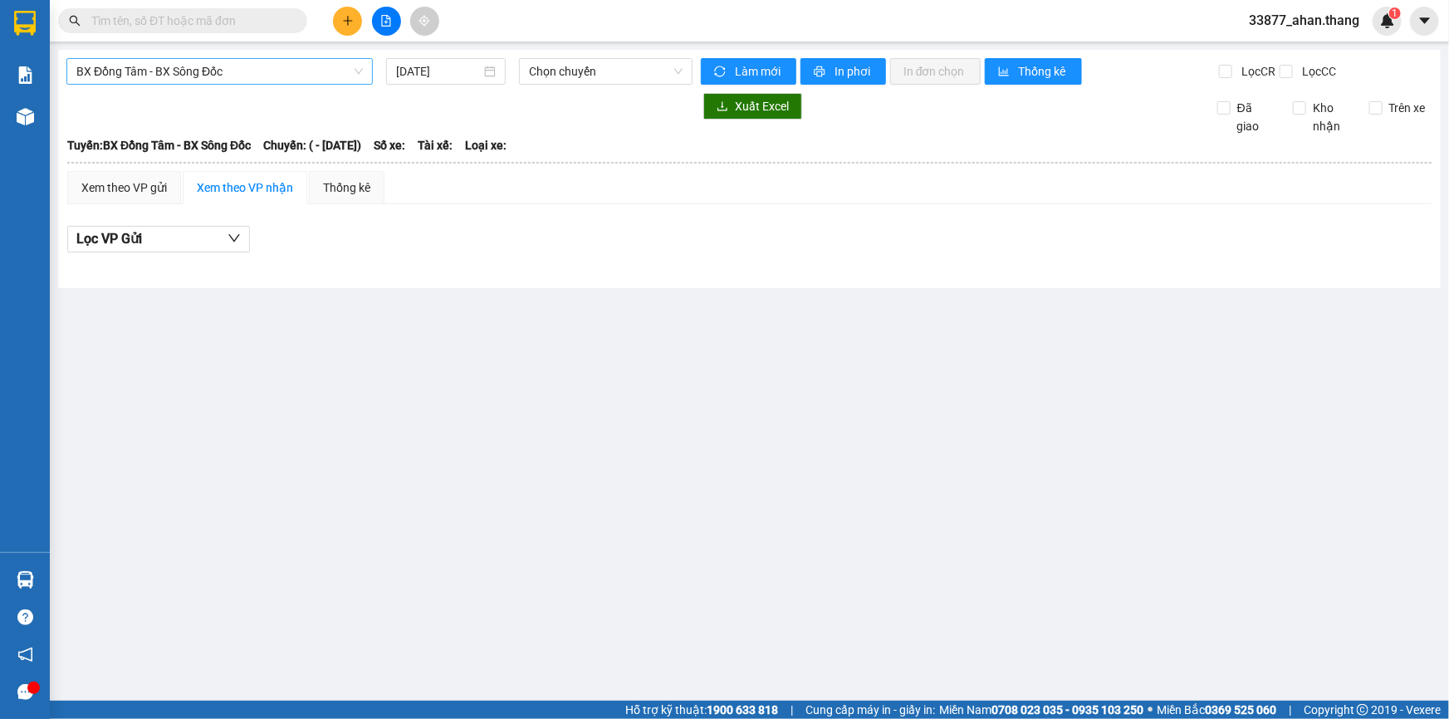
click at [181, 66] on span "BX Đồng Tâm - BX Sông Đốc" at bounding box center [219, 71] width 286 height 25
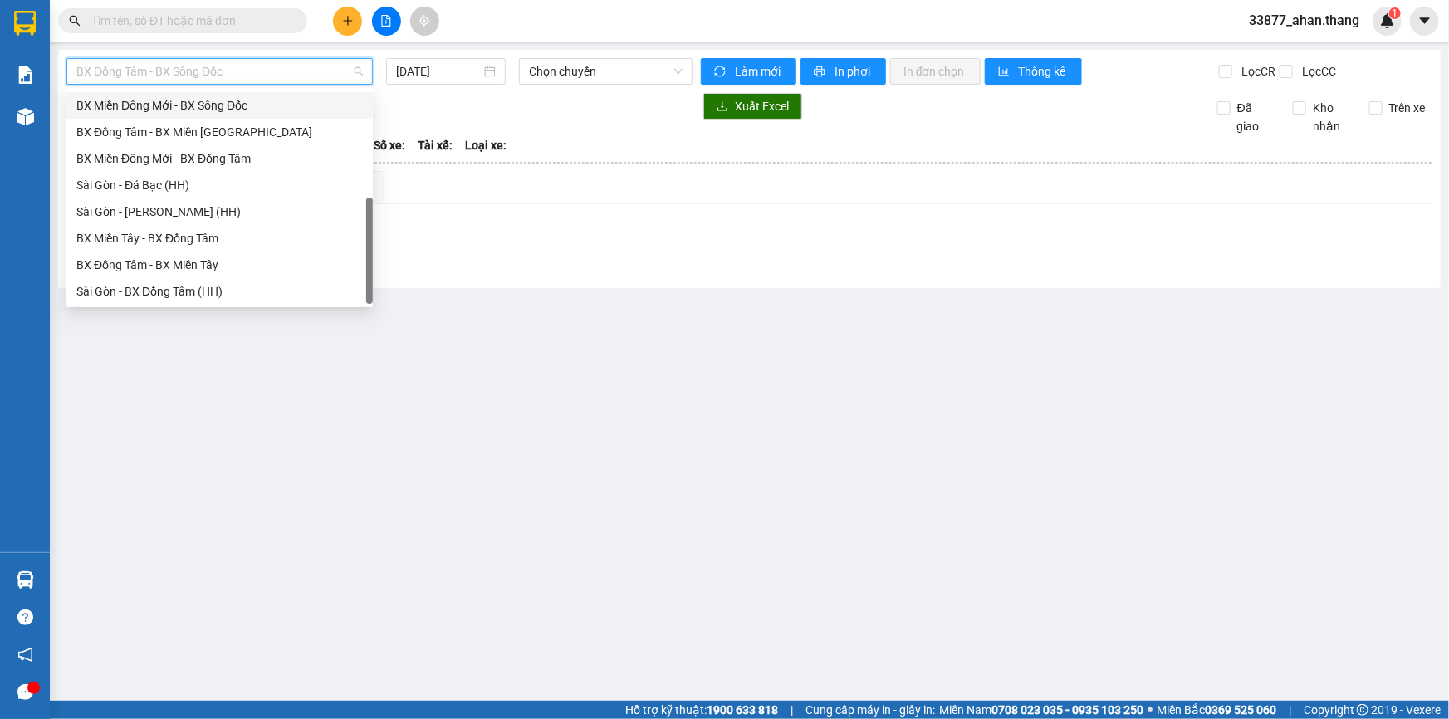
scroll to position [159, 0]
click at [134, 264] on div "BX Đồng Tâm - BX Miền Tây" at bounding box center [219, 265] width 286 height 18
type input "[DATE]"
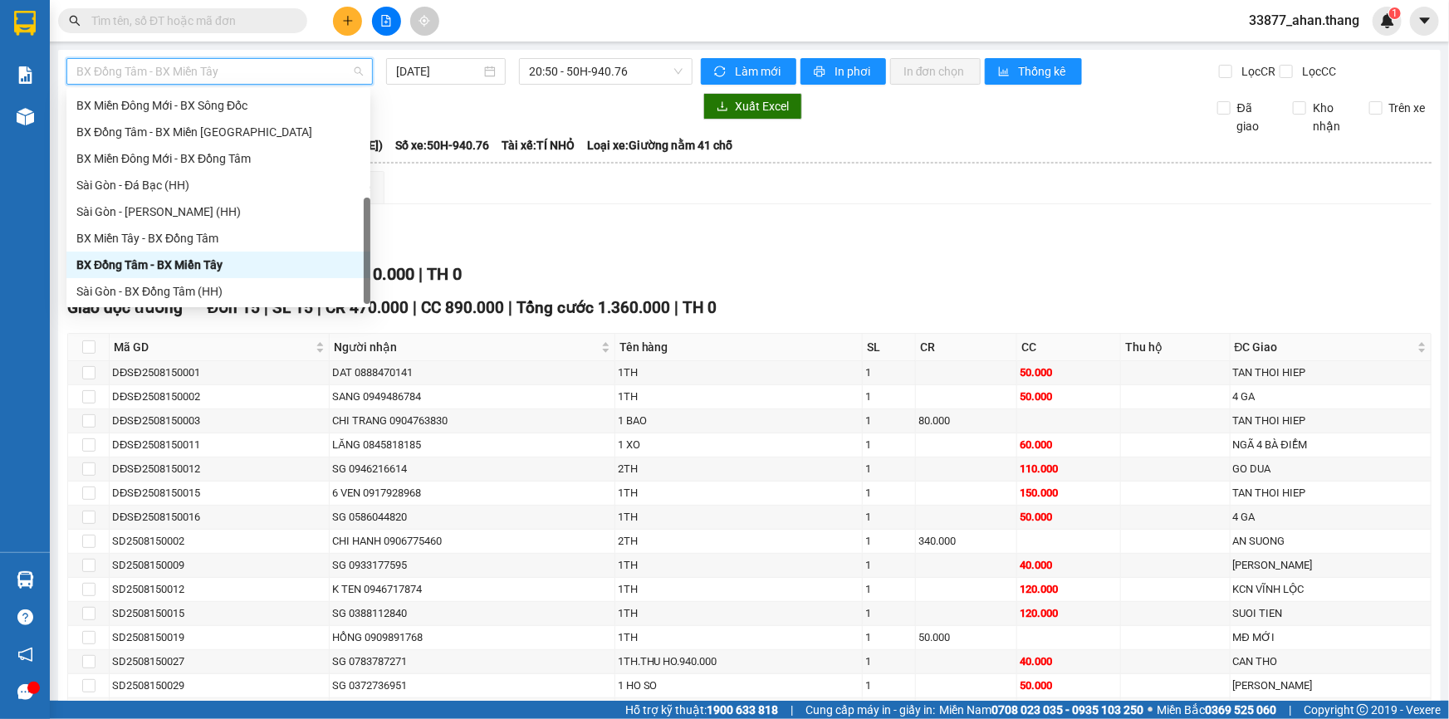
click at [141, 76] on span "BX Đồng Tâm - BX Miền Tây" at bounding box center [219, 71] width 286 height 25
click at [168, 232] on div "BX Miền Tây - BX Đồng Tâm" at bounding box center [218, 238] width 284 height 18
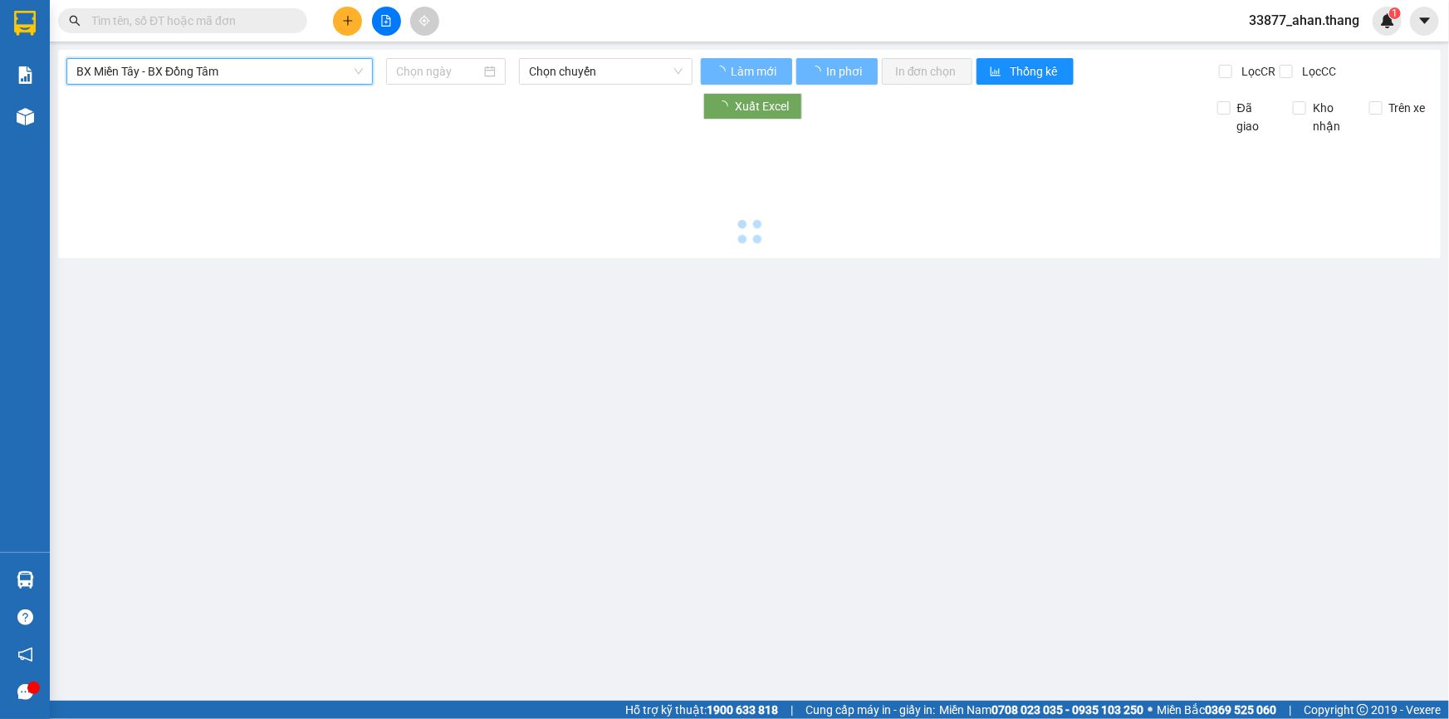
type input "[DATE]"
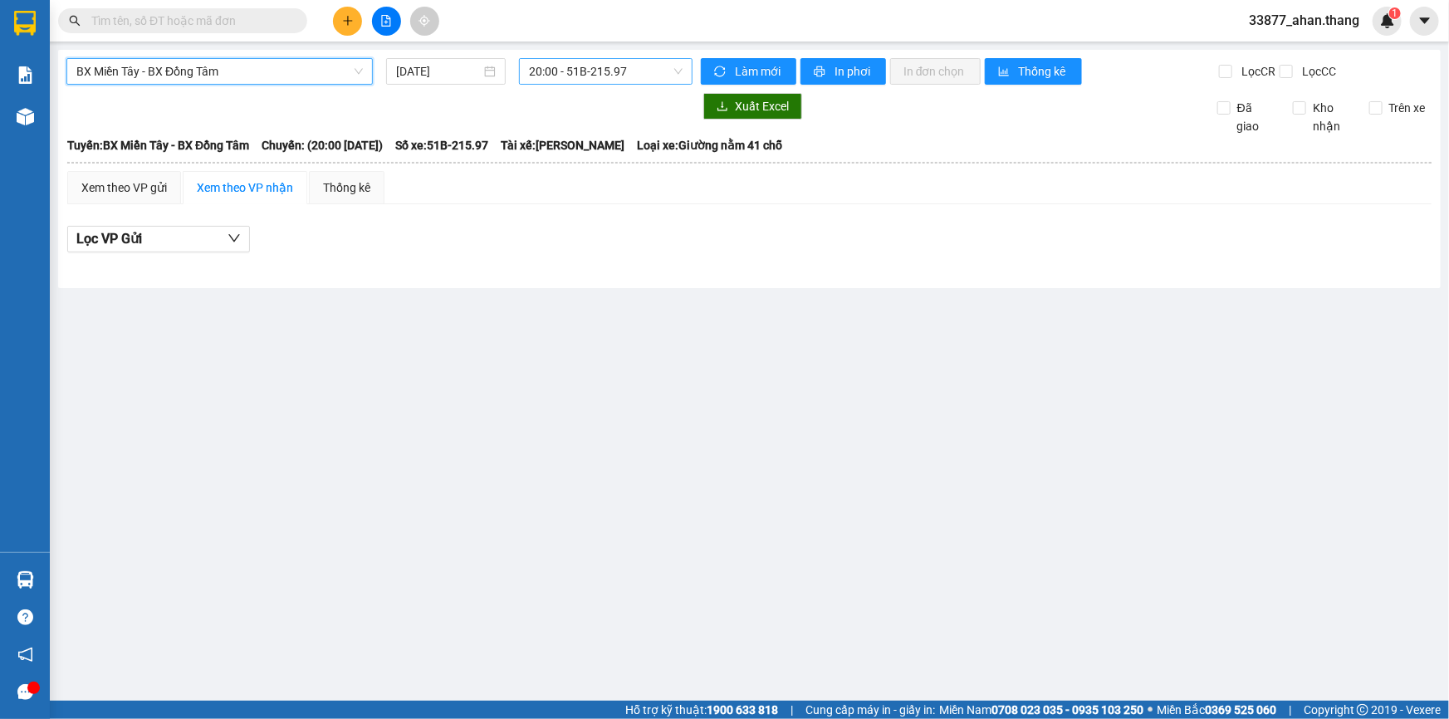
click at [559, 74] on span "20:00 - 51B-215.97" at bounding box center [606, 71] width 154 height 25
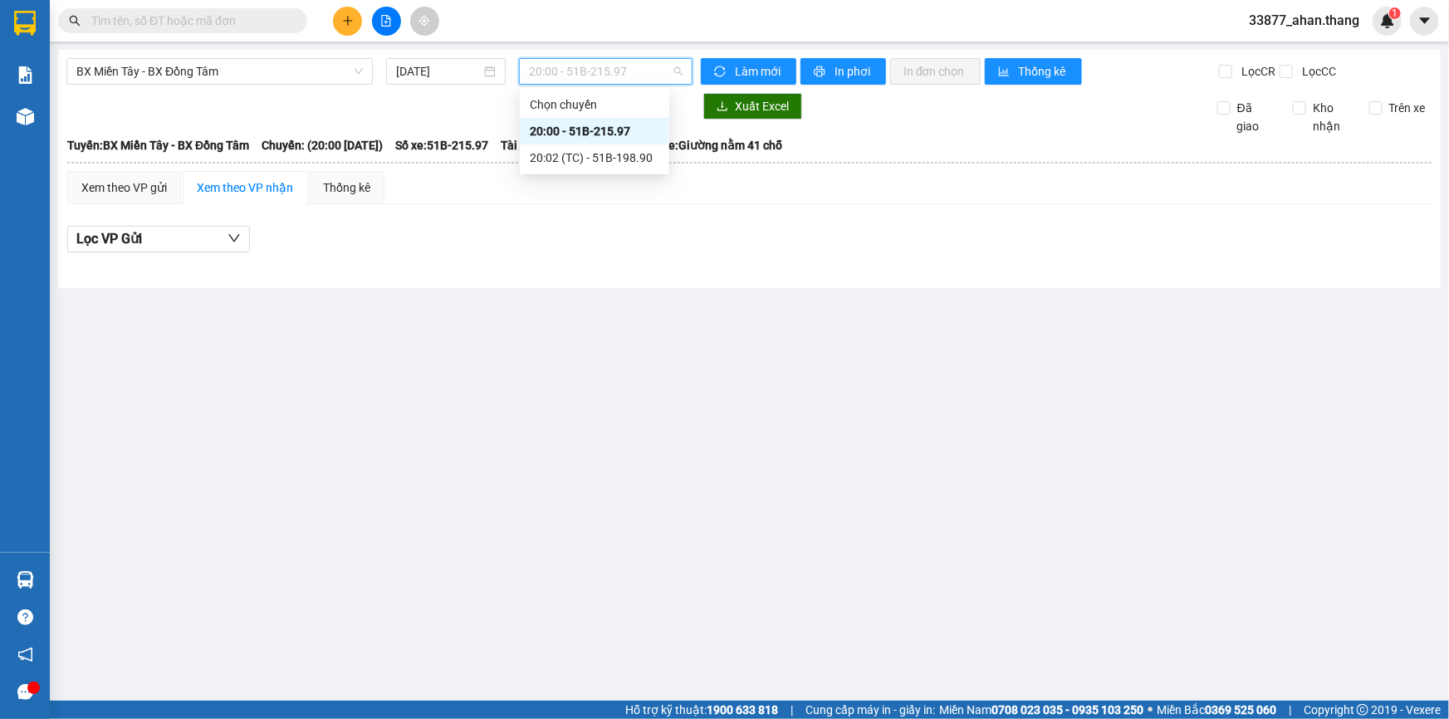
click at [594, 133] on div "20:00 - 51B-215.97" at bounding box center [595, 131] width 130 height 18
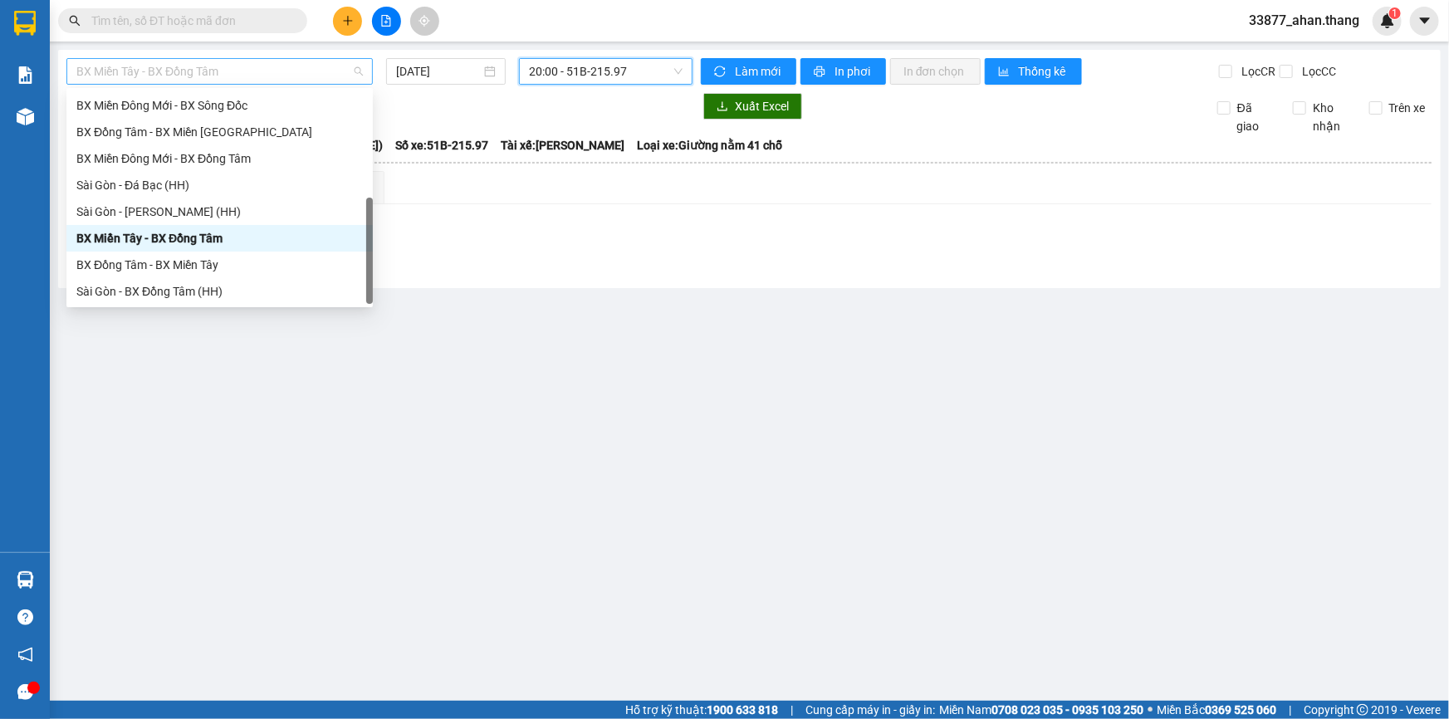
click at [226, 75] on span "BX Miền Tây - BX Đồng Tâm" at bounding box center [219, 71] width 286 height 25
click at [185, 232] on div "BX Miền Tây - BX Đồng Tâm" at bounding box center [219, 238] width 286 height 18
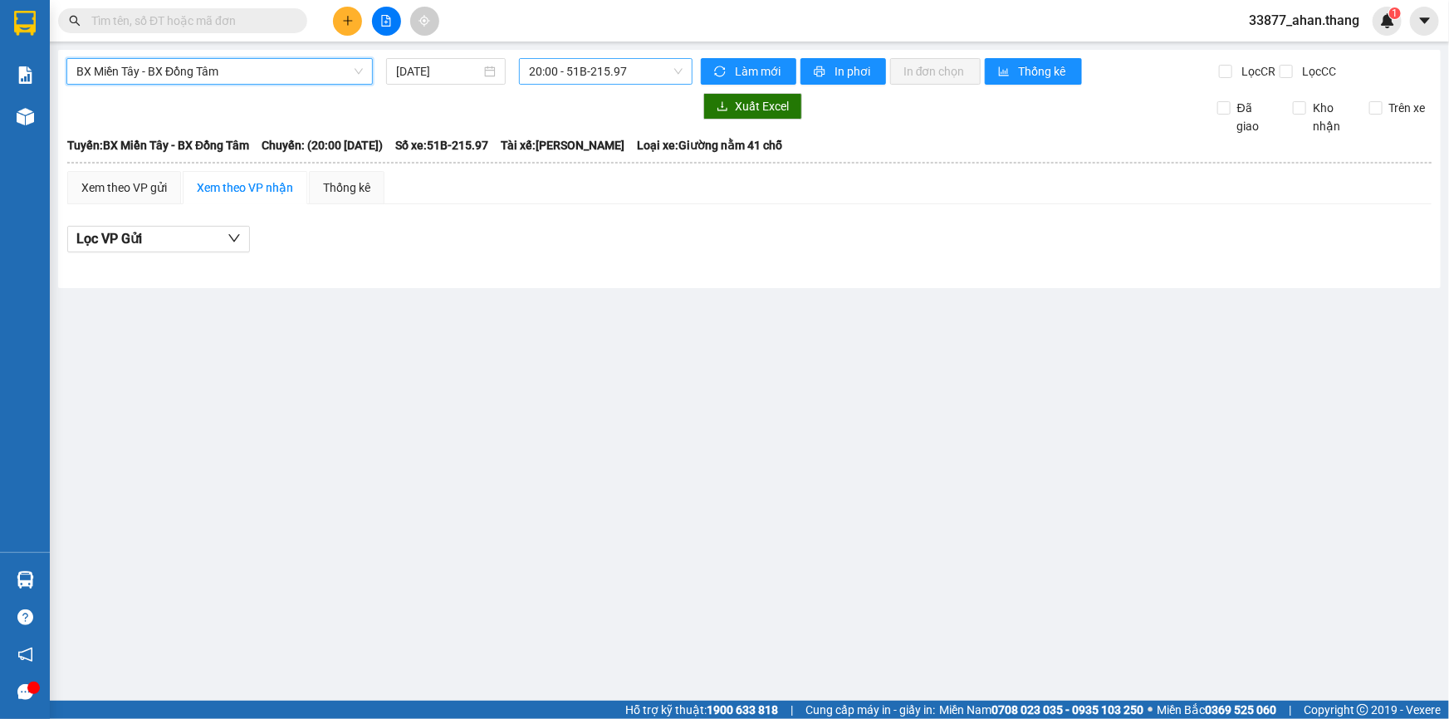
click at [556, 77] on span "20:00 - 51B-215.97" at bounding box center [606, 71] width 154 height 25
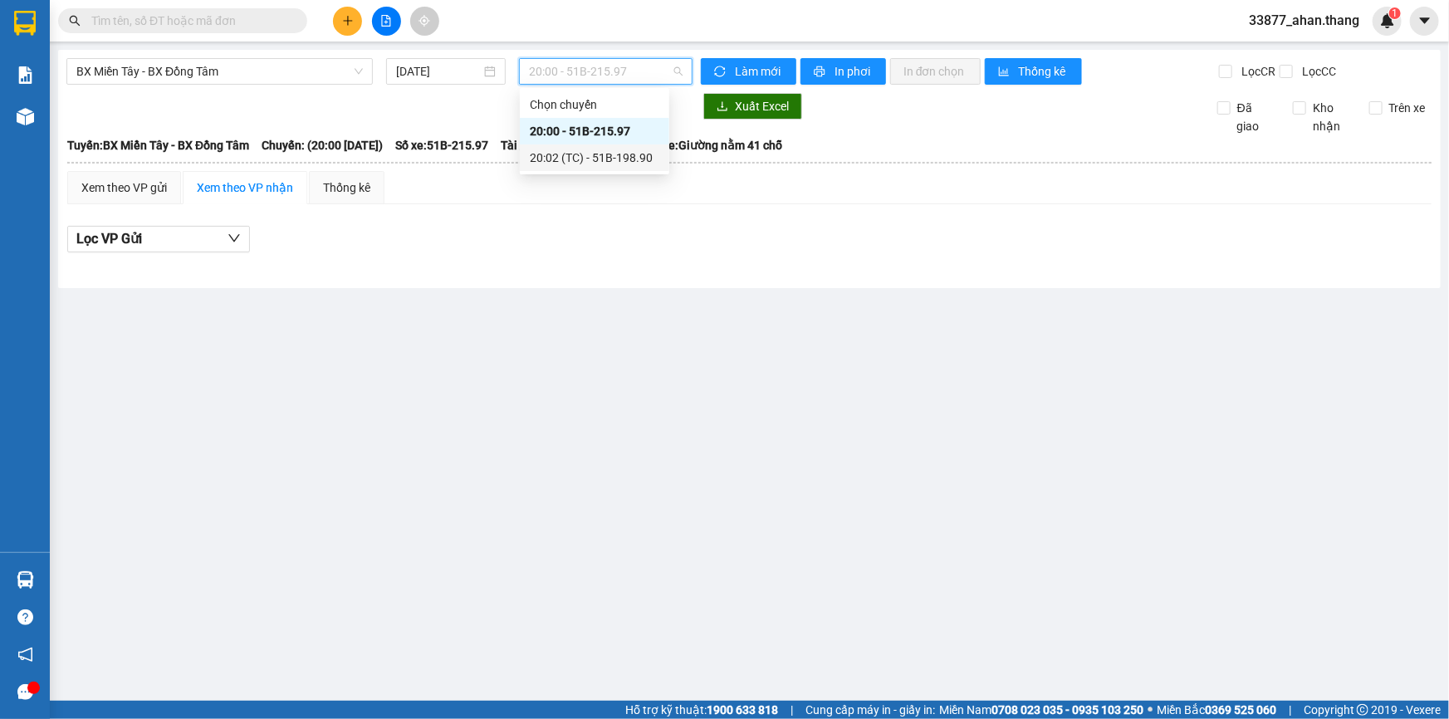
click at [575, 154] on div "20:02 (TC) - 51B-198.90" at bounding box center [595, 158] width 130 height 18
click at [575, 71] on span "20:02 (TC) - 51B-198.90" at bounding box center [606, 71] width 154 height 25
click at [567, 134] on div "20:00 - 51B-215.97" at bounding box center [595, 131] width 130 height 18
